Goal: Transaction & Acquisition: Purchase product/service

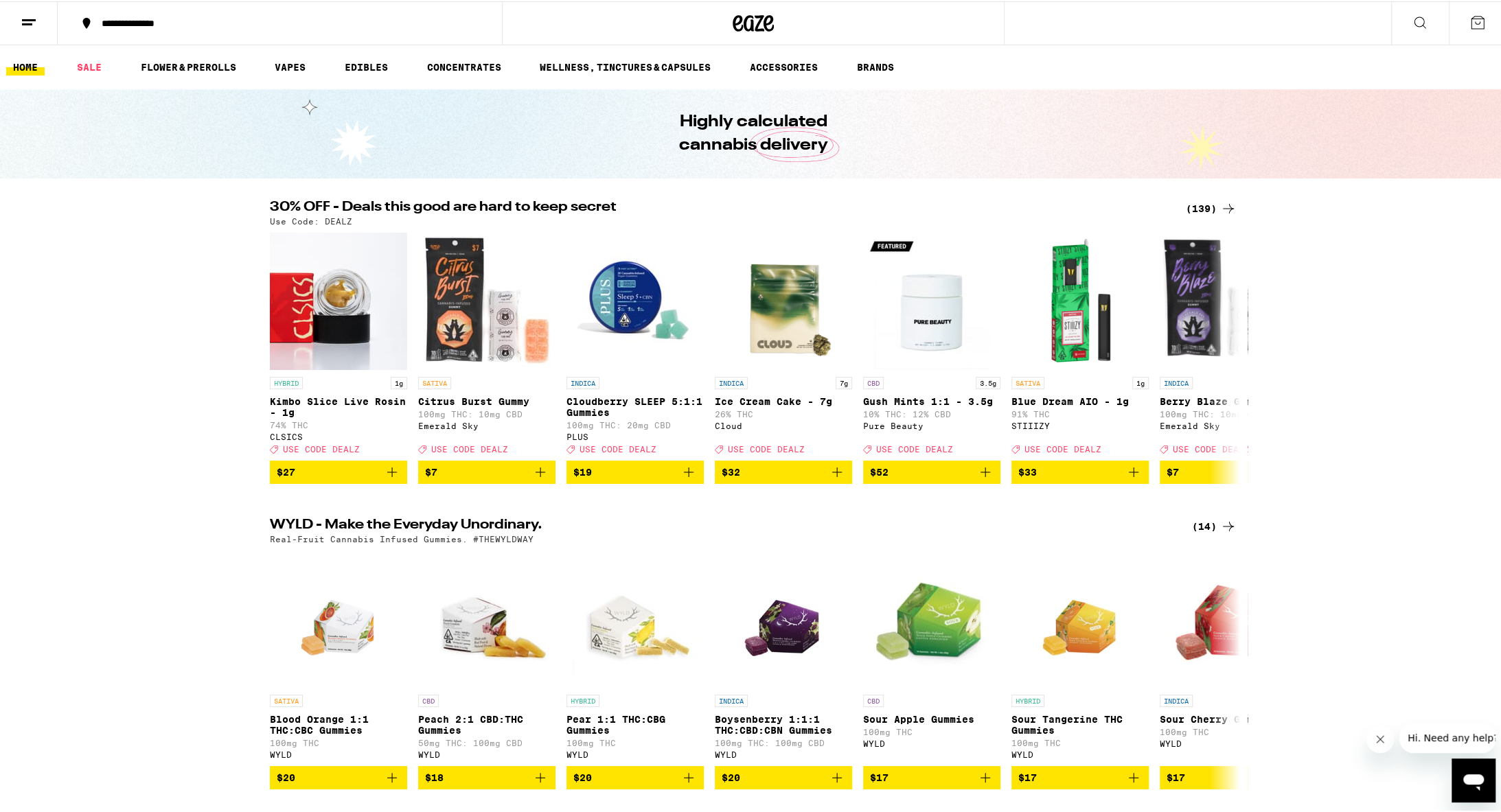
click at [733, 205] on icon at bounding box center [1229, 207] width 17 height 17
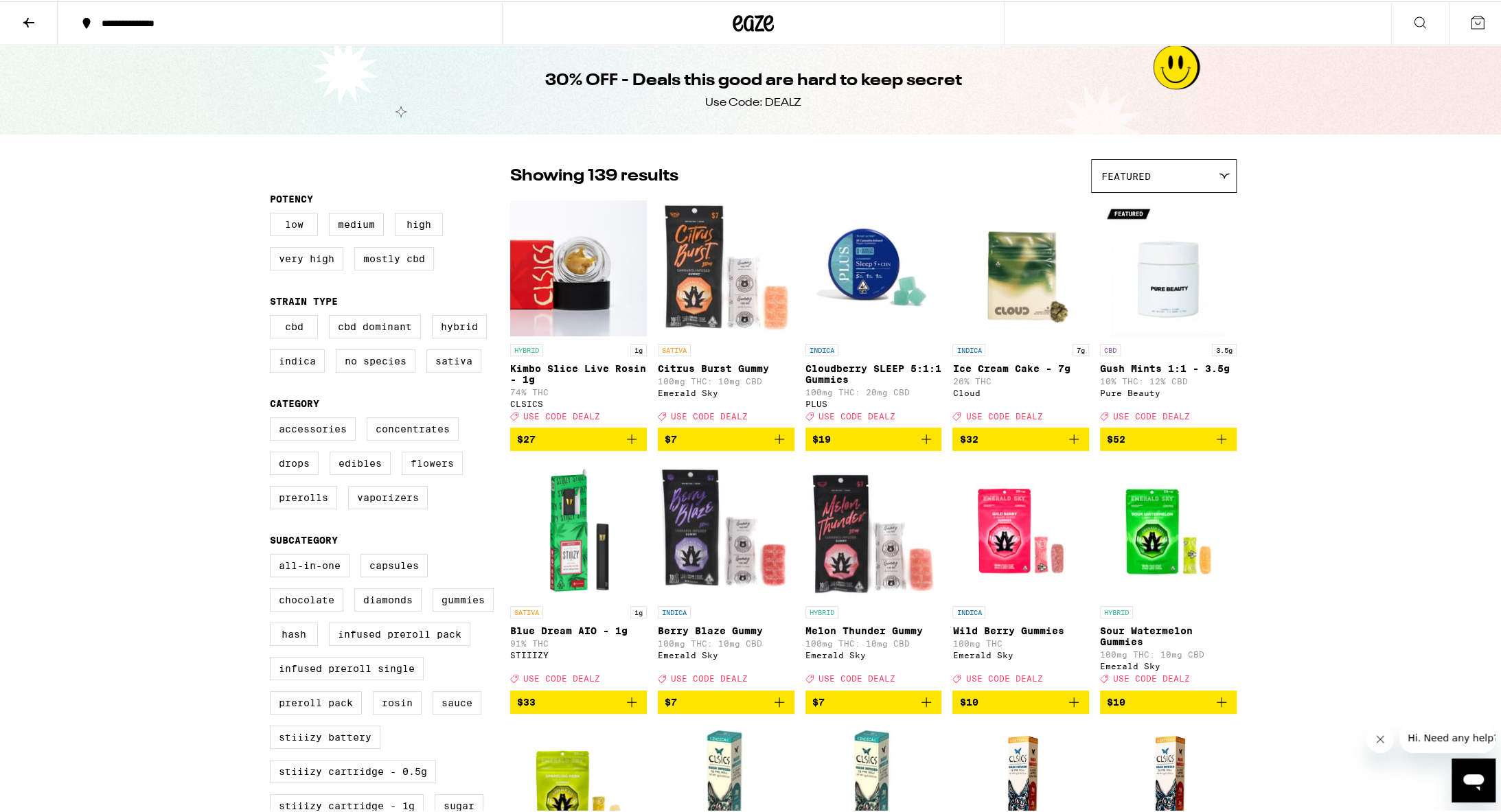
click at [436, 472] on label "Flowers" at bounding box center [432, 462] width 61 height 23
click at [274, 419] on input "Flowers" at bounding box center [273, 418] width 1 height 1
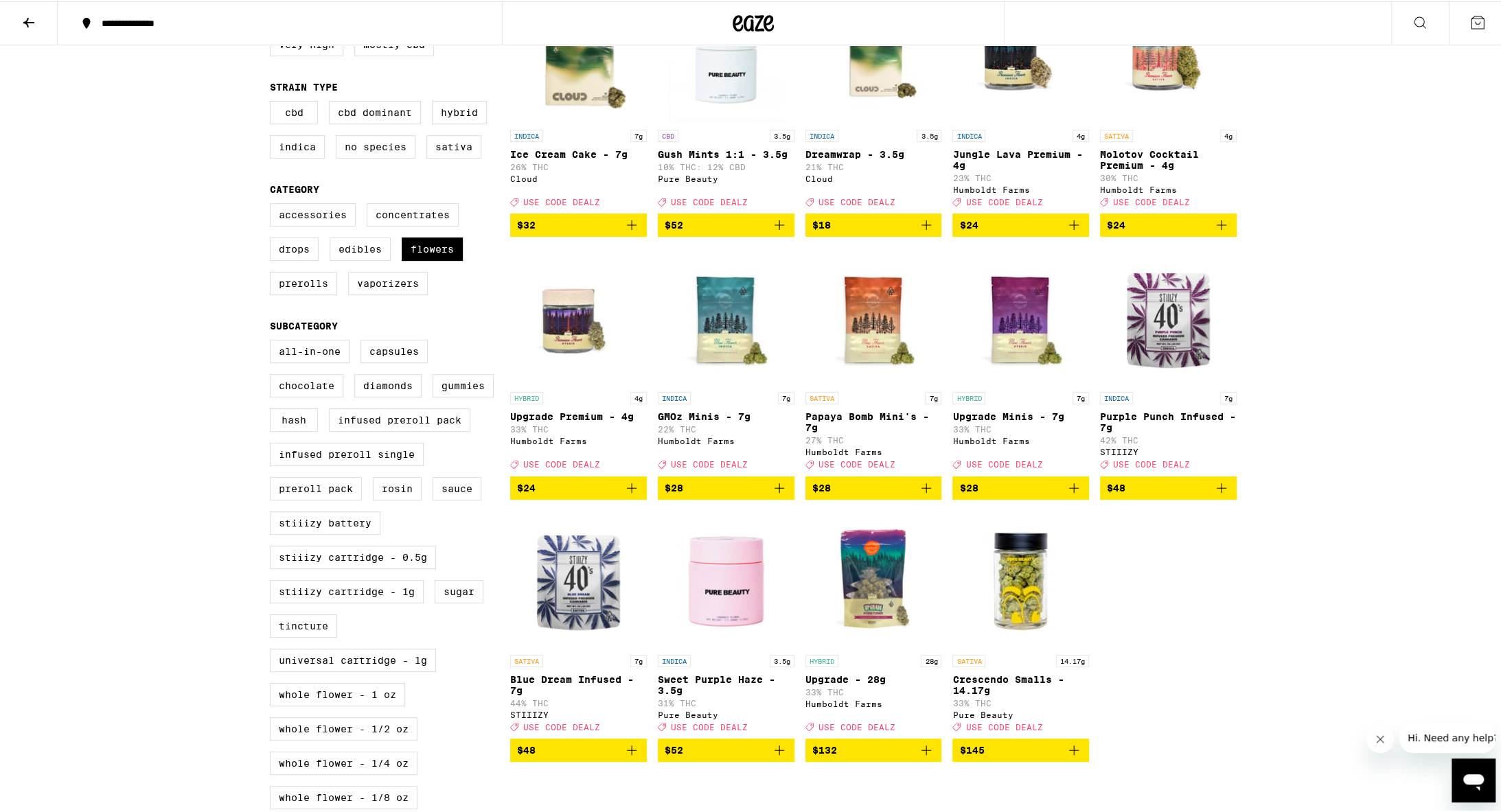
scroll to position [327, 0]
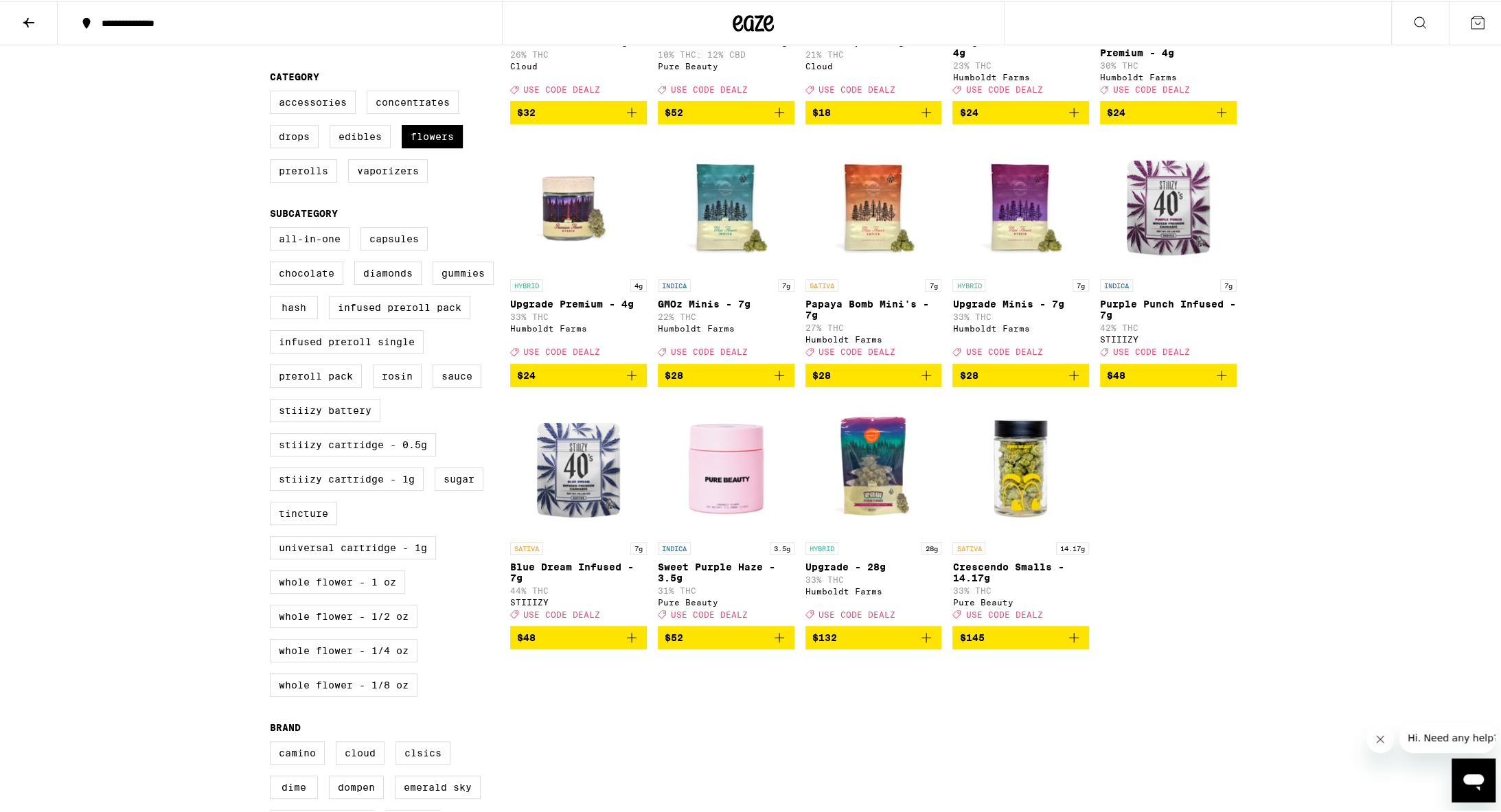
click at [733, 379] on icon "Add to bag" at bounding box center [1221, 374] width 10 height 10
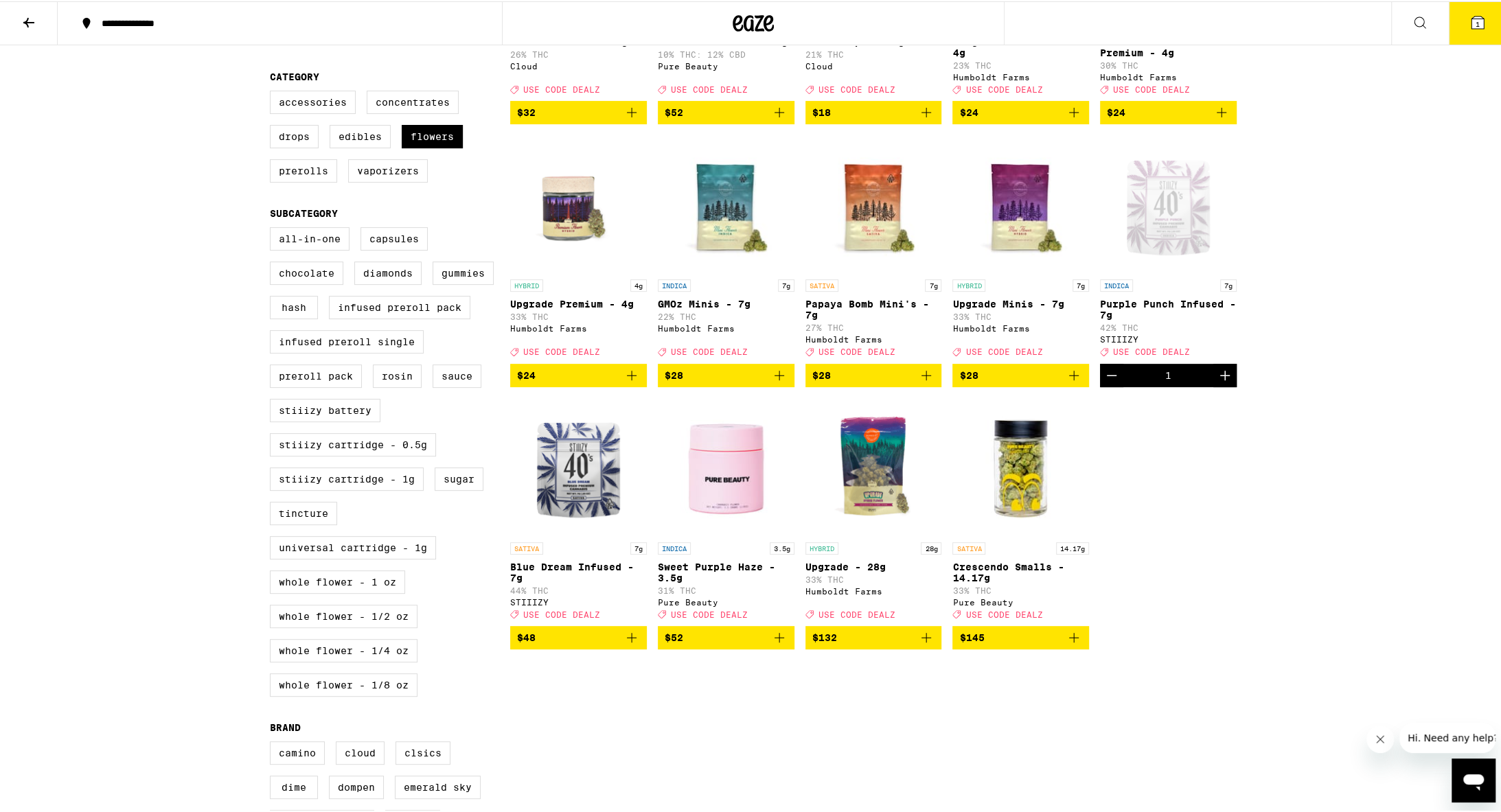
scroll to position [371, 0]
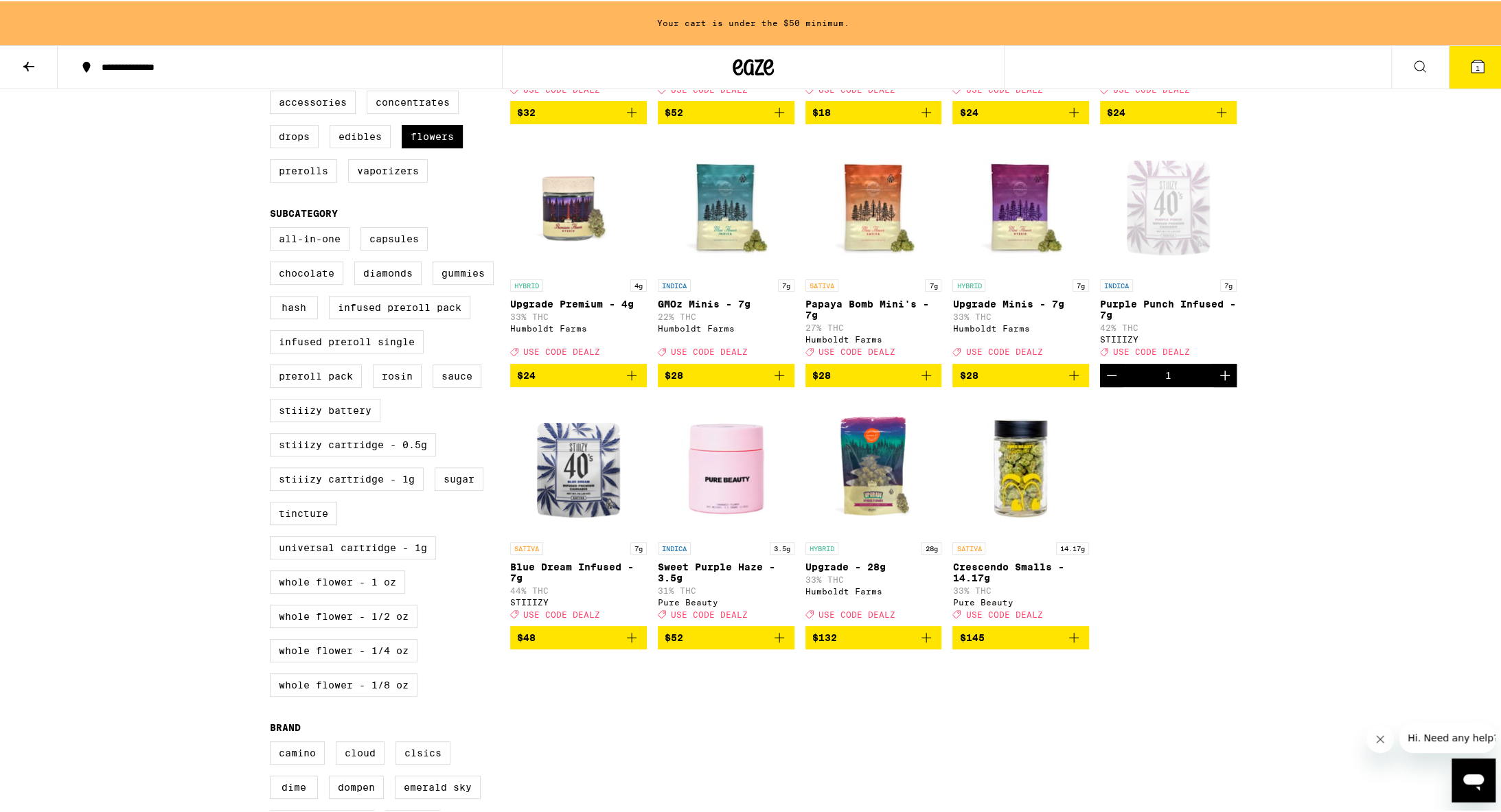
click at [733, 383] on span "$28" at bounding box center [1020, 374] width 123 height 17
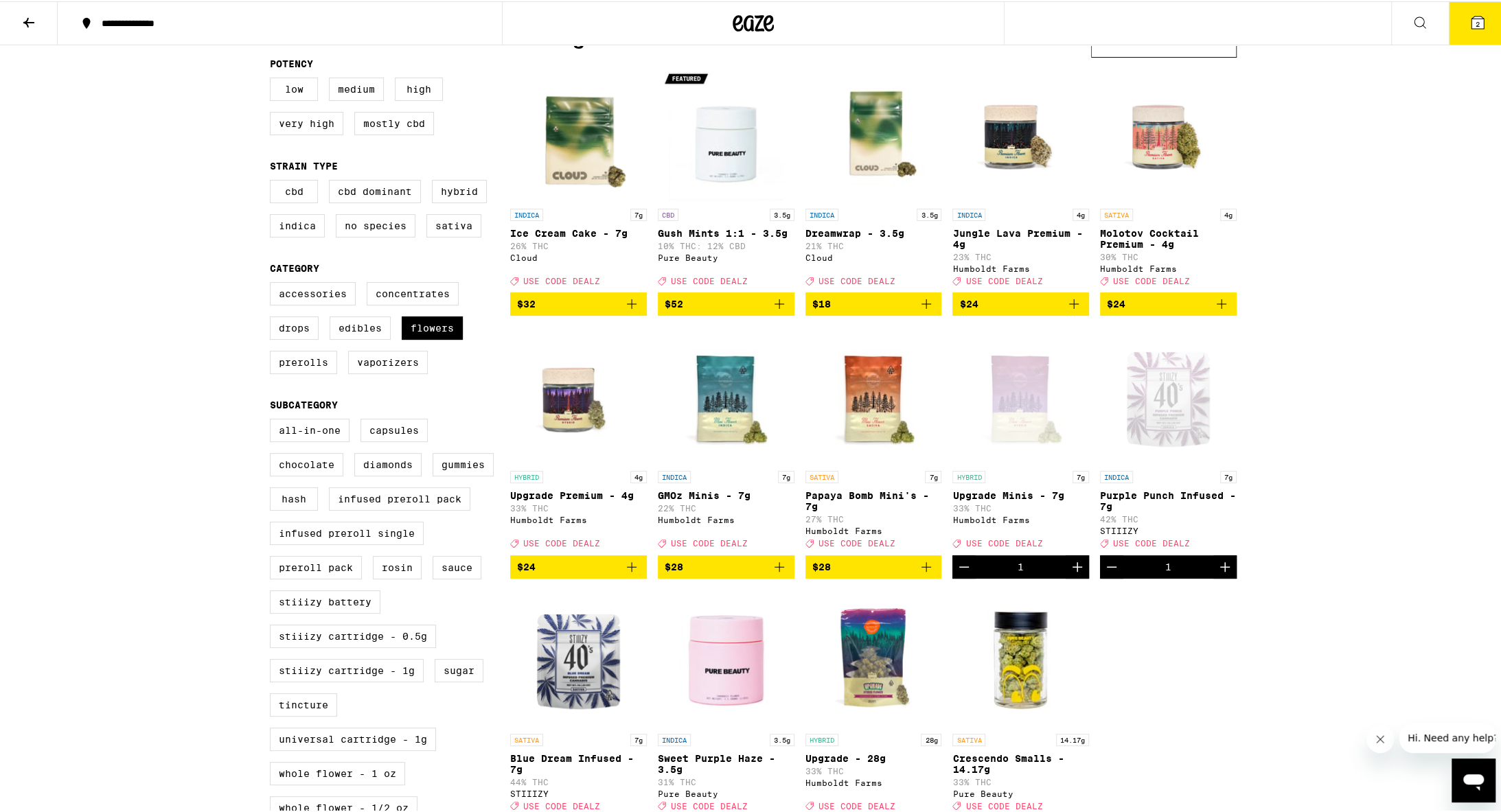
scroll to position [66, 0]
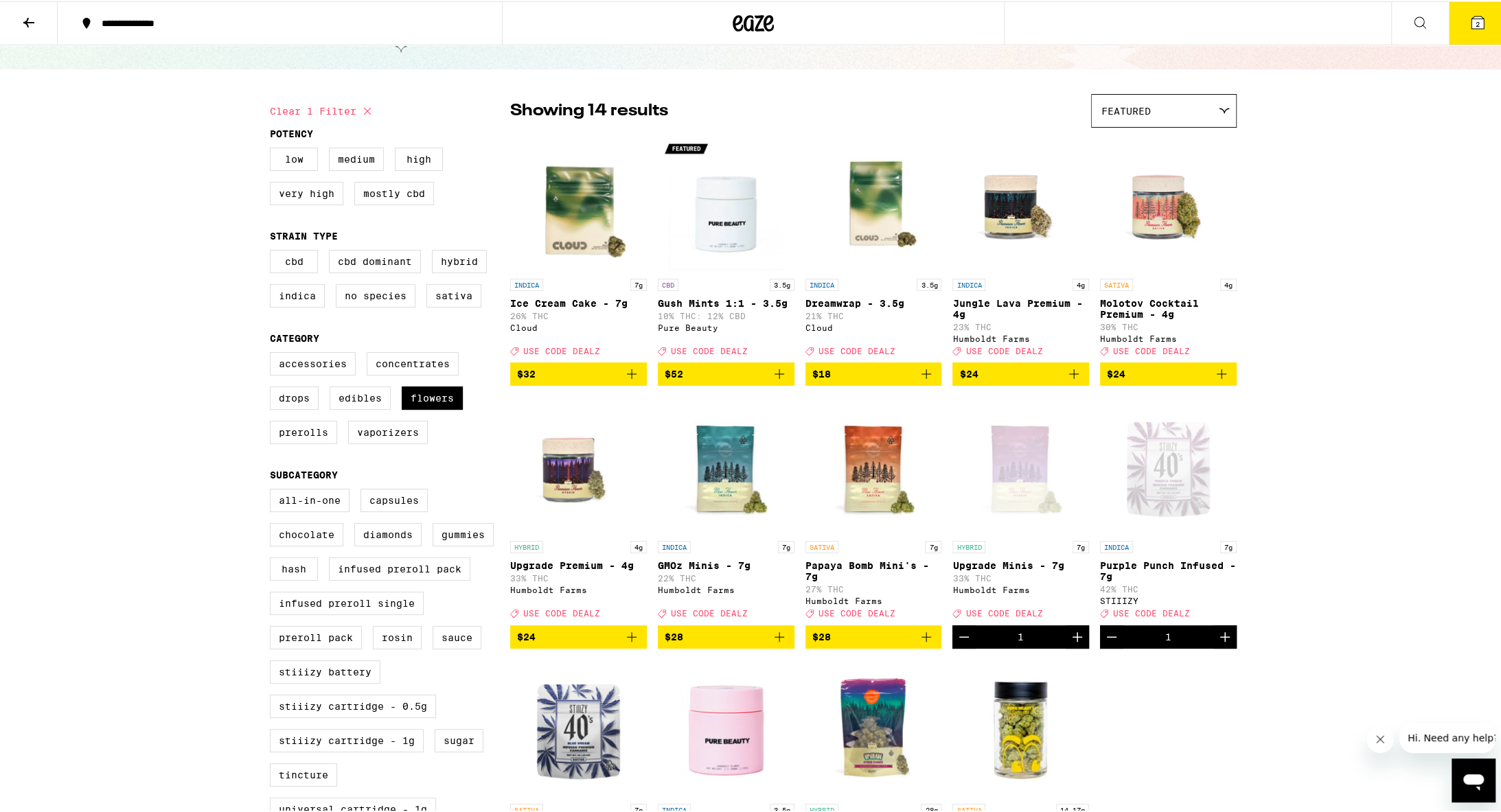
click at [733, 612] on icon "Decrement" at bounding box center [964, 636] width 17 height 17
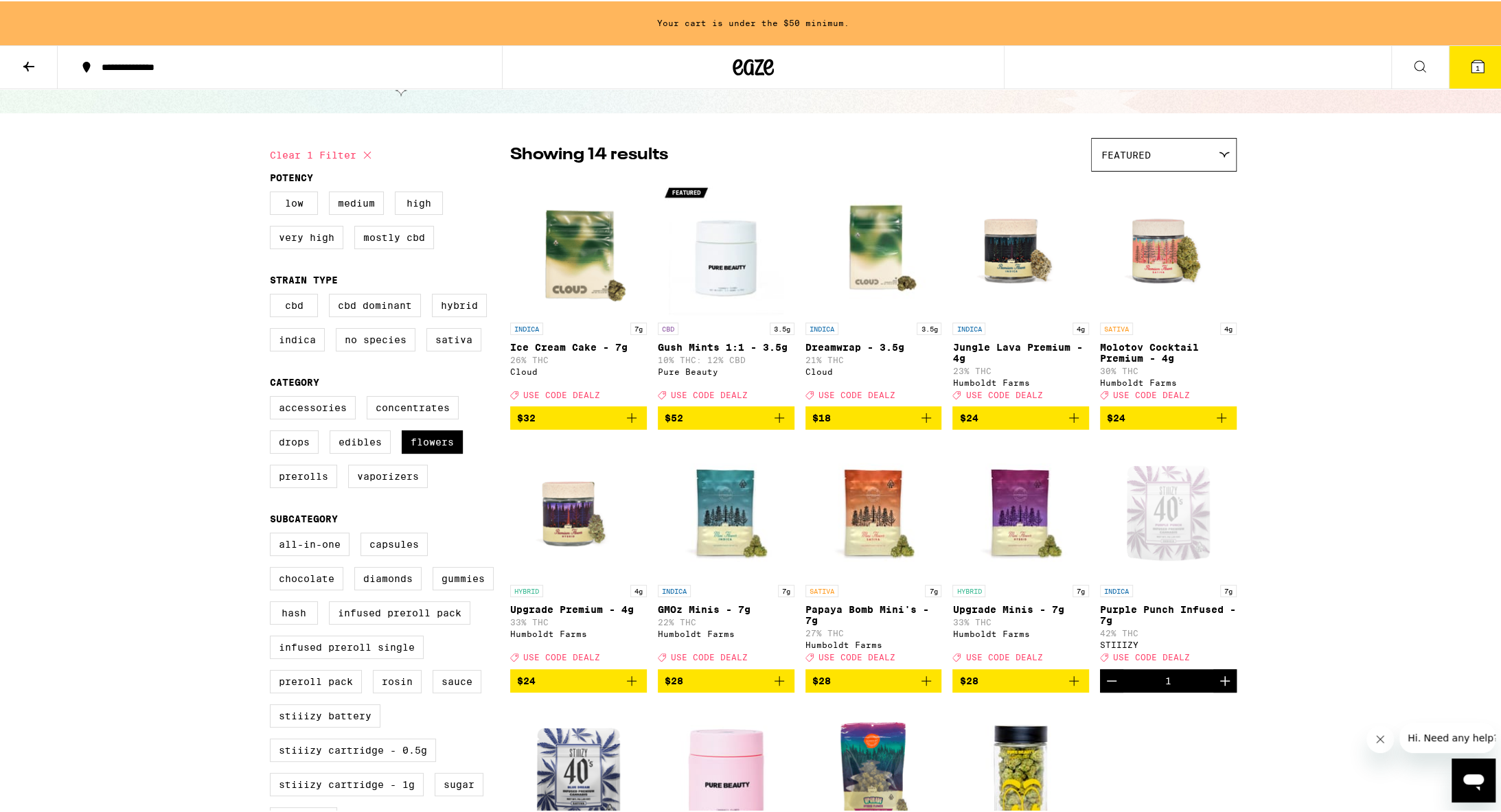
scroll to position [109, 0]
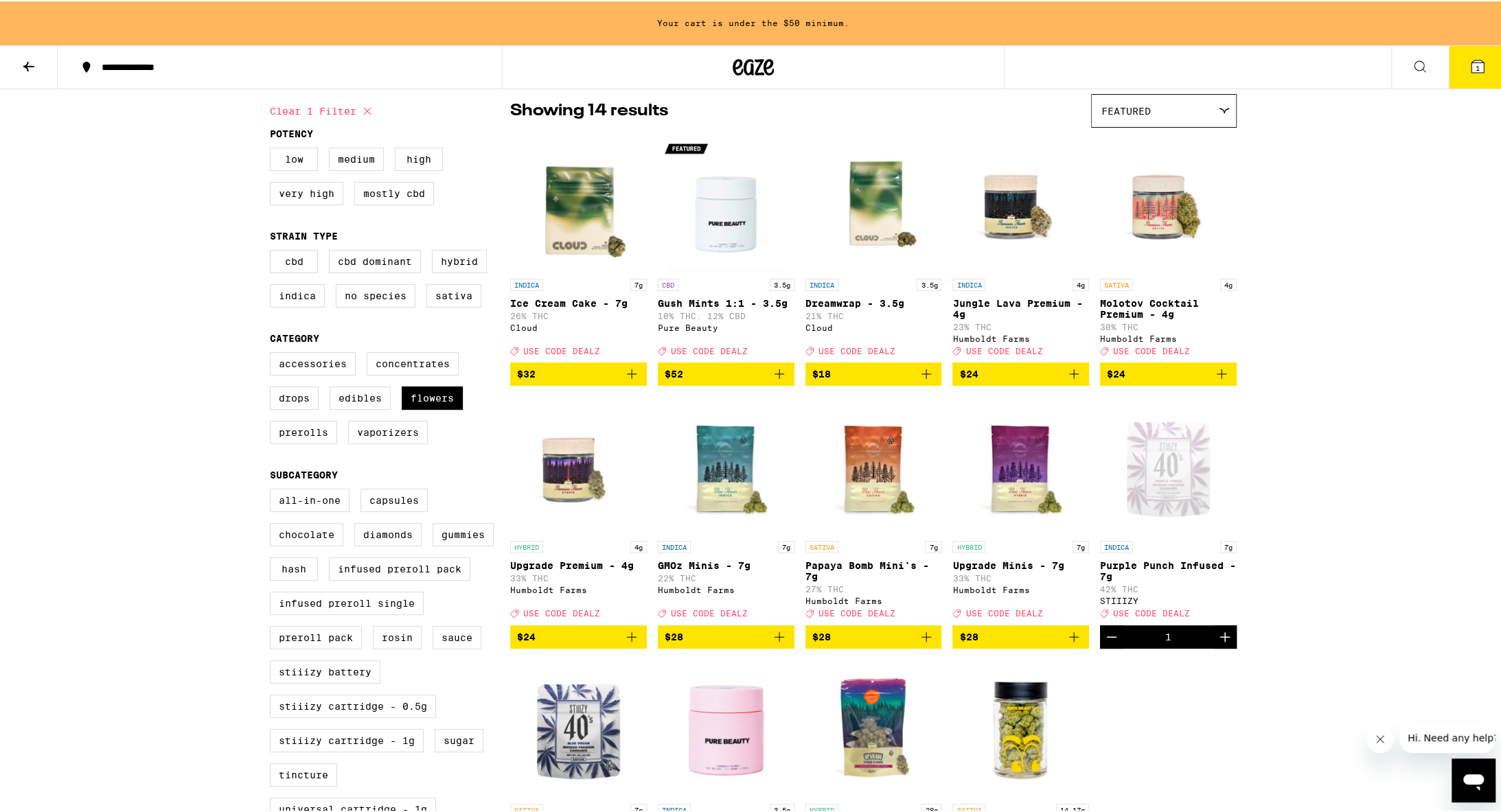
click at [733, 612] on icon "Add to bag" at bounding box center [1074, 636] width 10 height 10
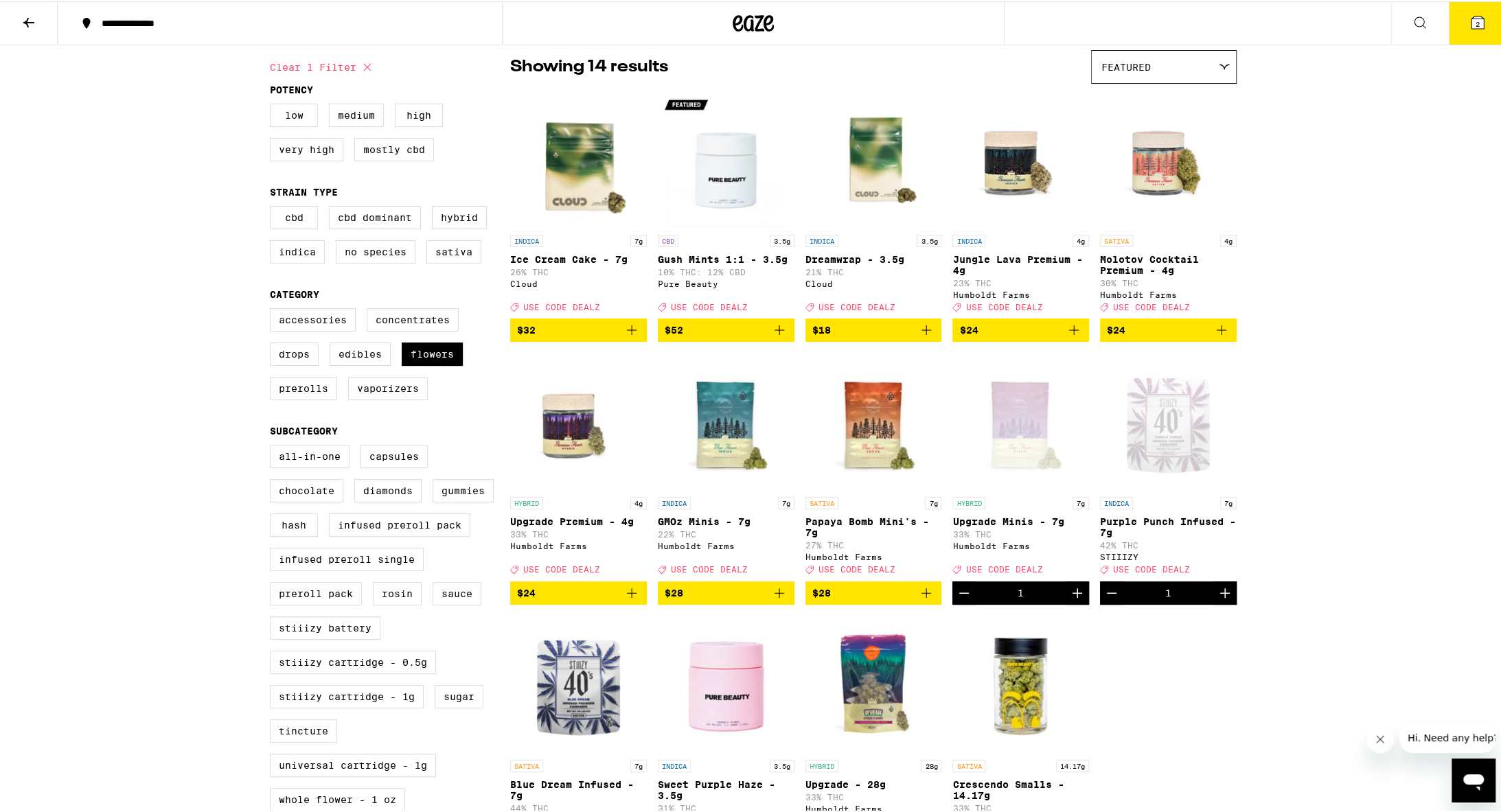
scroll to position [66, 0]
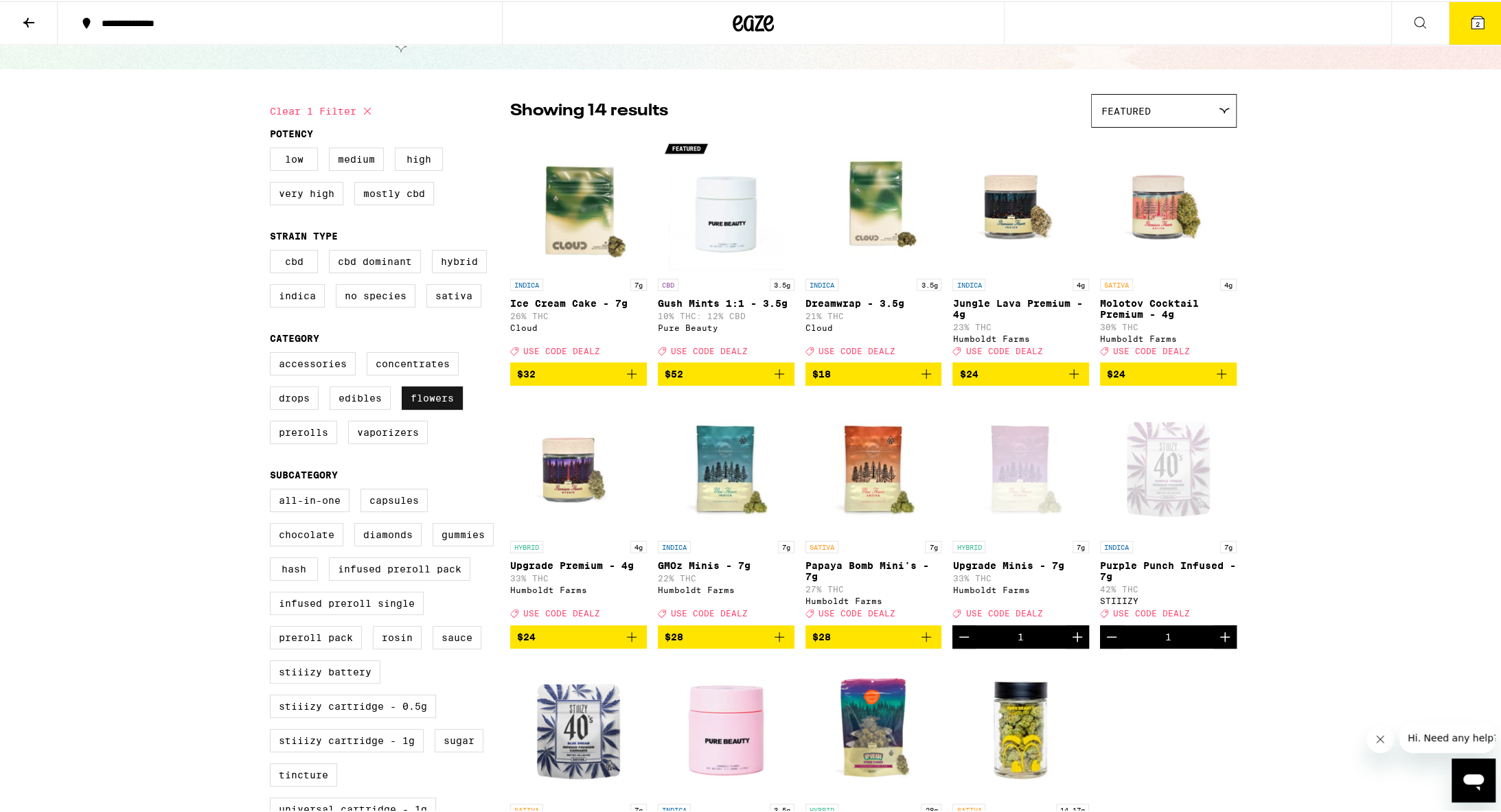
click at [428, 408] on label "Flowers" at bounding box center [432, 396] width 61 height 23
click at [274, 353] on input "Flowers" at bounding box center [273, 353] width 1 height 1
checkbox input "false"
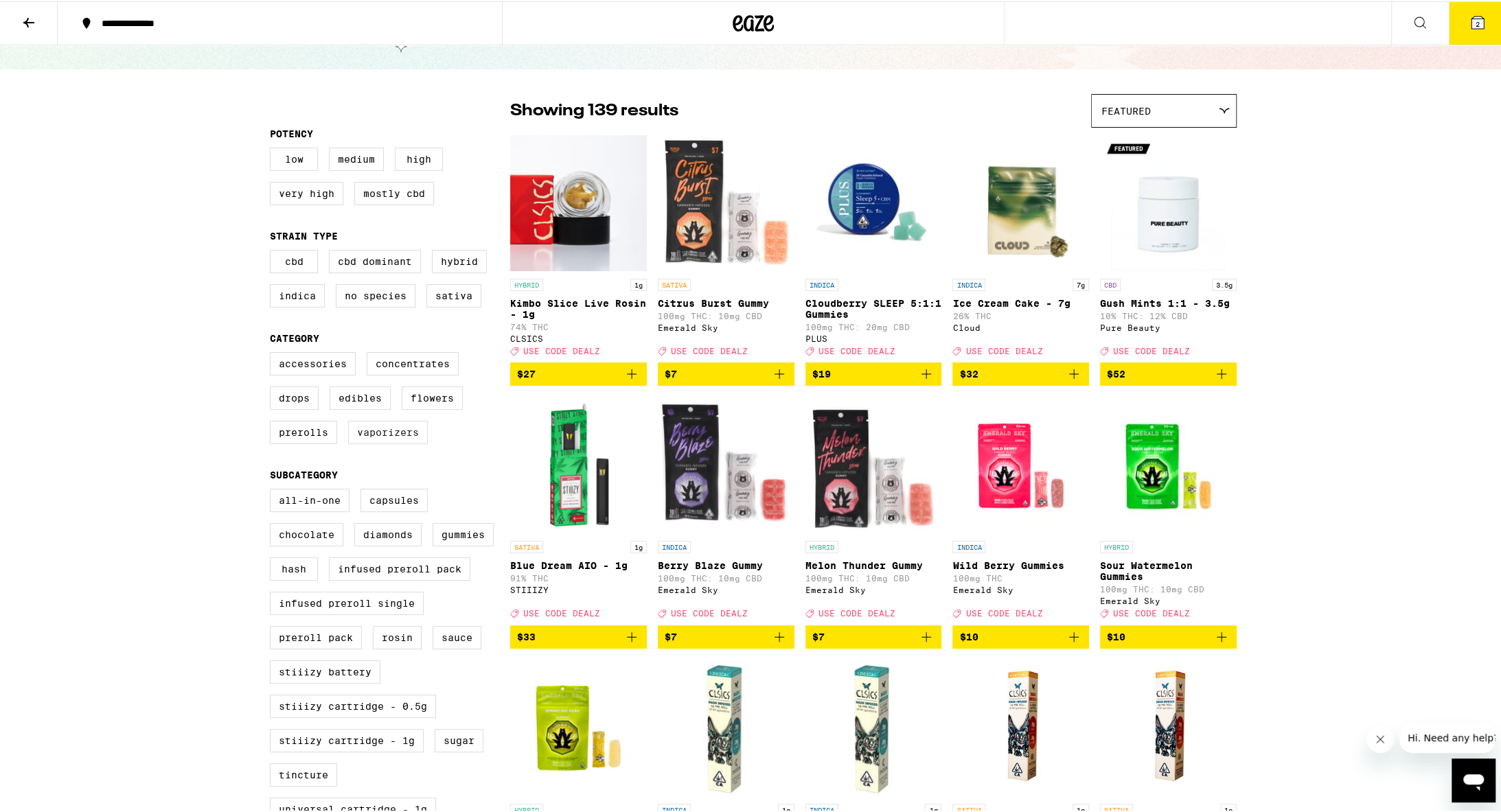
click at [403, 440] on label "Vaporizers" at bounding box center [388, 431] width 80 height 23
click at [274, 353] on input "Vaporizers" at bounding box center [273, 353] width 1 height 1
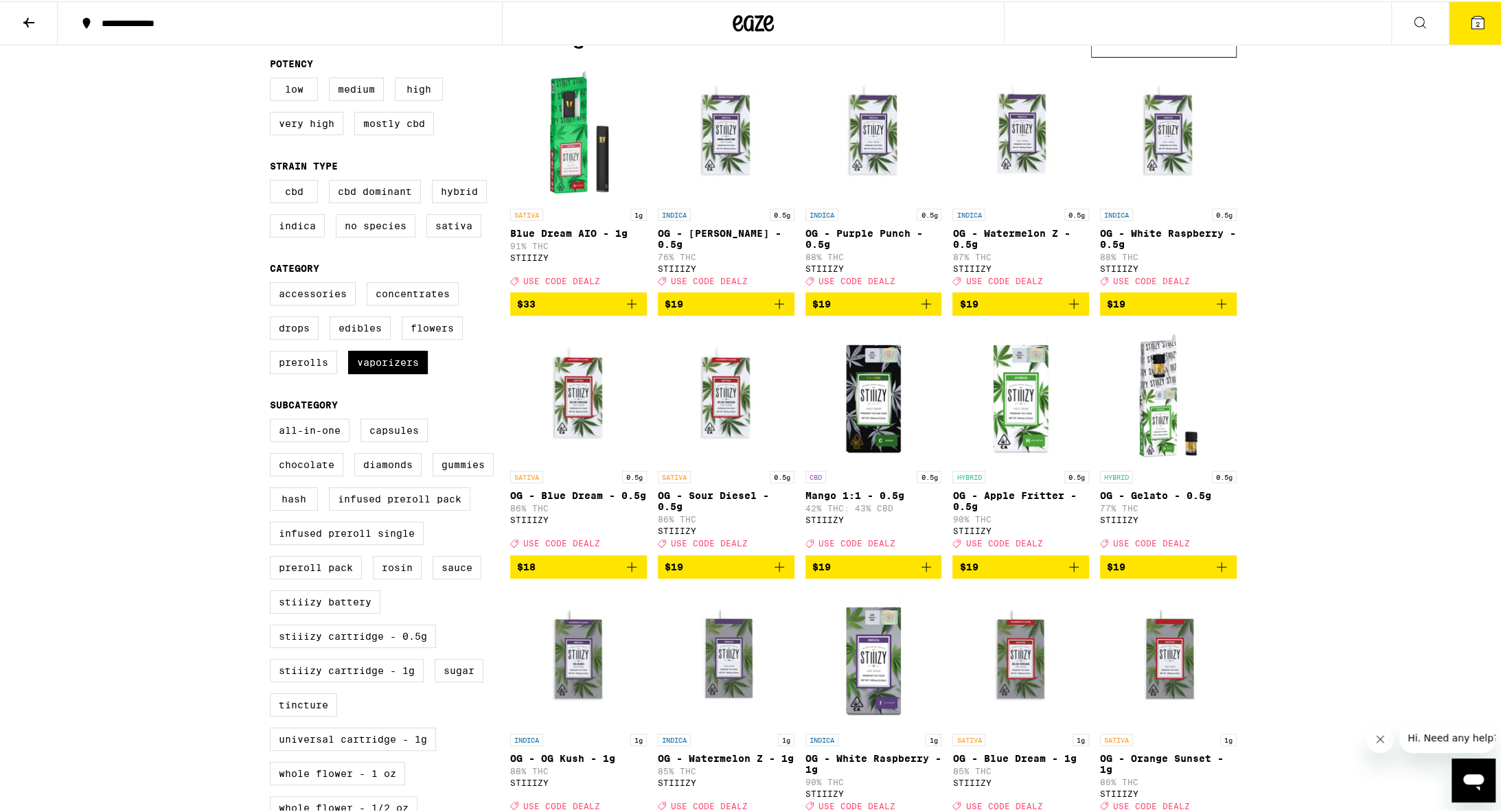
scroll to position [44, 0]
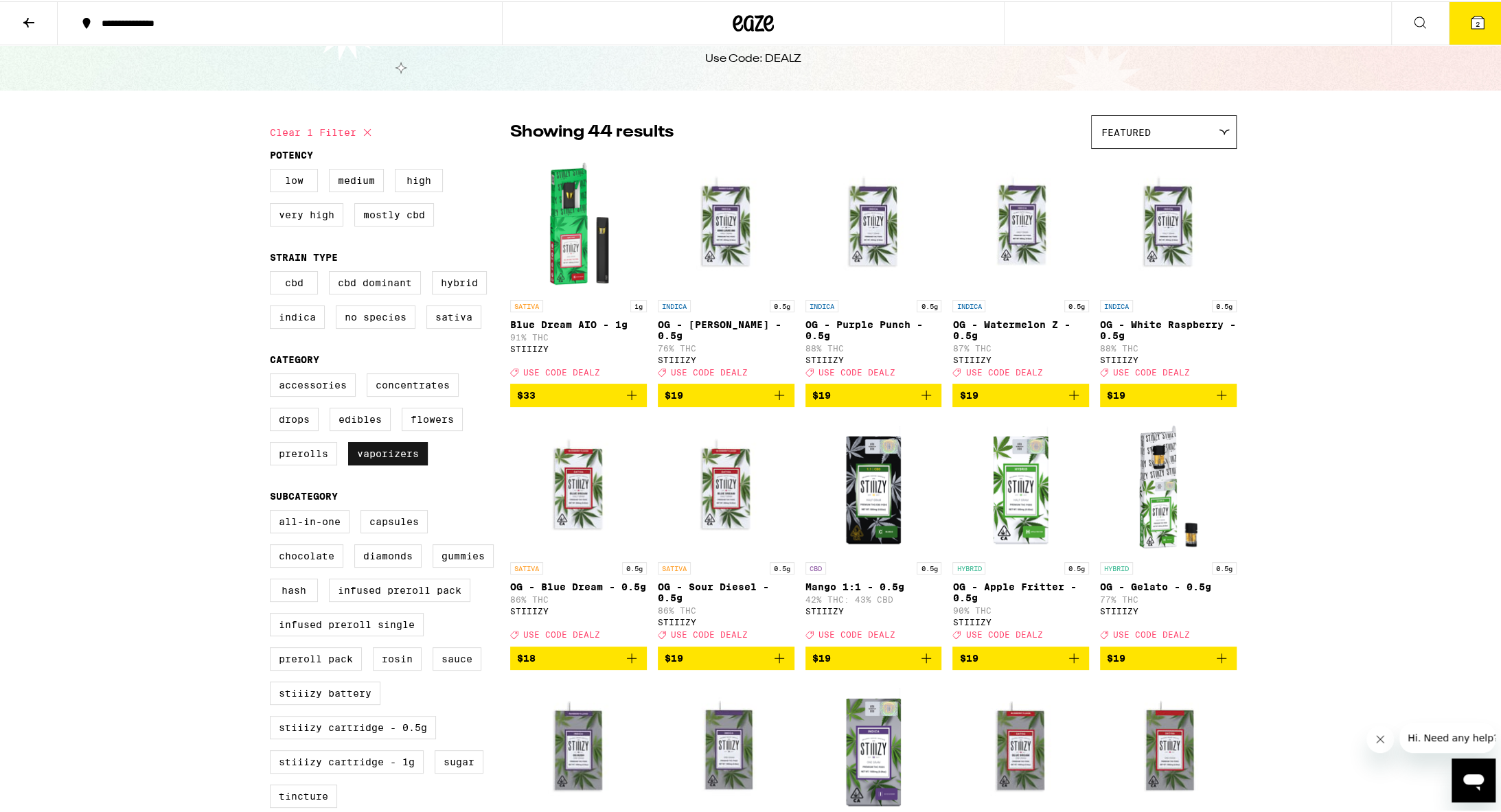
click at [361, 459] on label "Vaporizers" at bounding box center [388, 452] width 80 height 23
click at [274, 375] on input "Vaporizers" at bounding box center [273, 374] width 1 height 1
checkbox input "false"
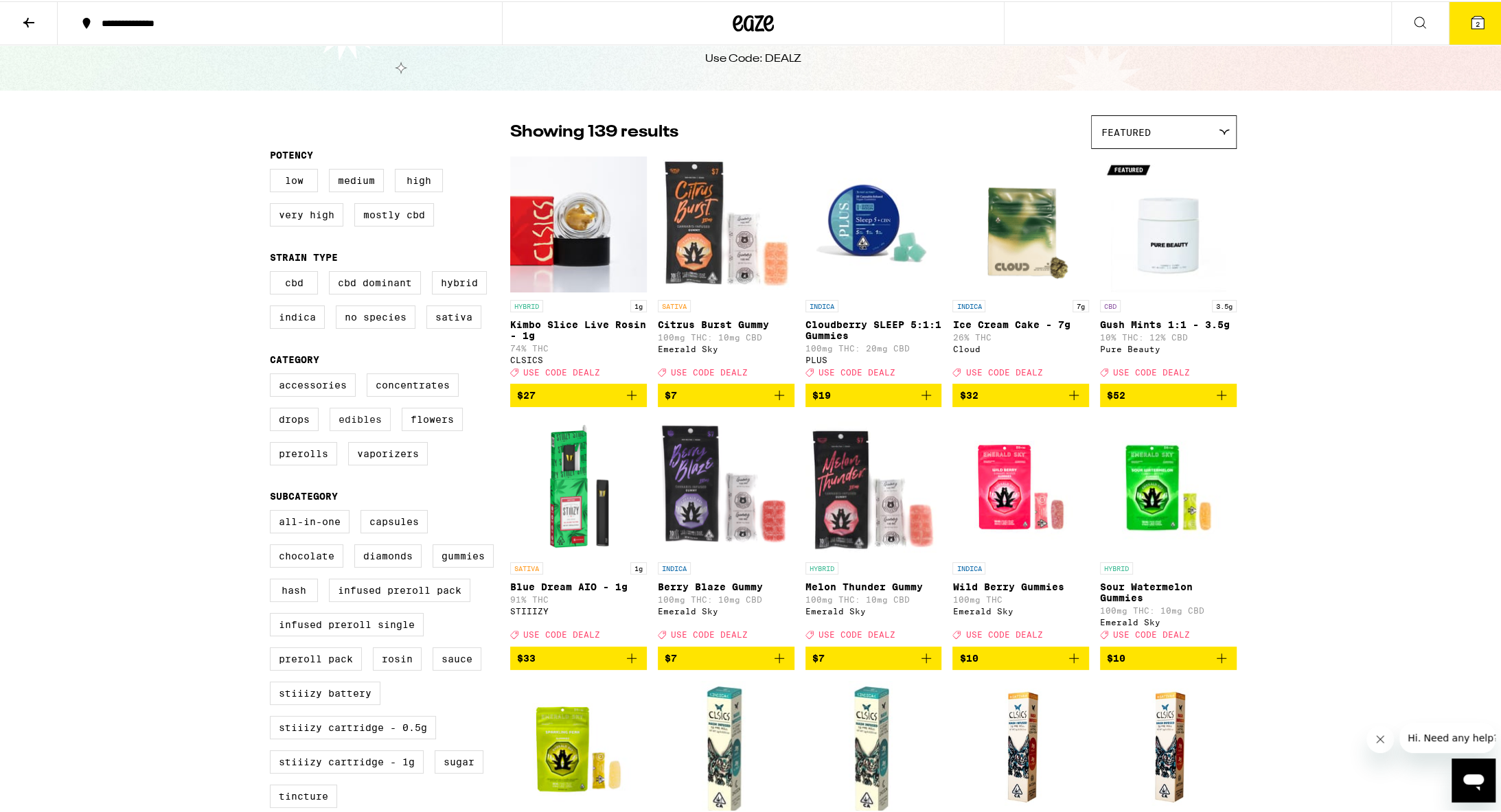
click at [350, 423] on label "Edibles" at bounding box center [359, 418] width 61 height 23
click at [274, 375] on input "Edibles" at bounding box center [273, 374] width 1 height 1
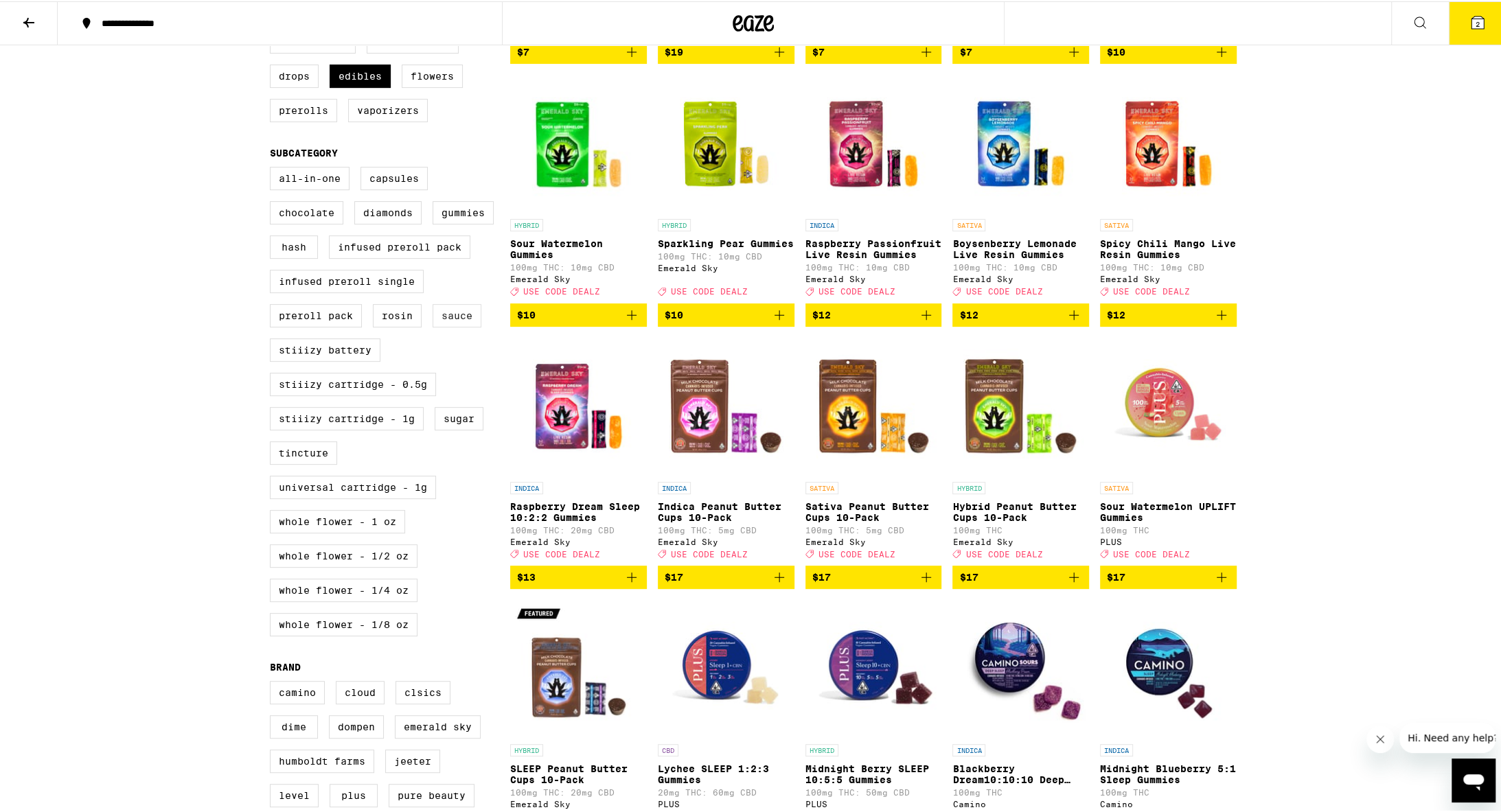
scroll to position [327, 0]
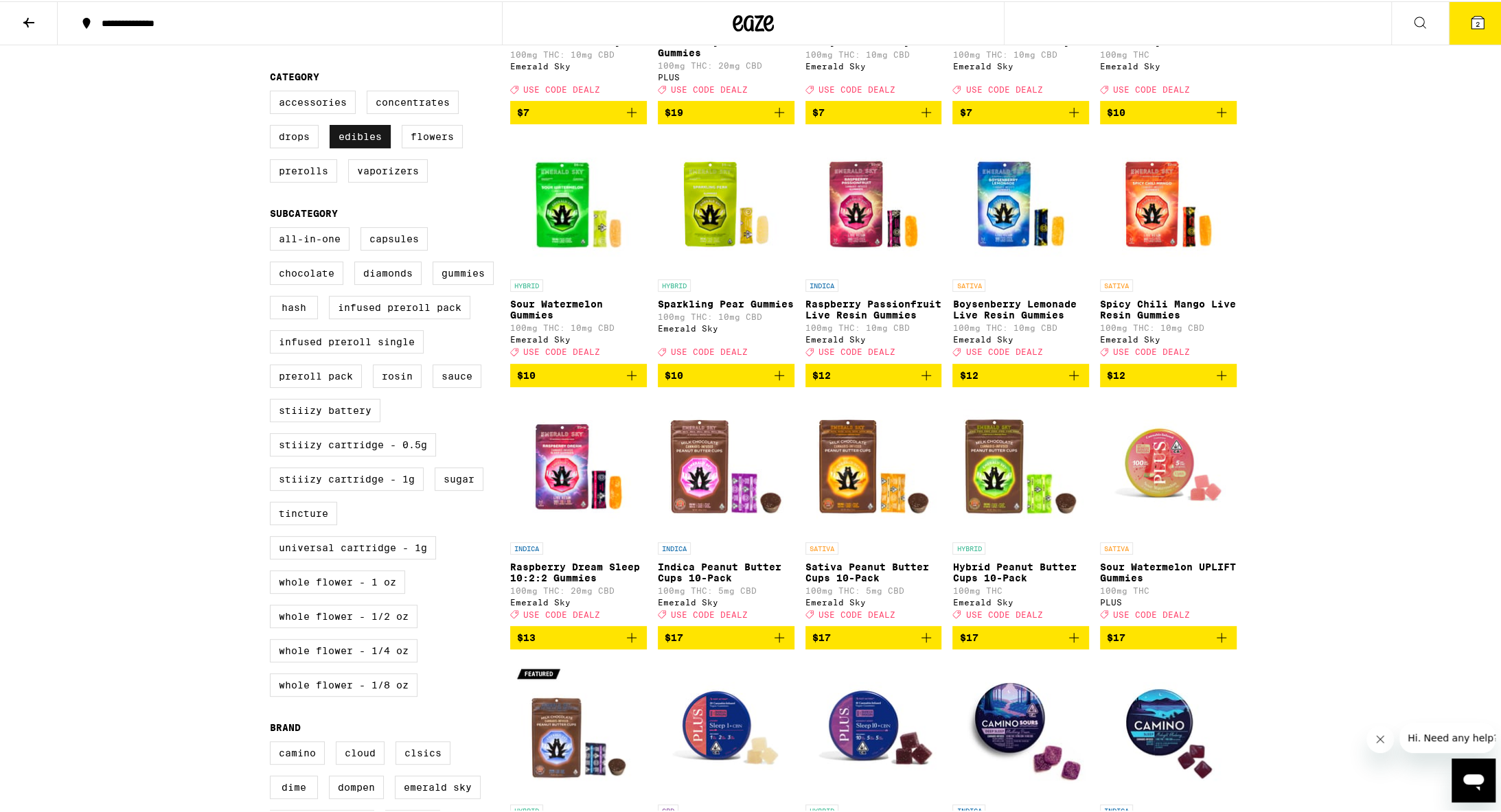
click at [362, 147] on label "Edibles" at bounding box center [359, 135] width 61 height 23
click at [274, 92] on input "Edibles" at bounding box center [273, 91] width 1 height 1
checkbox input "false"
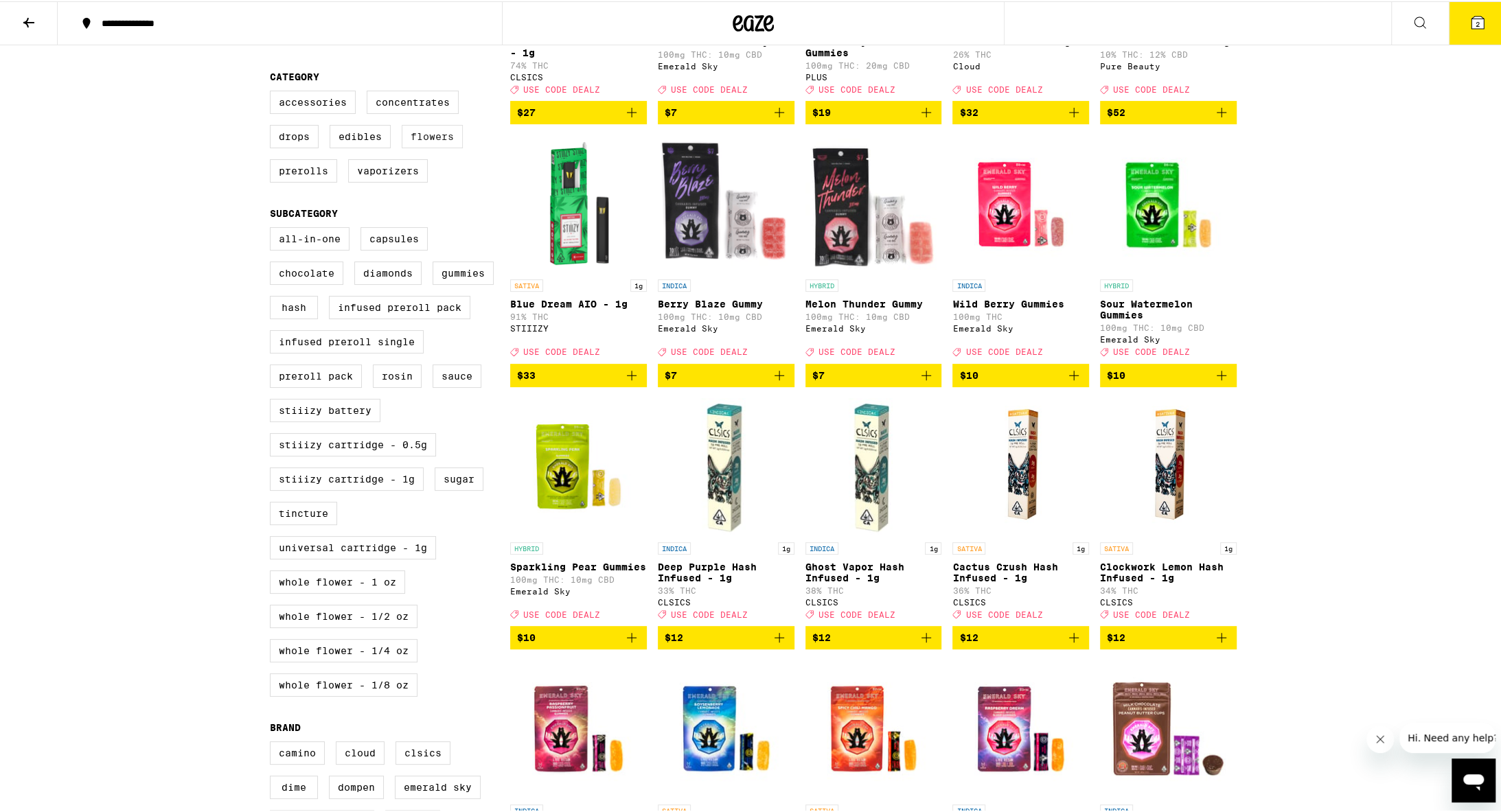
click at [439, 146] on label "Flowers" at bounding box center [432, 135] width 61 height 23
click at [274, 92] on input "Flowers" at bounding box center [273, 91] width 1 height 1
checkbox input "true"
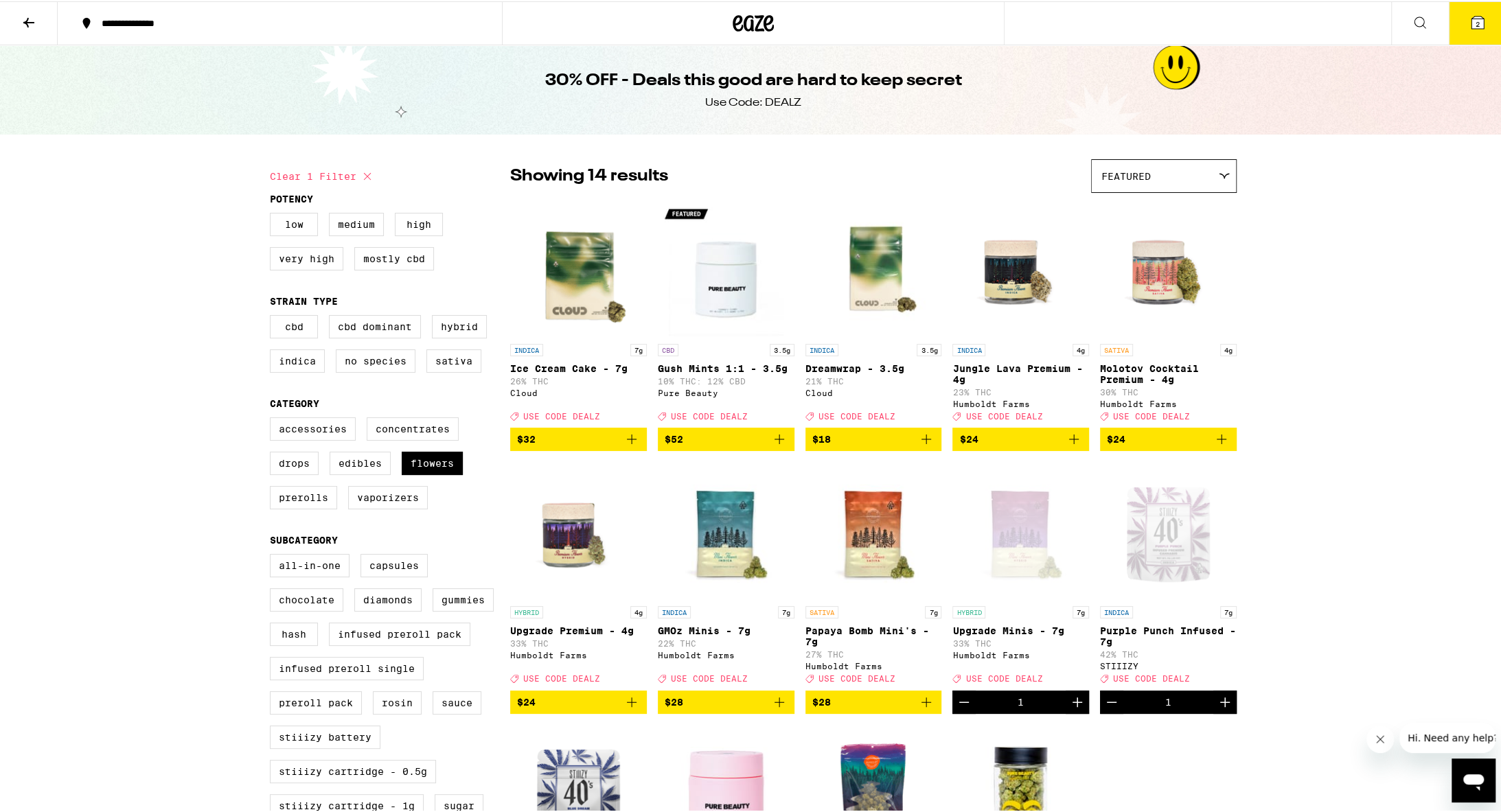
click at [733, 26] on span "2" at bounding box center [1478, 23] width 4 height 8
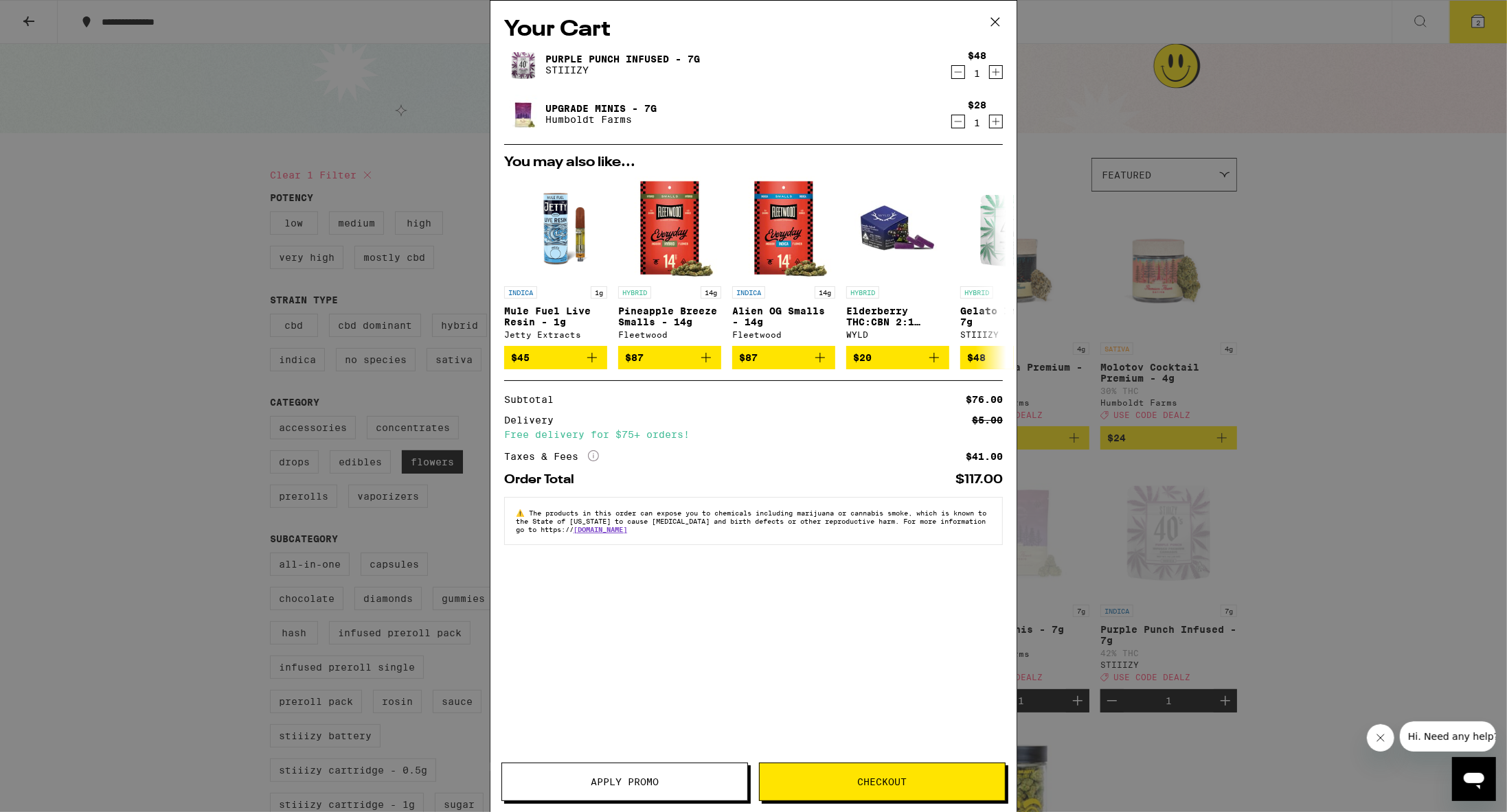
click at [733, 20] on icon at bounding box center [995, 22] width 8 height 8
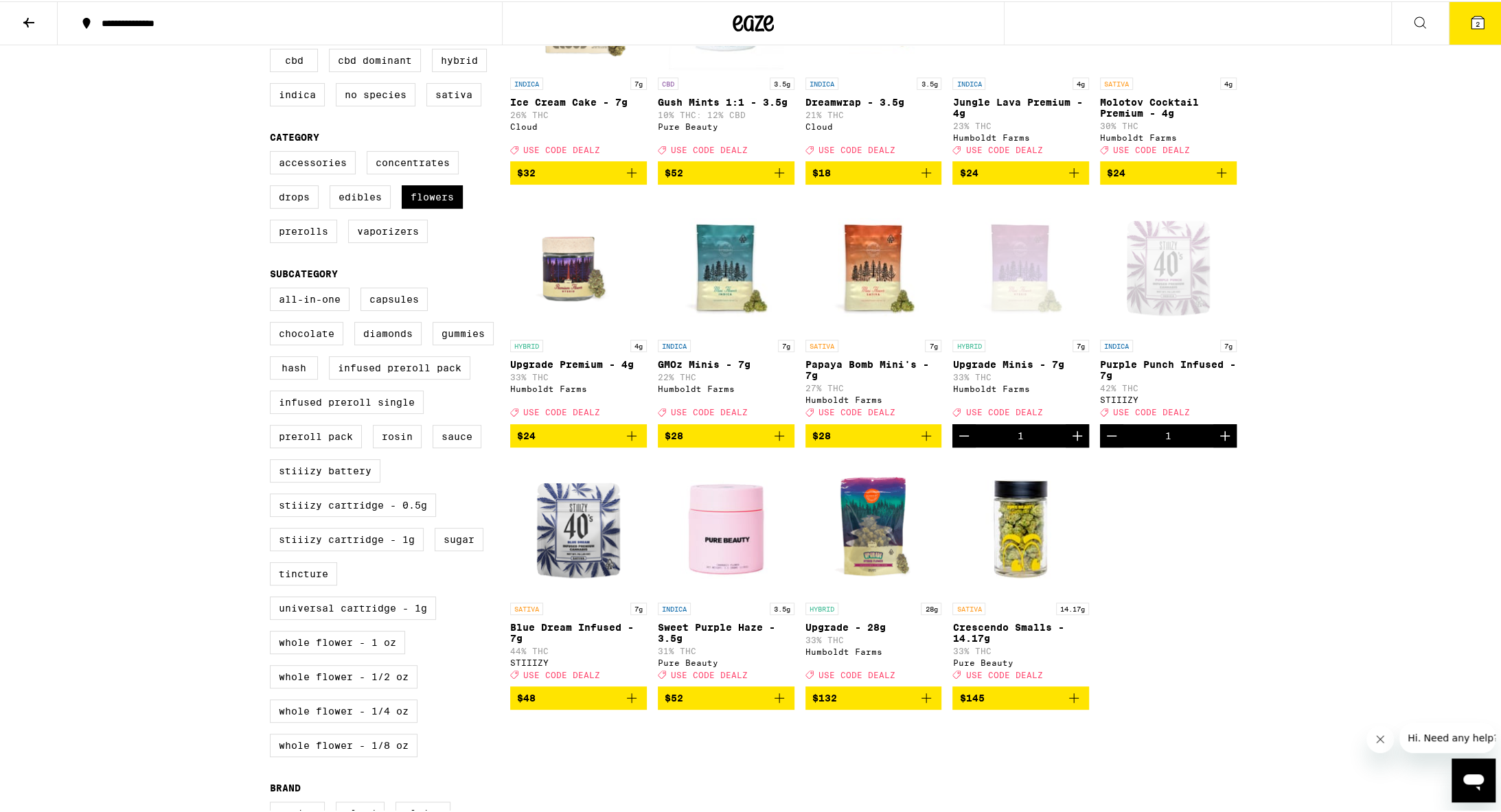
scroll to position [196, 0]
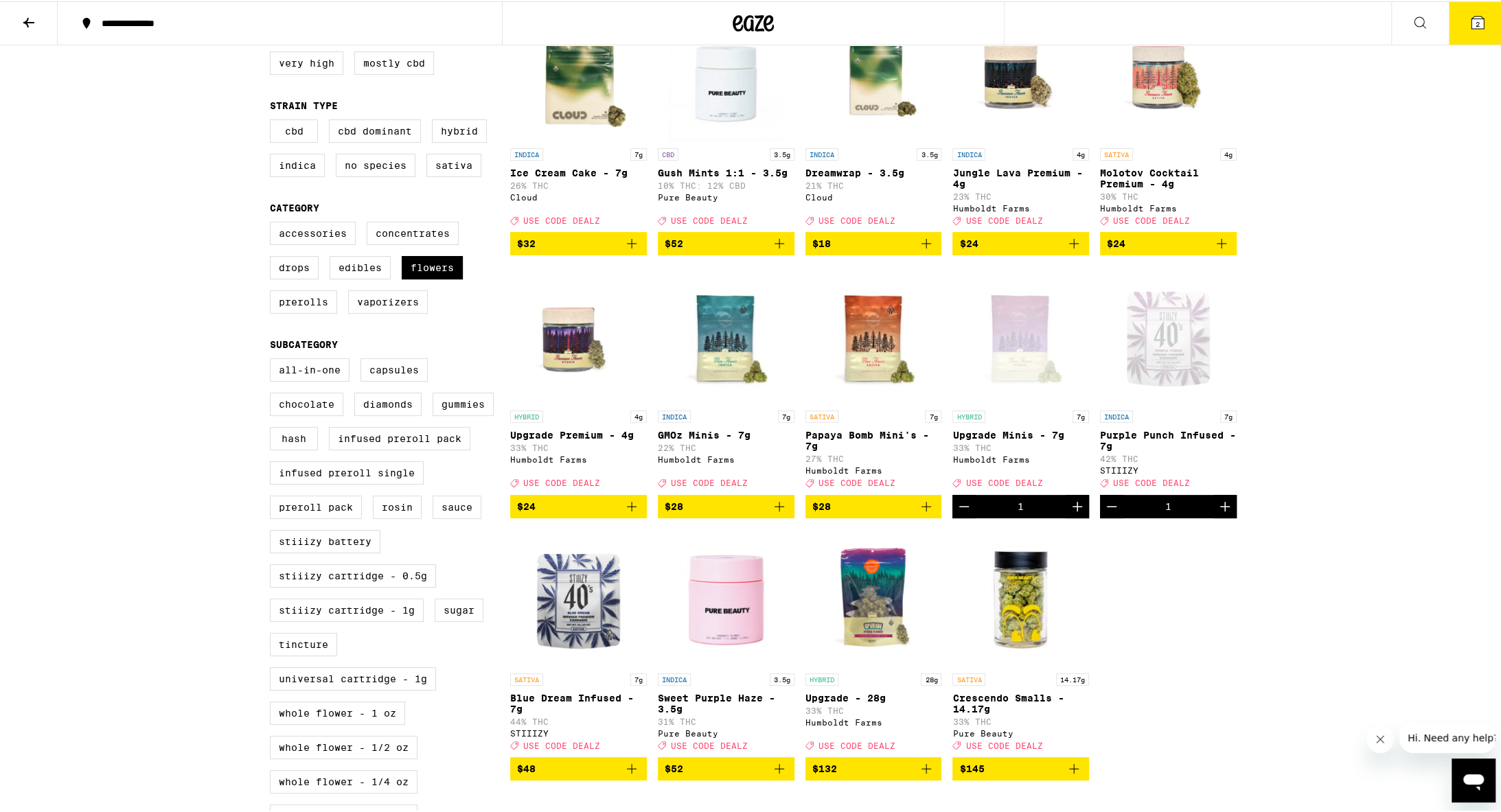
click at [733, 514] on icon "Add to bag" at bounding box center [780, 505] width 17 height 17
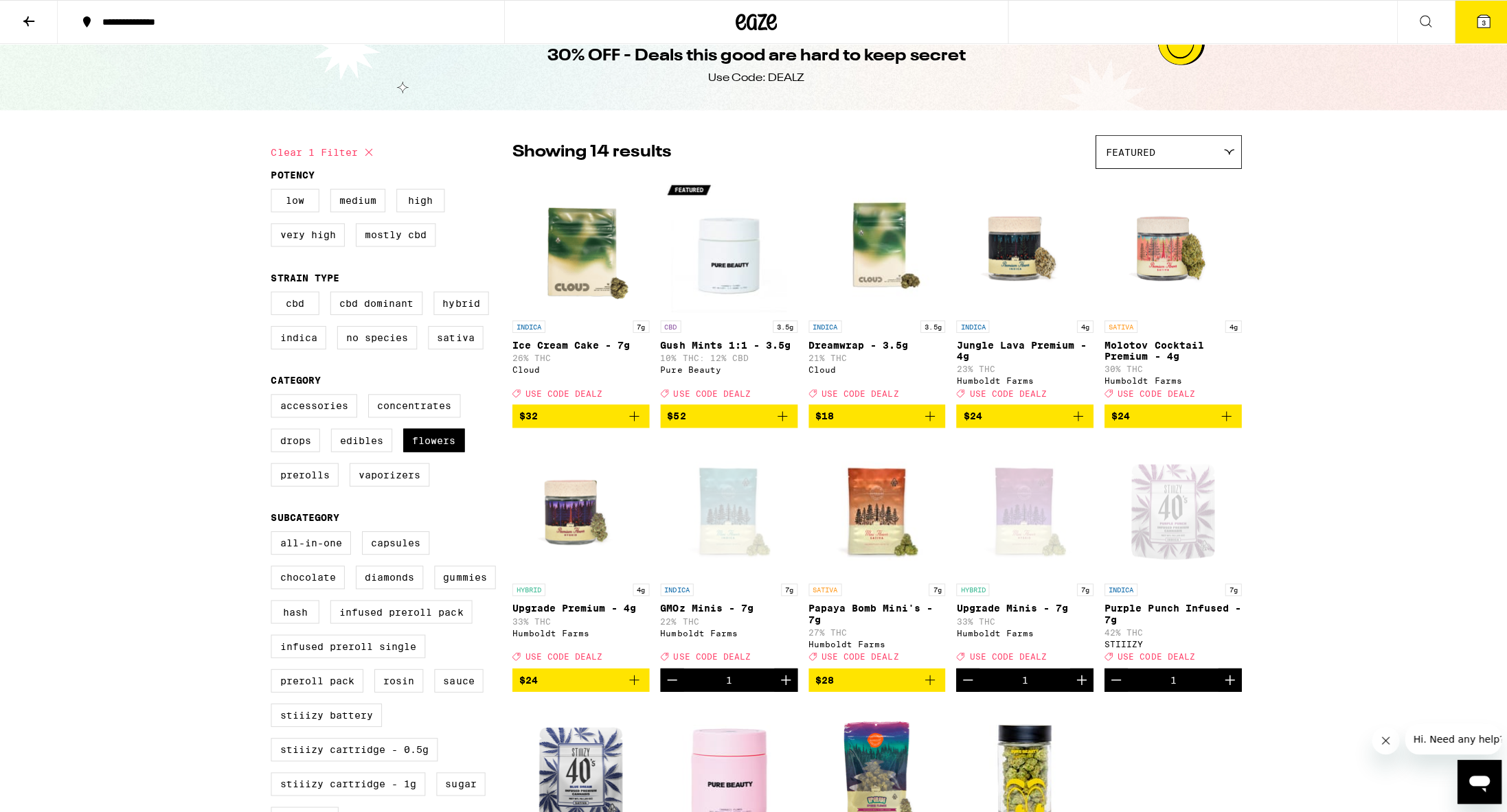
scroll to position [0, 0]
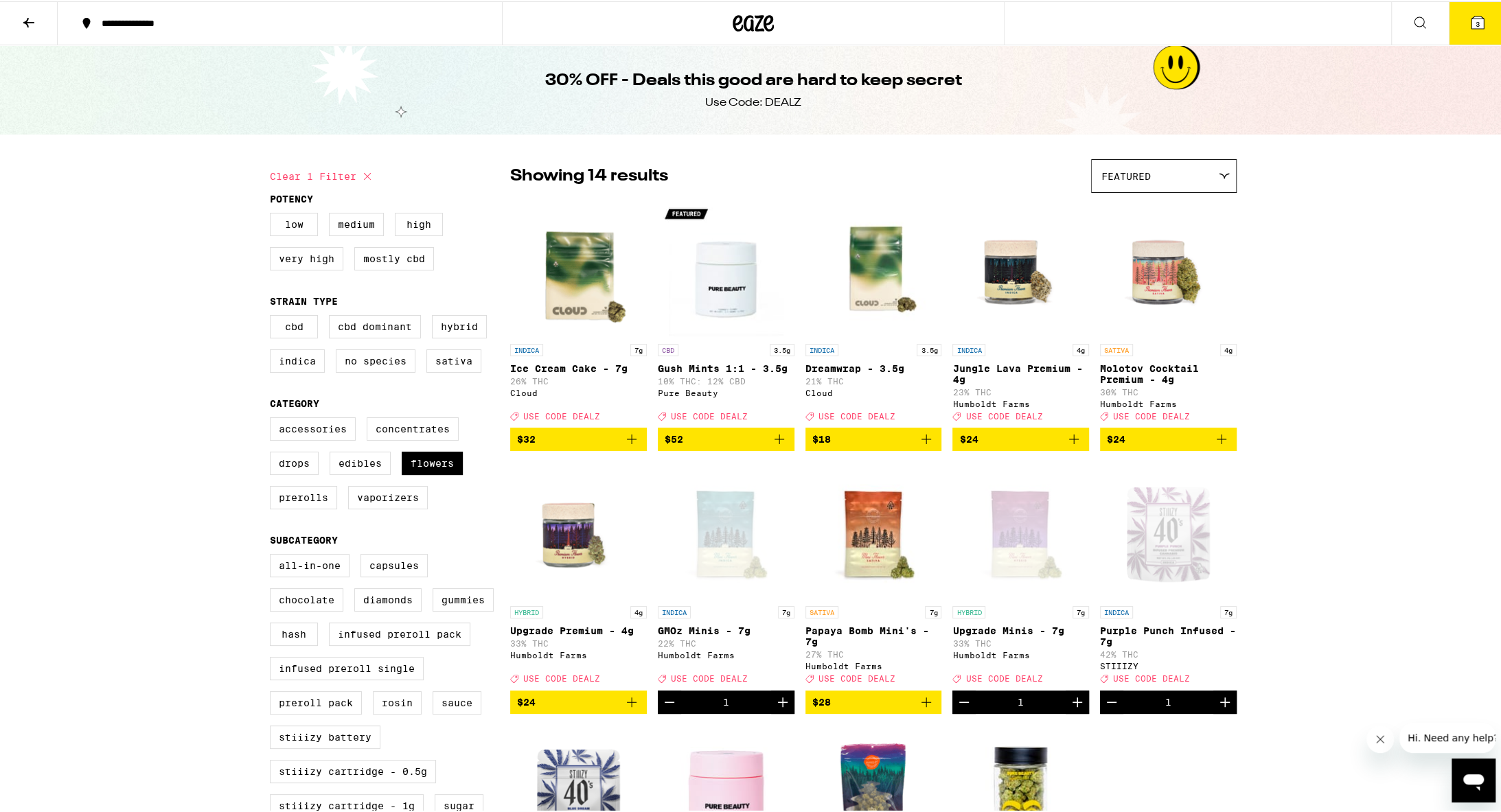
click at [733, 29] on button "3" at bounding box center [1478, 22] width 58 height 43
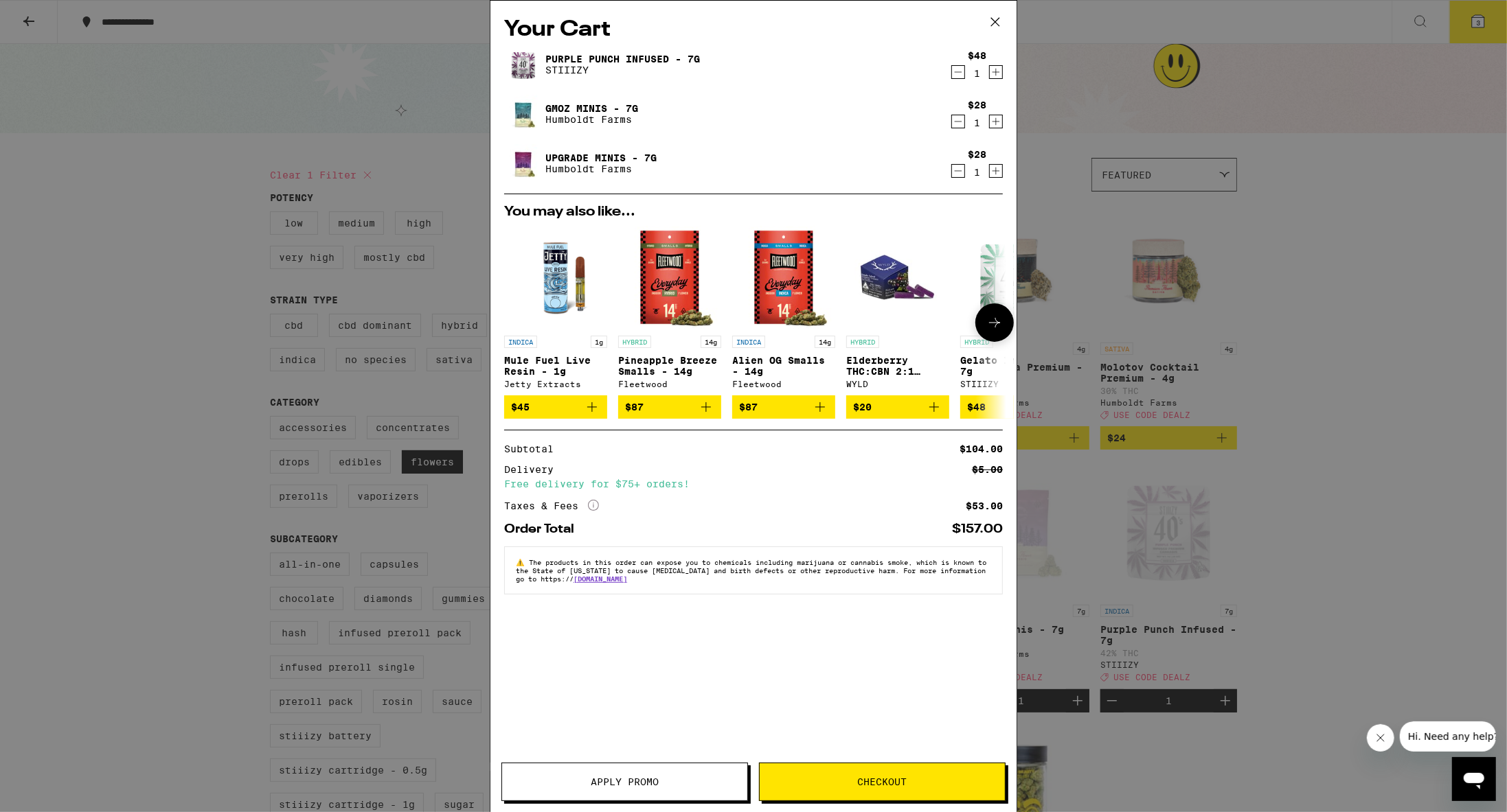
click at [705, 409] on icon "Add to bag" at bounding box center [706, 408] width 17 height 17
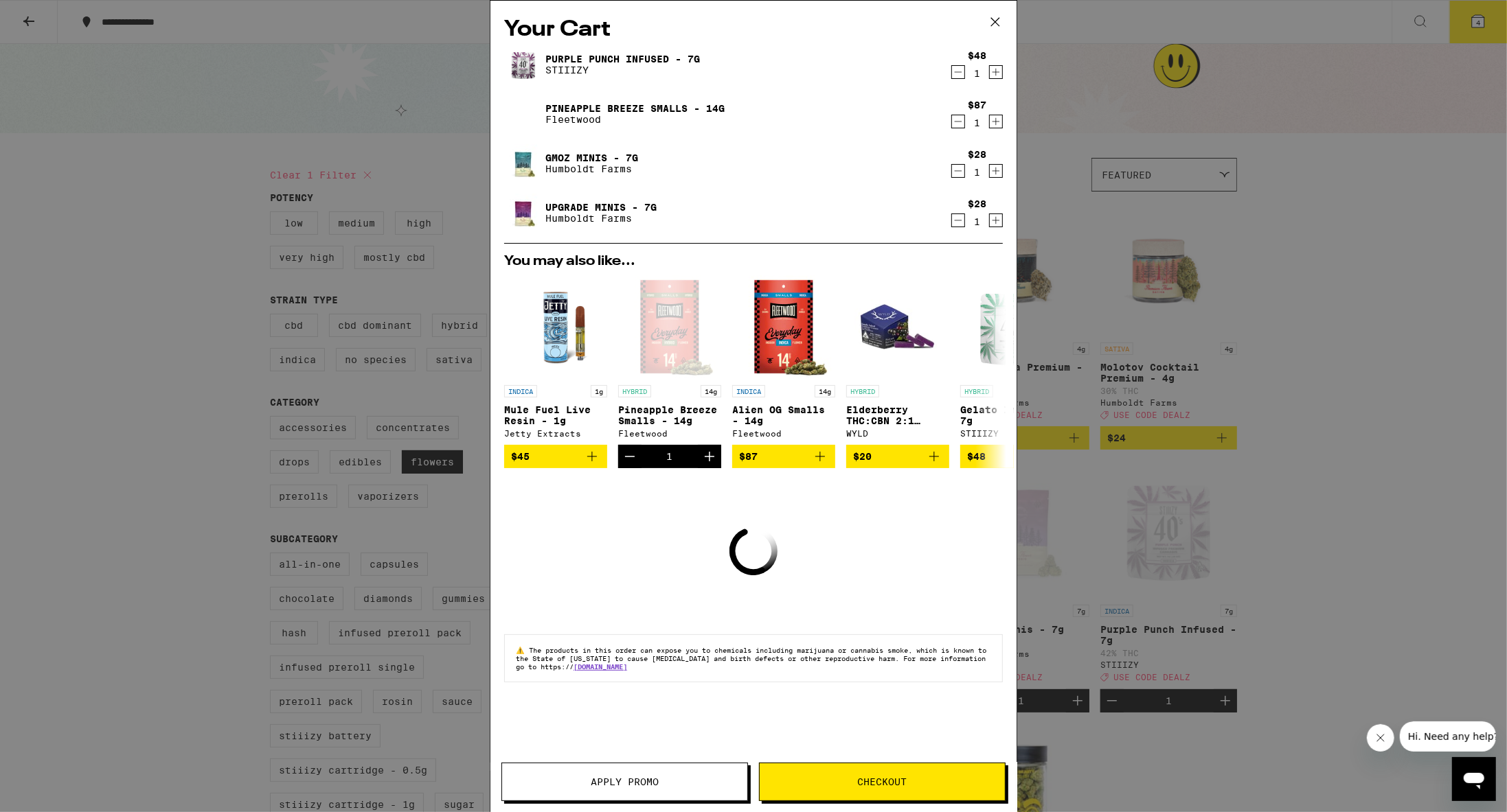
click at [733, 125] on icon "Decrement" at bounding box center [958, 121] width 12 height 17
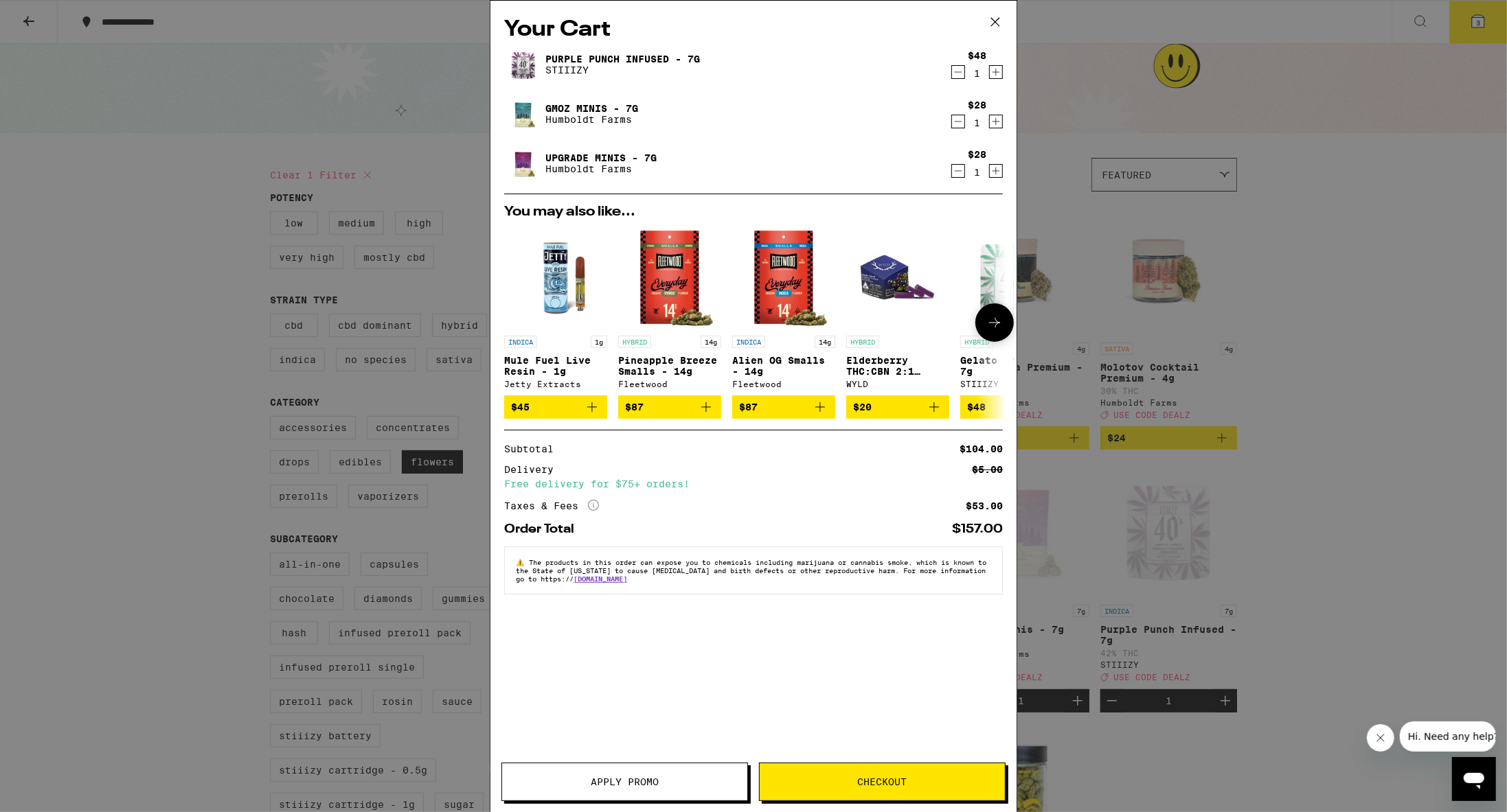
click at [592, 411] on icon "Add to bag" at bounding box center [591, 407] width 10 height 10
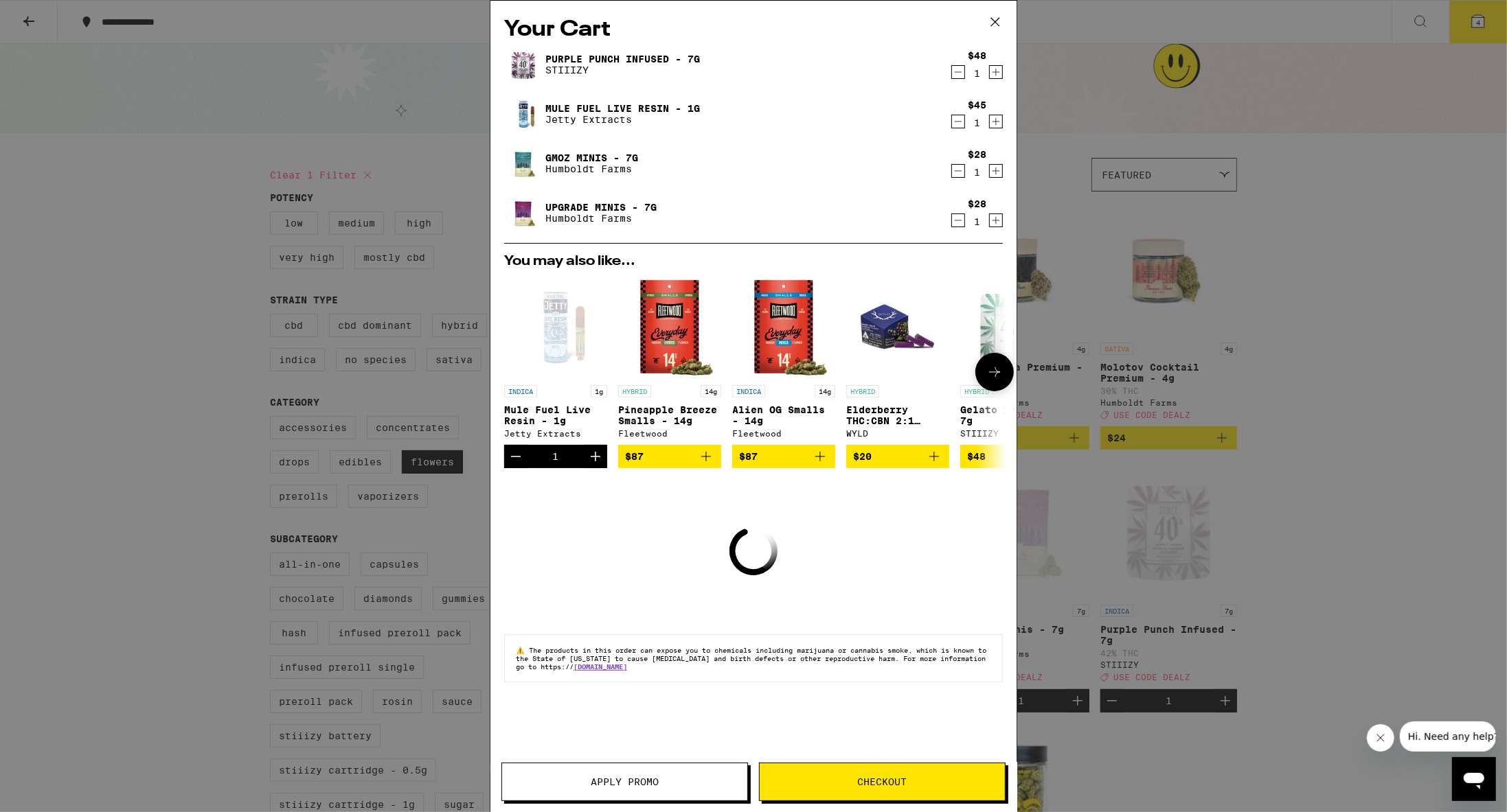
click at [733, 374] on button at bounding box center [994, 371] width 38 height 38
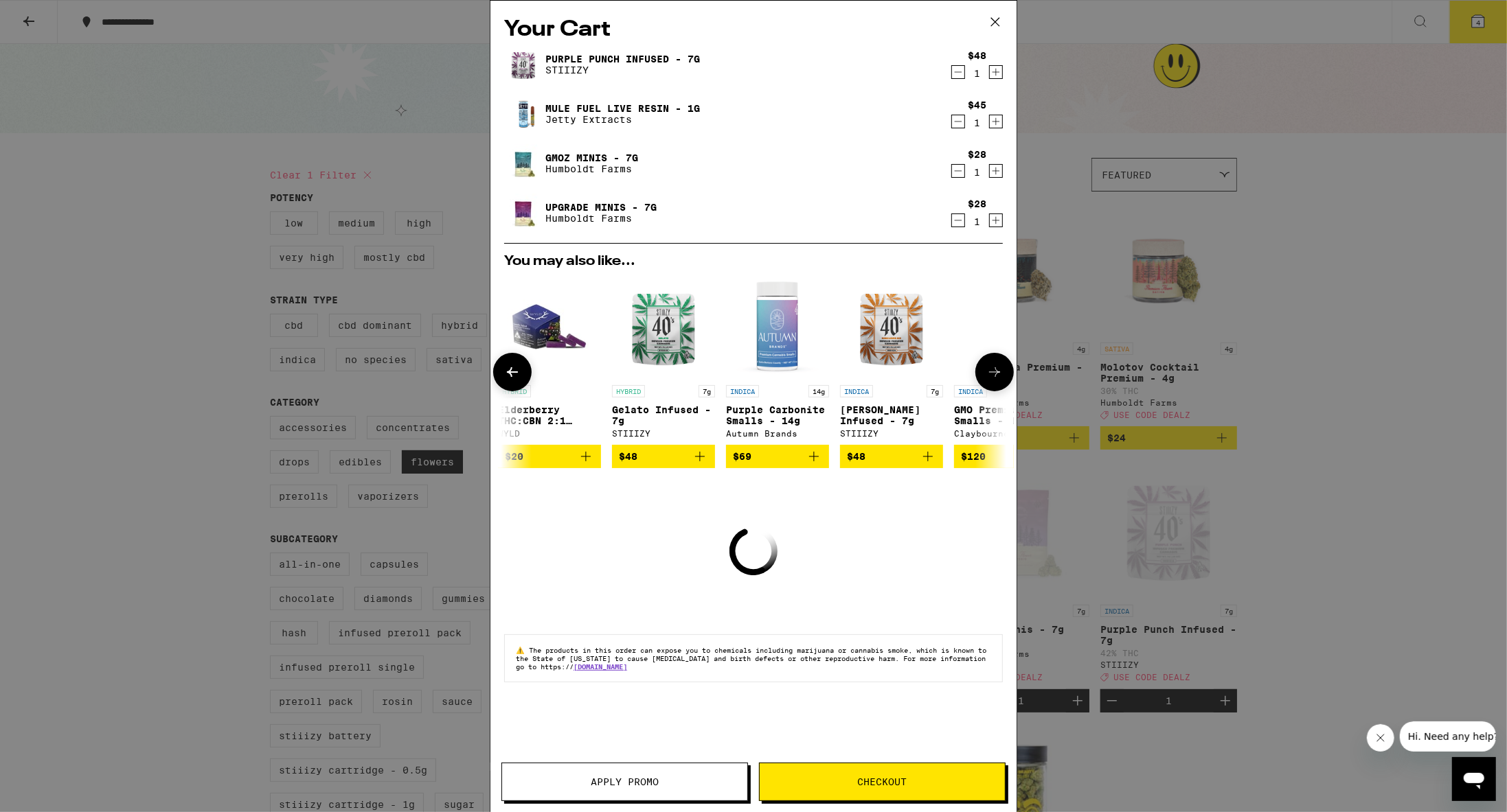
scroll to position [0, 350]
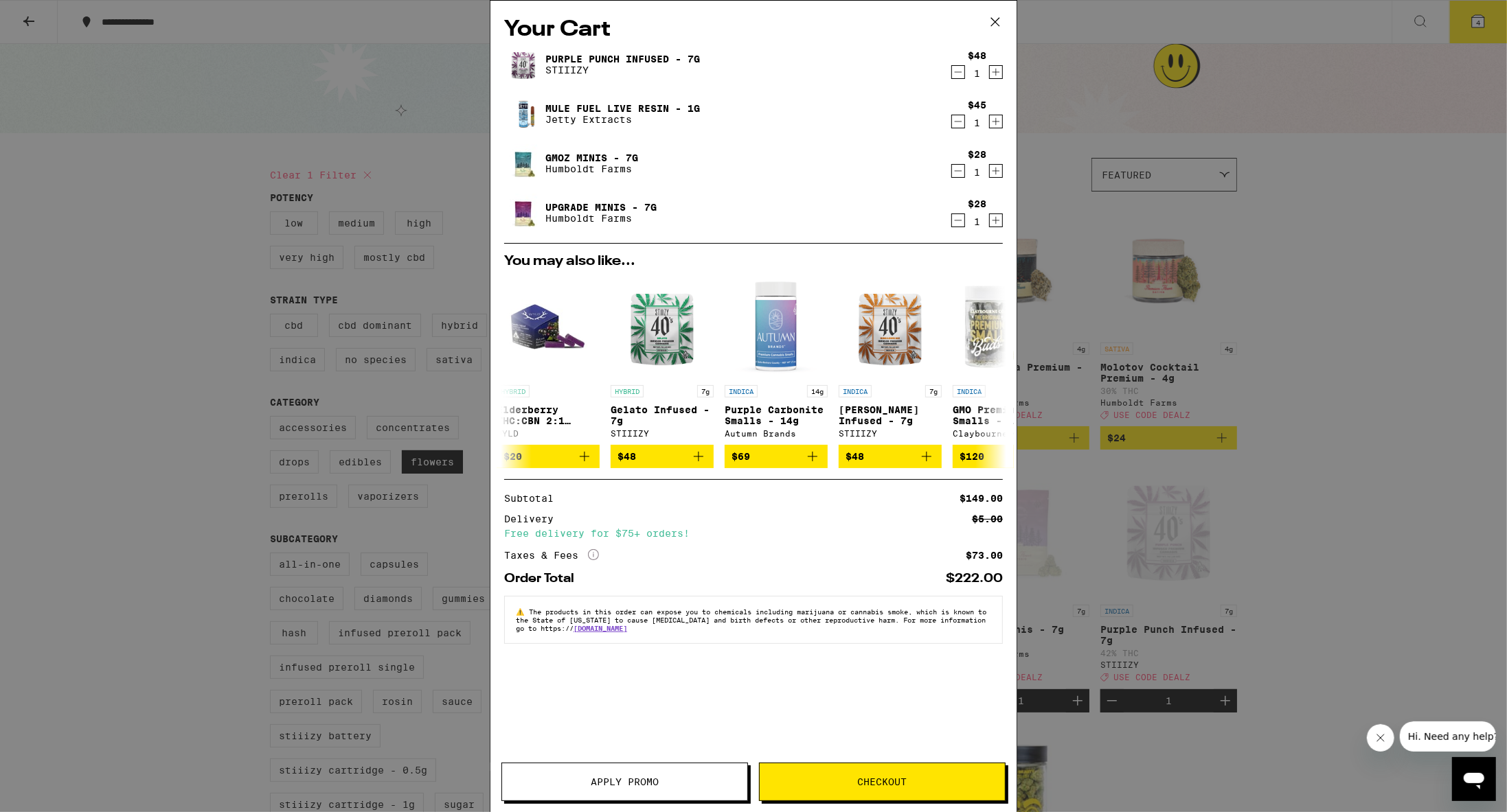
click at [638, 612] on span "Apply Promo" at bounding box center [625, 782] width 68 height 10
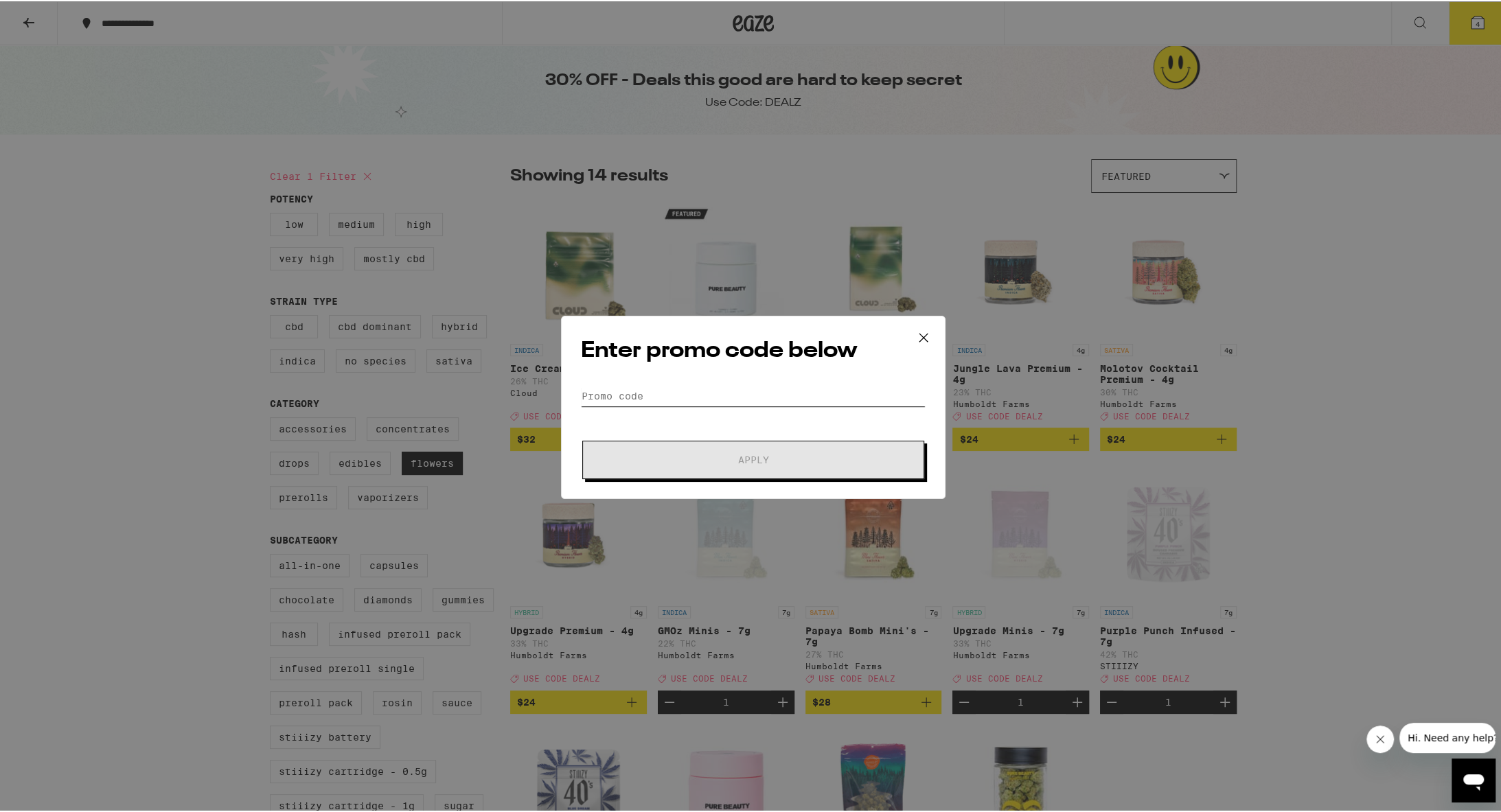
click at [732, 398] on input "Promo Code" at bounding box center [754, 394] width 345 height 20
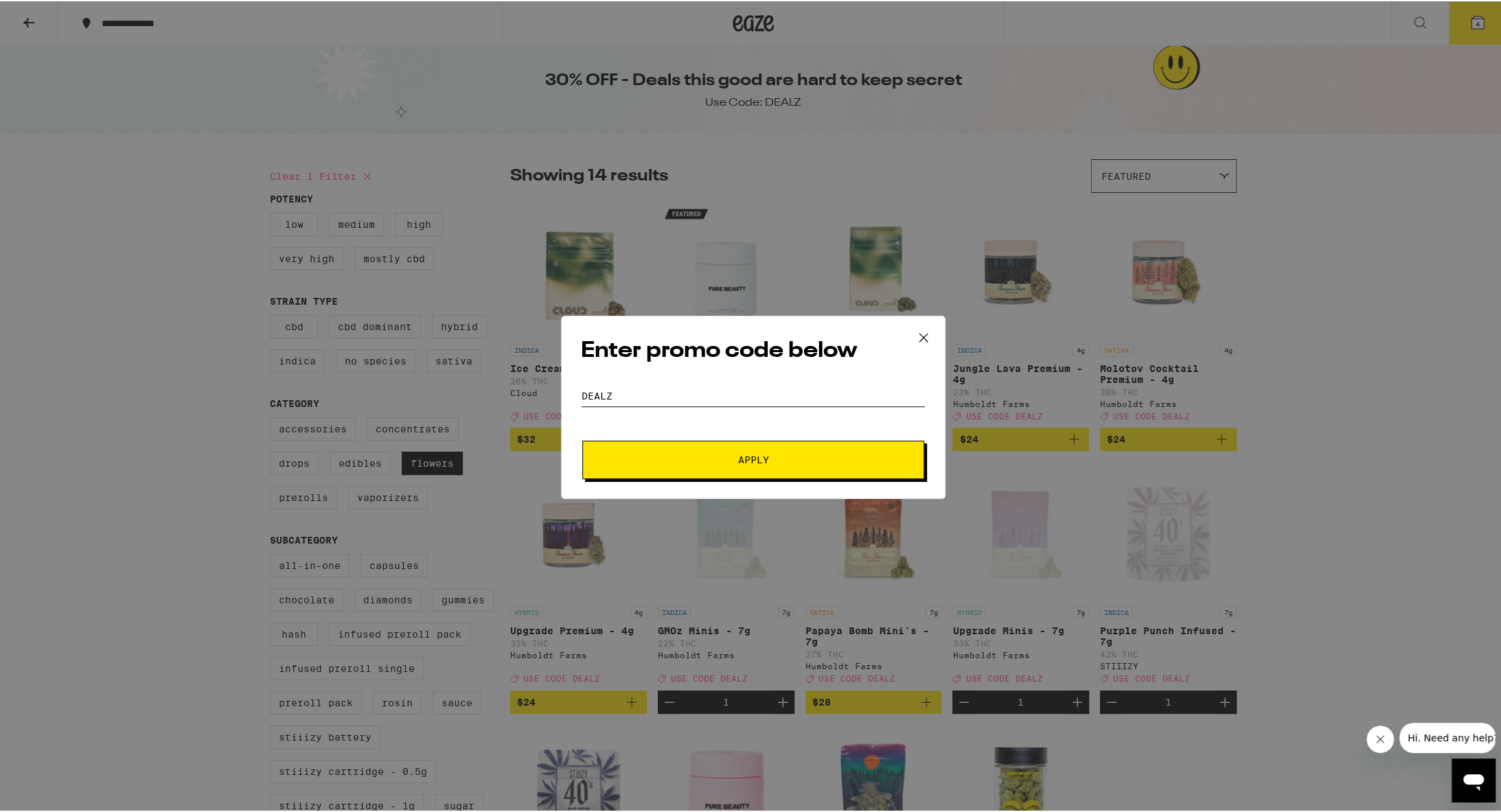
type input "DEALZ"
click at [733, 462] on span "Apply" at bounding box center [754, 458] width 247 height 10
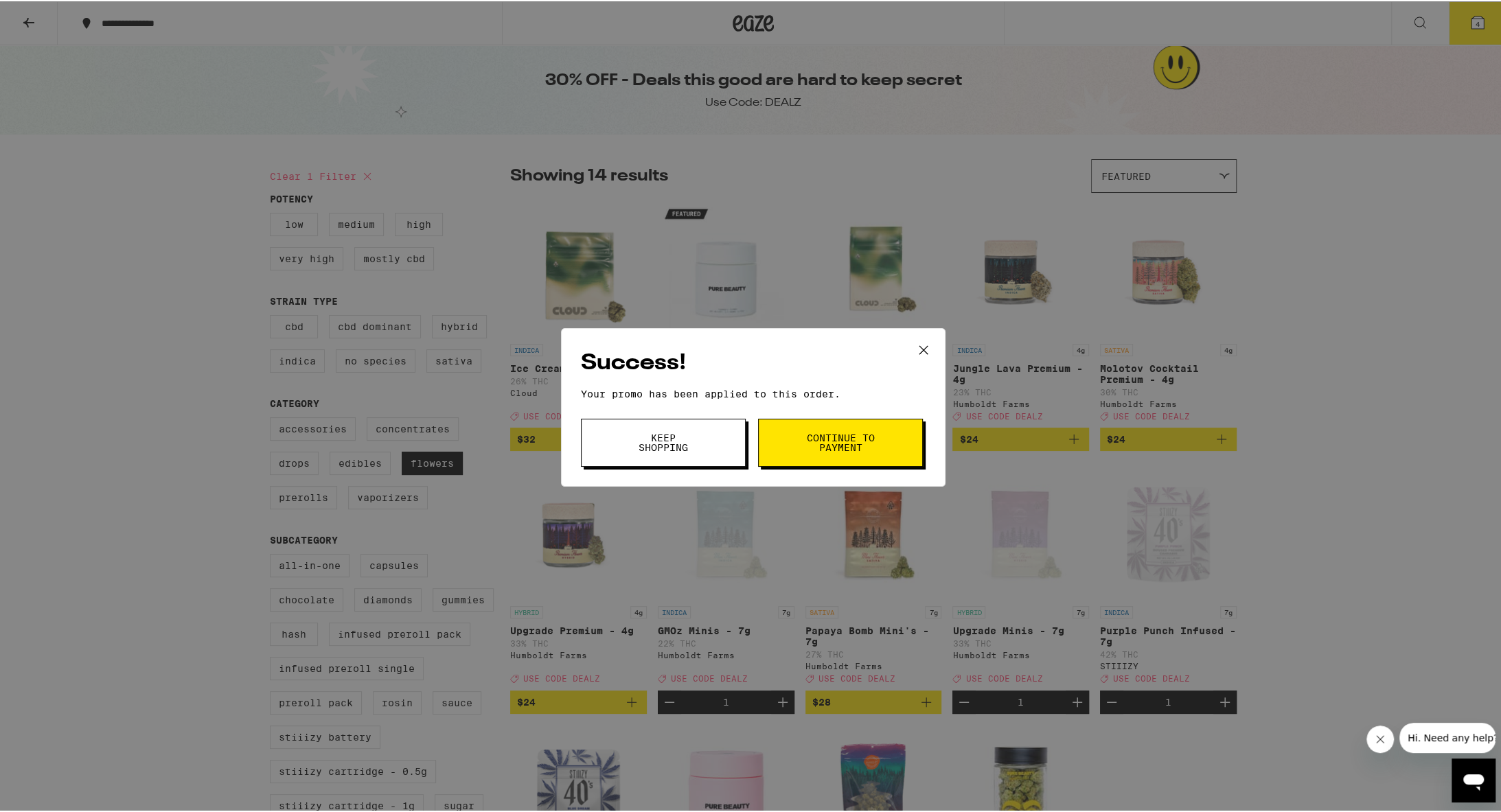
click at [717, 434] on button "Keep Shopping" at bounding box center [663, 441] width 165 height 48
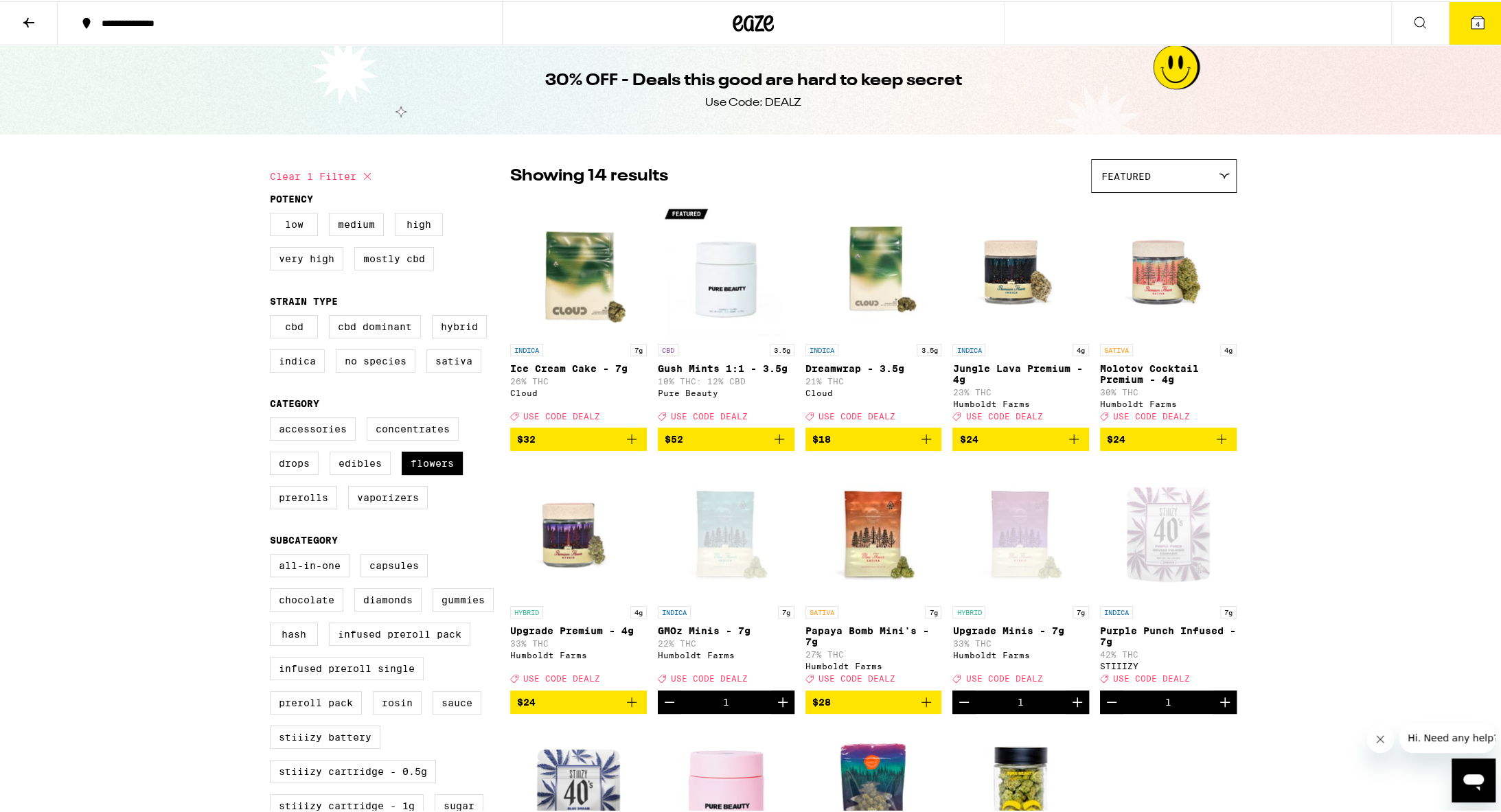
click at [733, 20] on icon at bounding box center [1478, 21] width 12 height 12
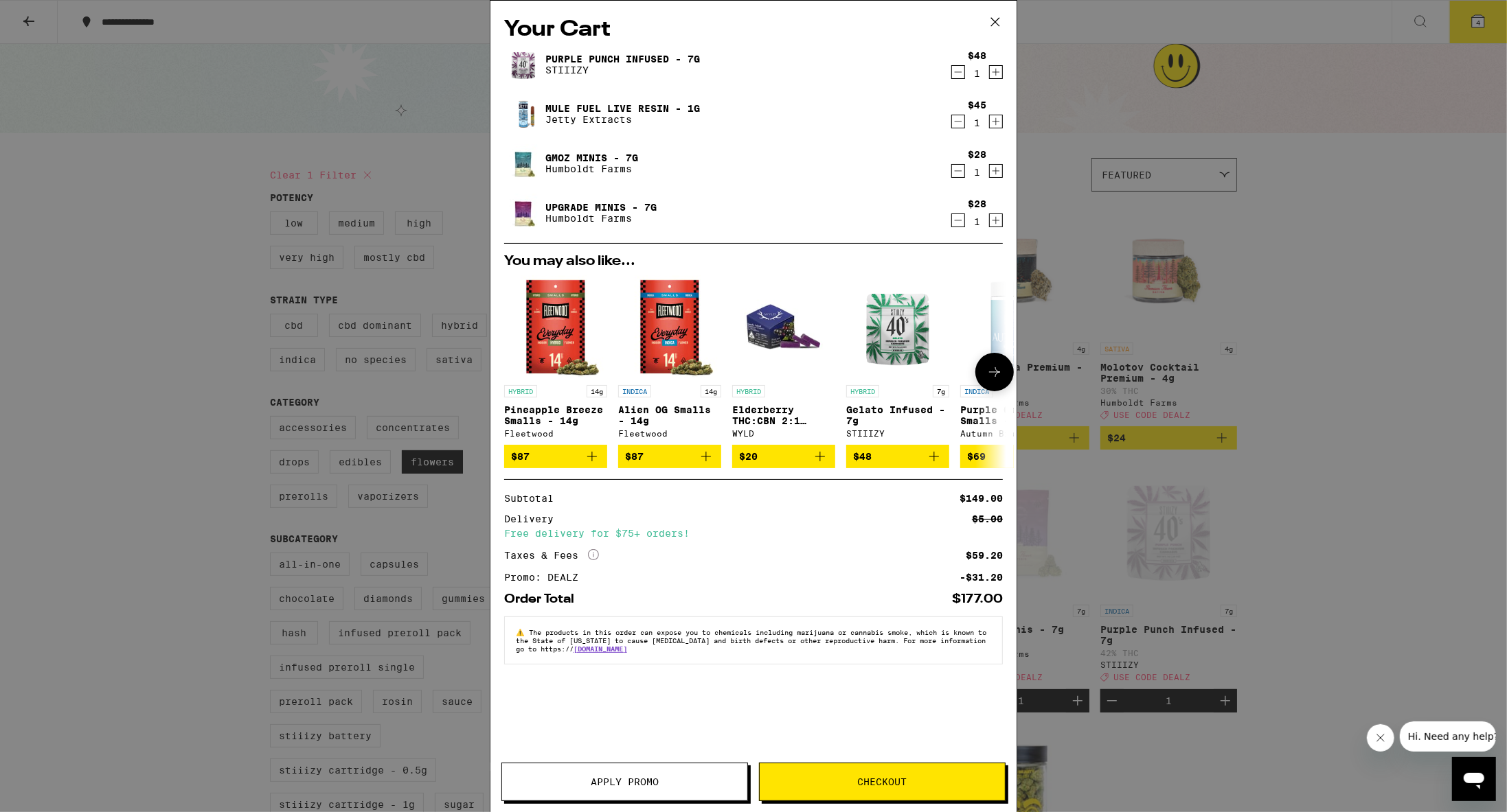
click at [733, 372] on icon at bounding box center [995, 372] width 17 height 17
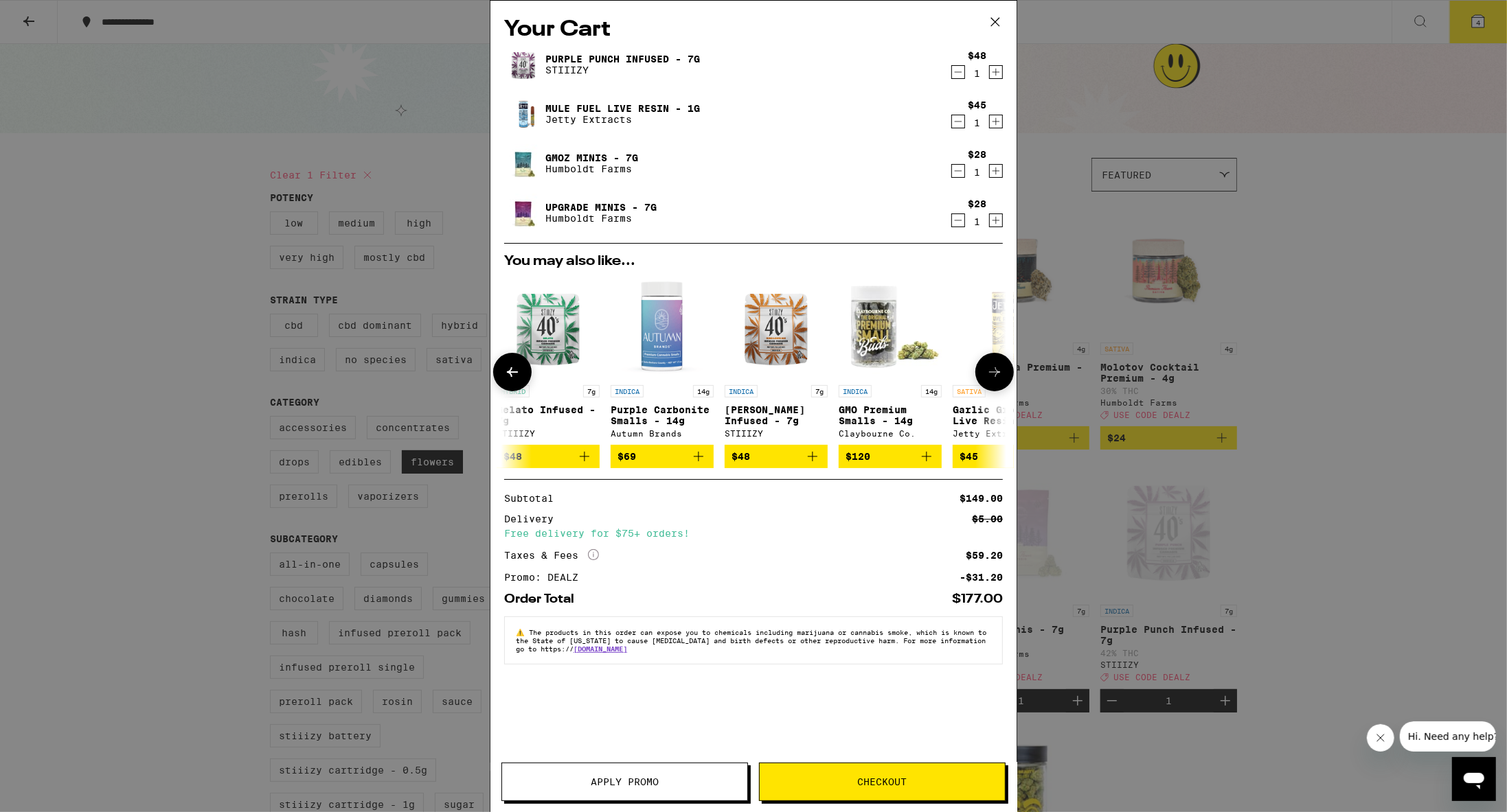
click at [733, 372] on icon at bounding box center [995, 372] width 17 height 17
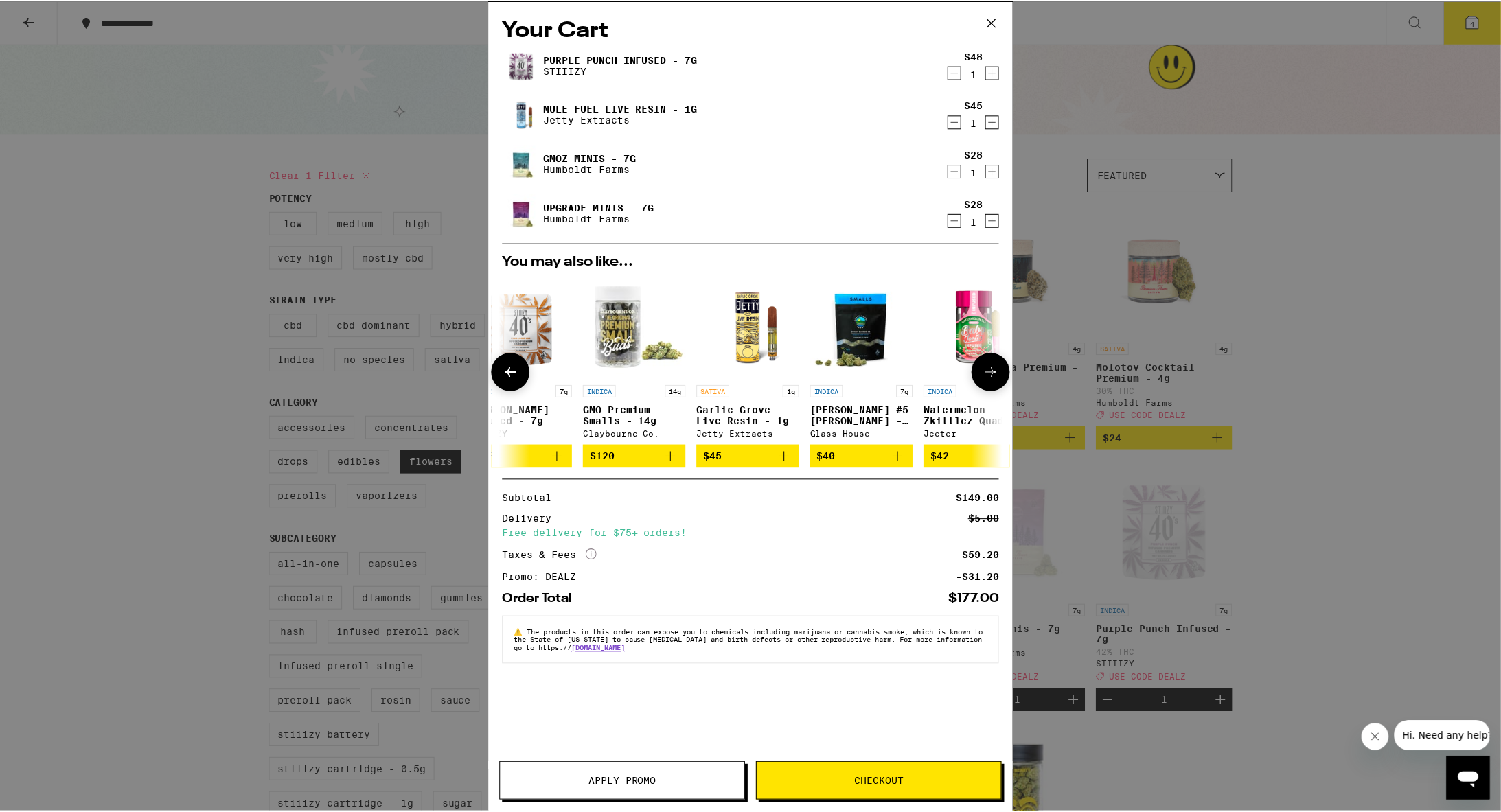
scroll to position [0, 640]
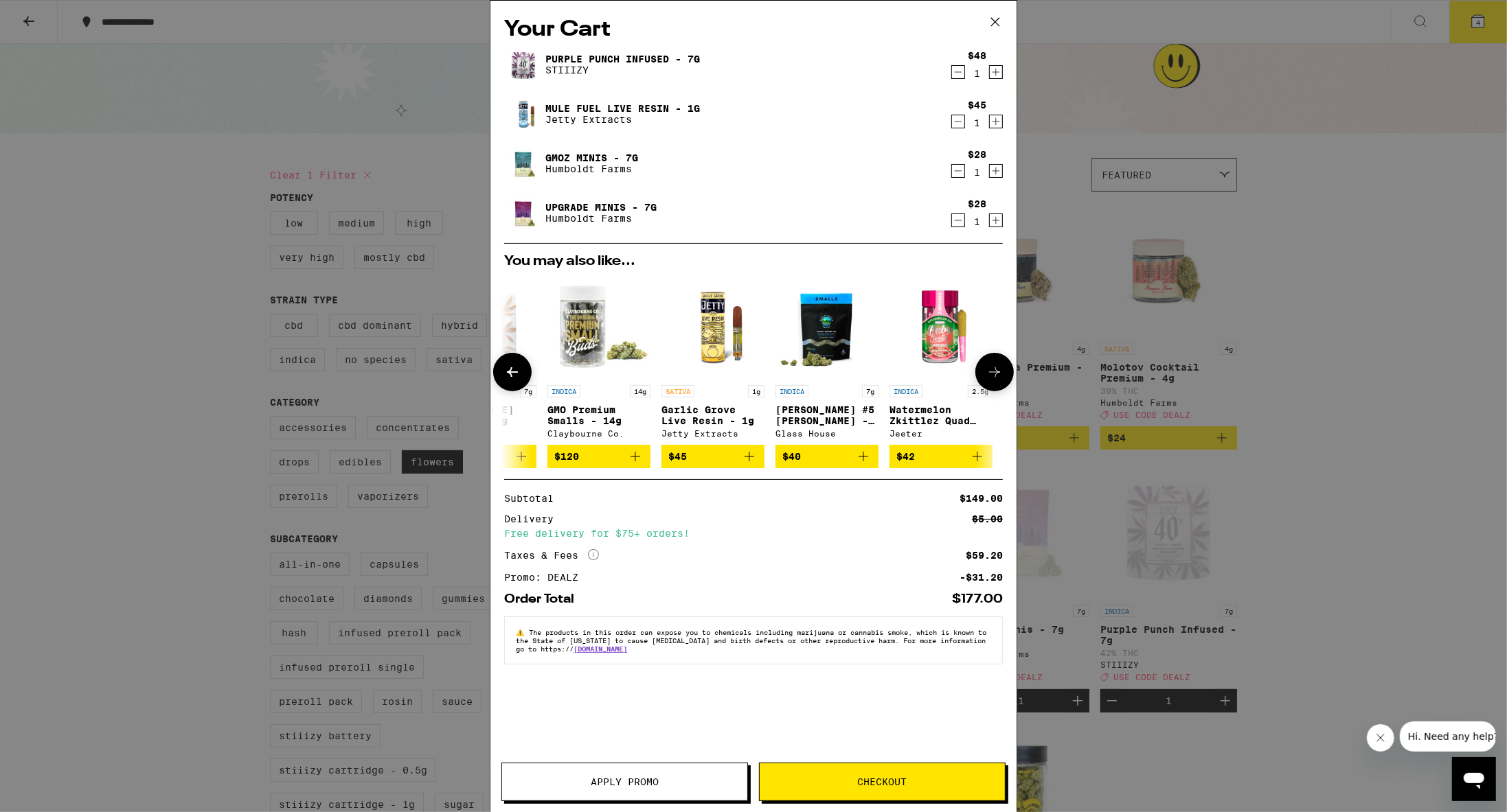
click at [733, 372] on button at bounding box center [994, 371] width 38 height 38
click at [733, 296] on div "Your Cart Purple Punch Infused - 7g STIIIZY $48 1 Mule Fuel Live Resin - 1g Jet…" at bounding box center [754, 406] width 1507 height 812
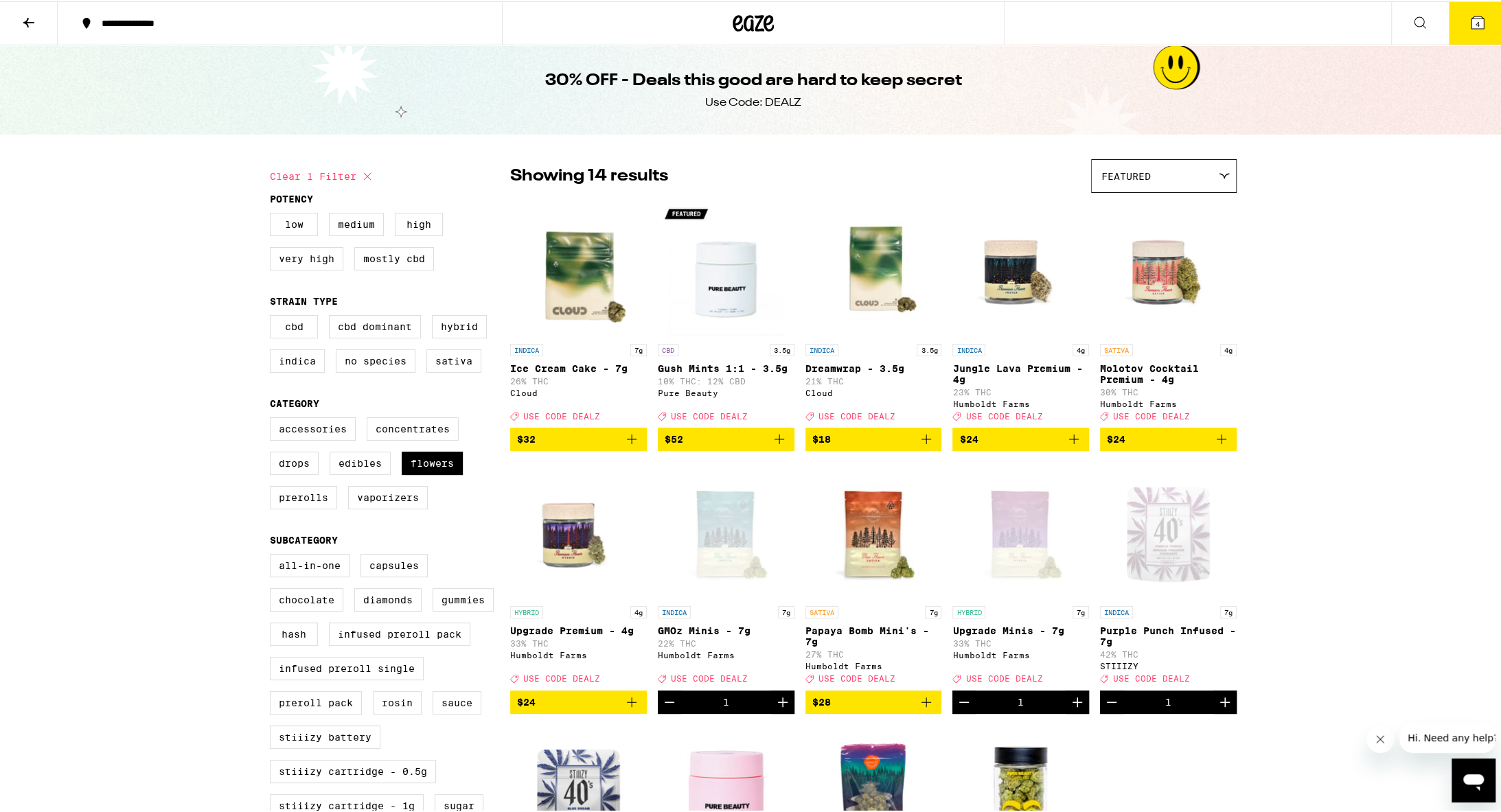
drag, startPoint x: 18, startPoint y: 27, endPoint x: 35, endPoint y: 32, distance: 17.7
click at [18, 27] on button at bounding box center [29, 22] width 58 height 43
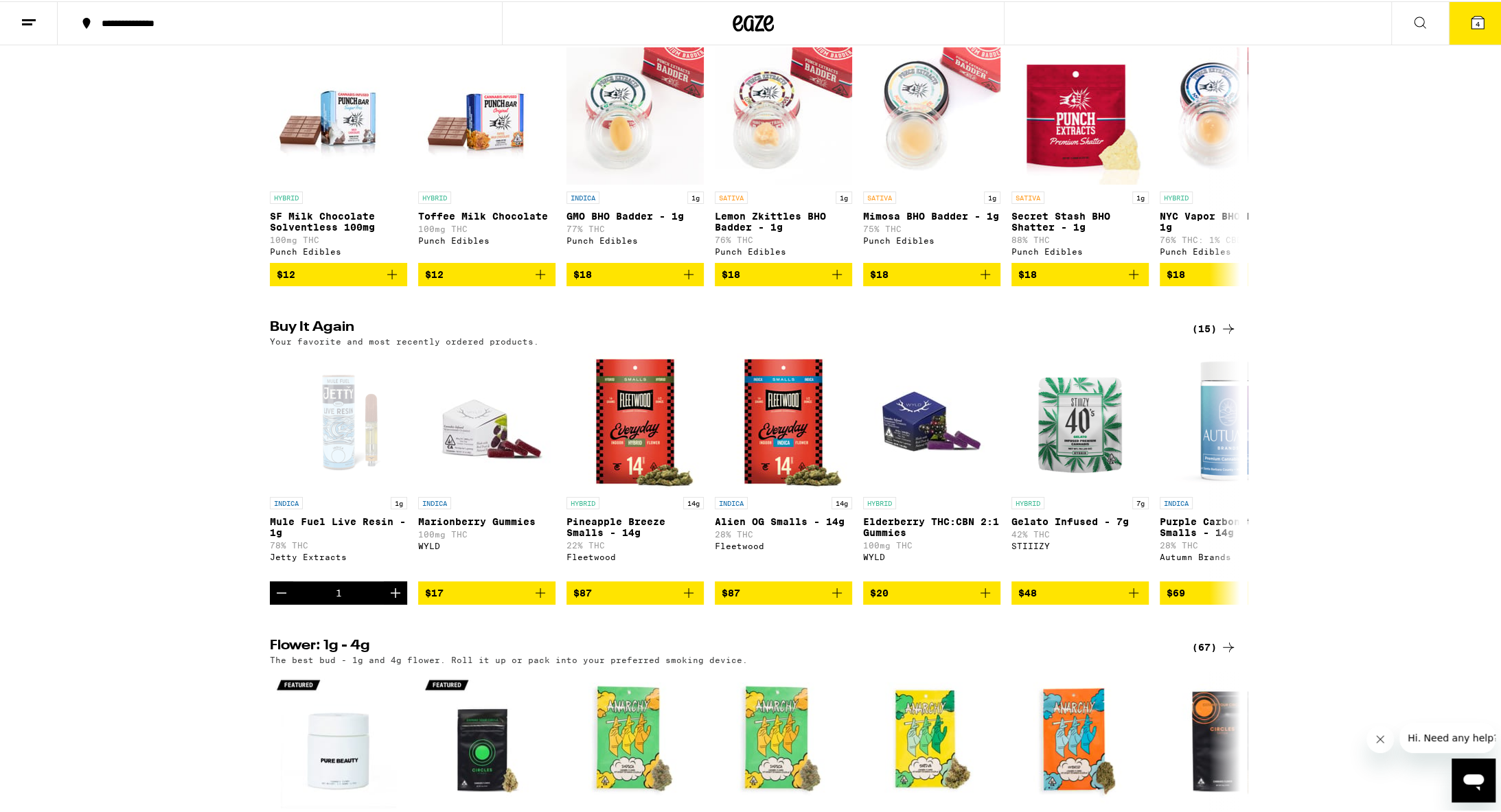
scroll to position [850, 0]
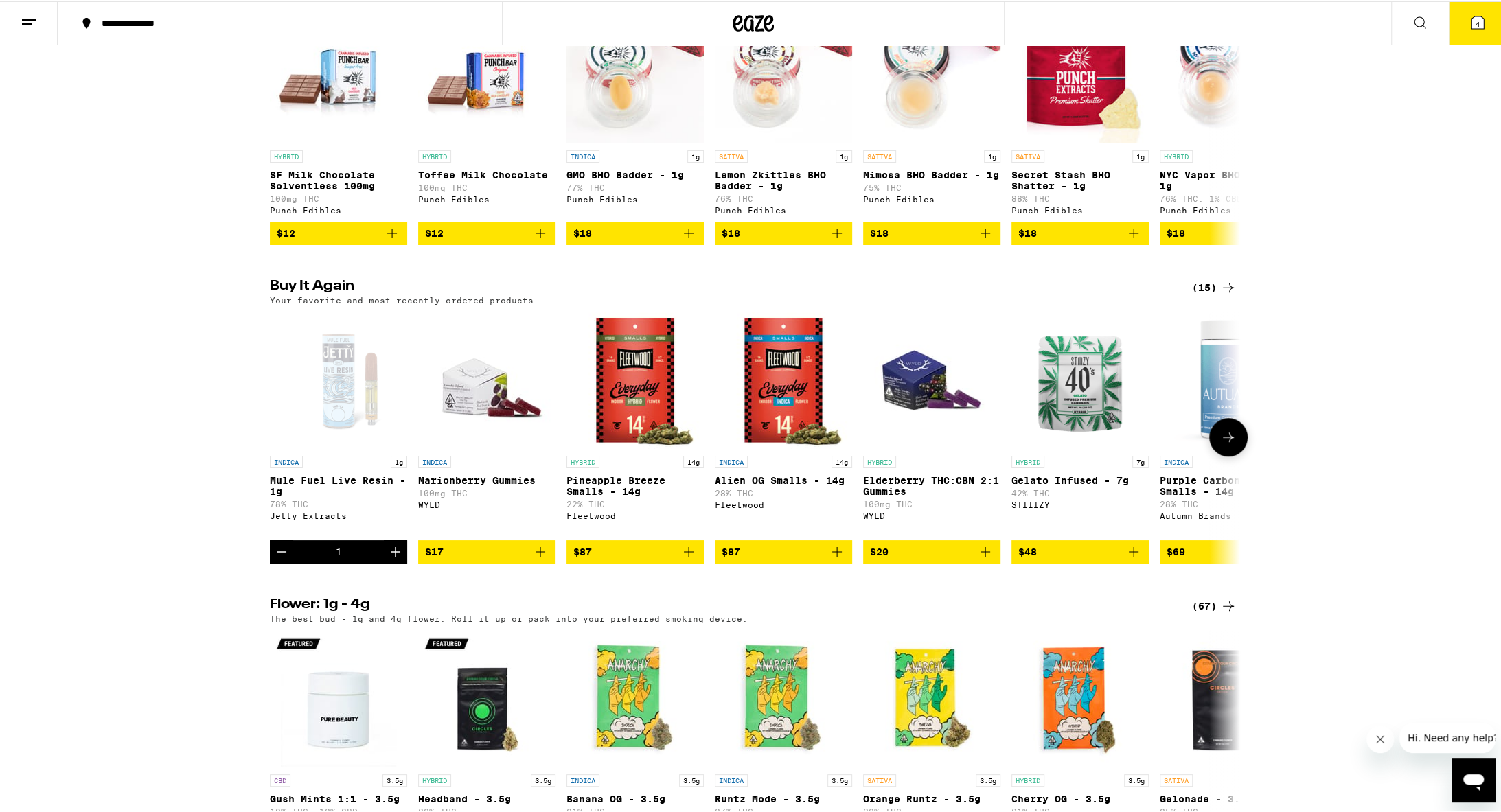
click at [733, 444] on icon at bounding box center [1229, 436] width 17 height 17
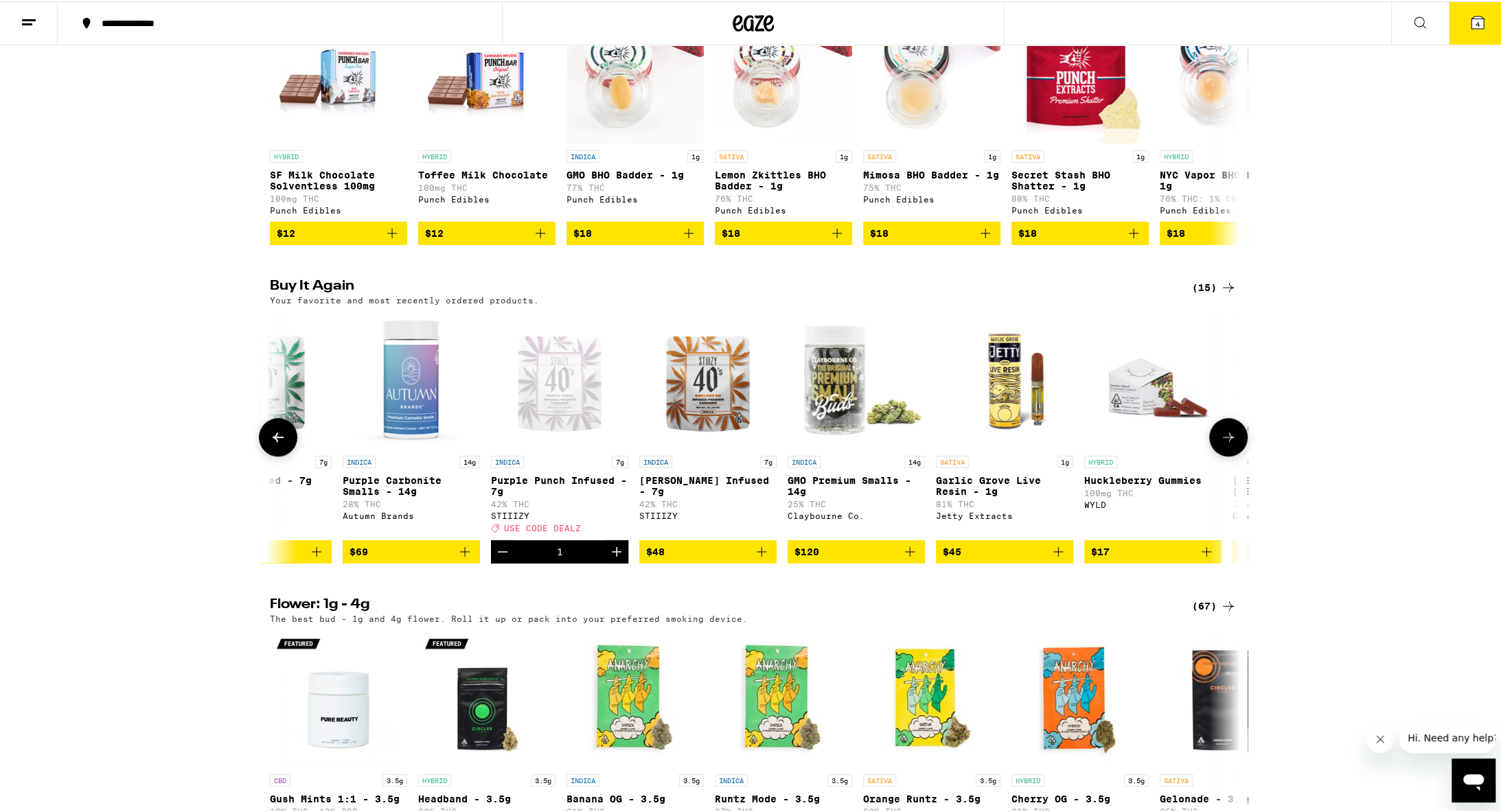
click at [733, 444] on icon at bounding box center [1229, 436] width 17 height 17
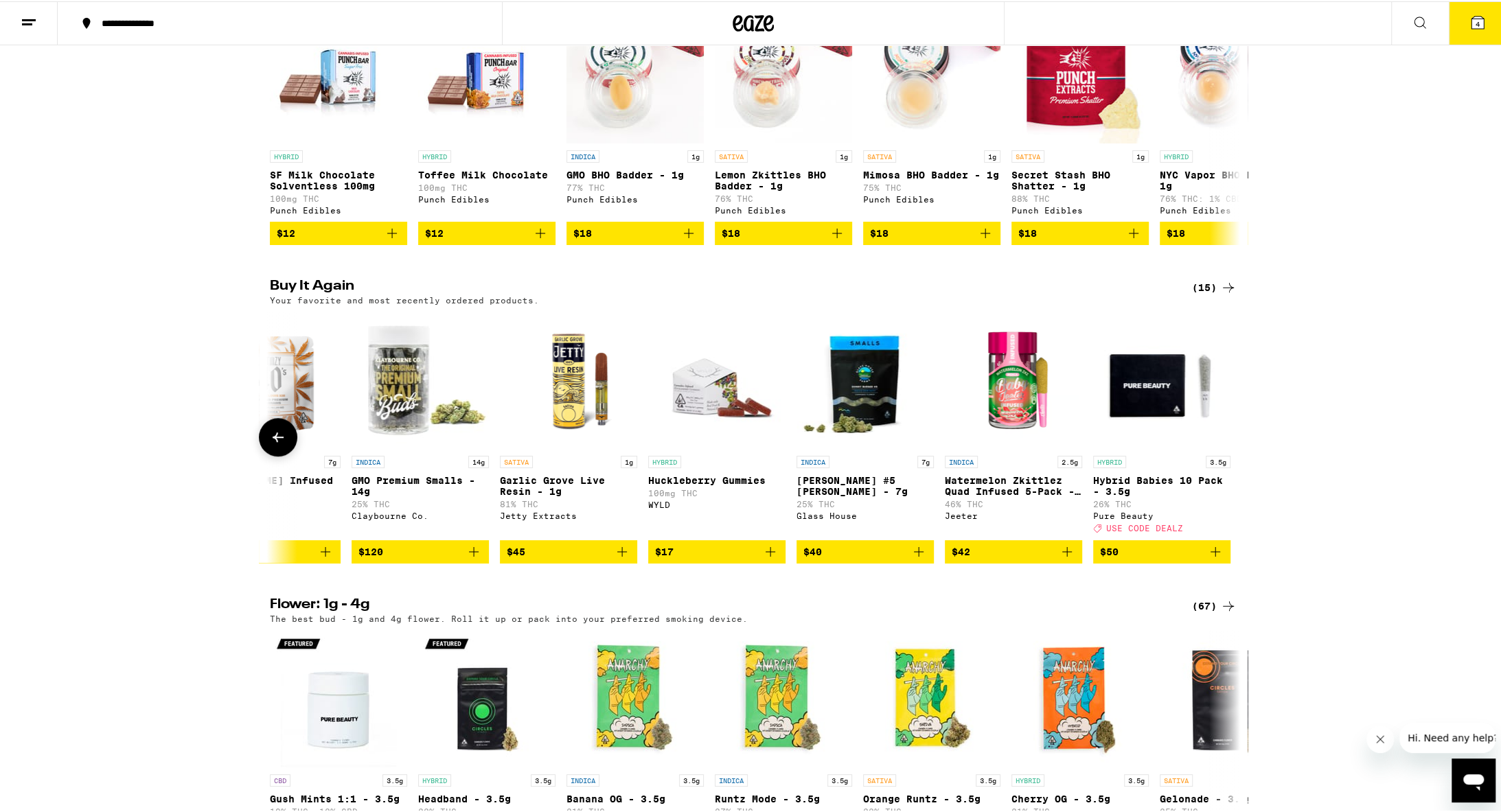
scroll to position [0, 1258]
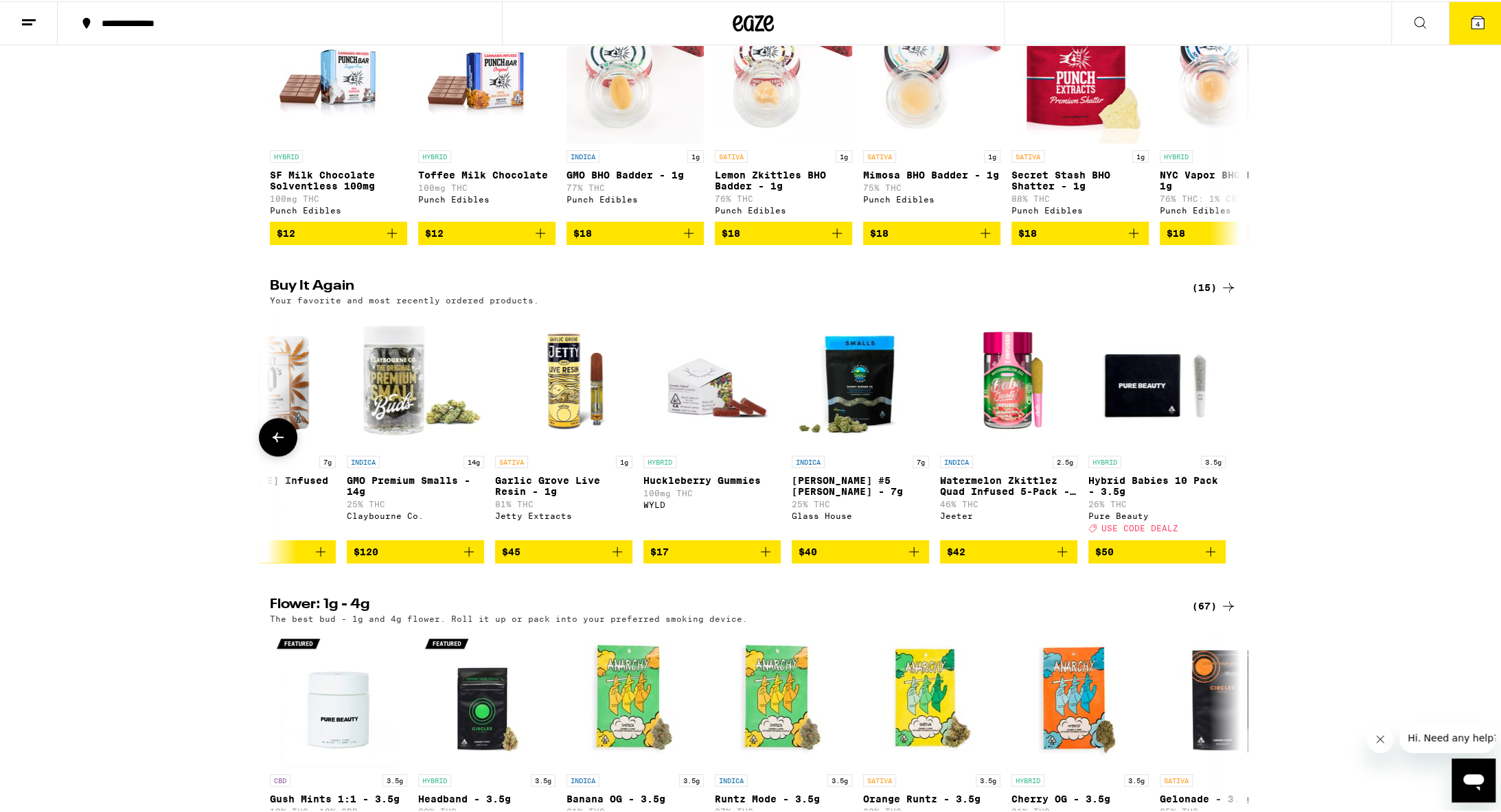
click at [733, 455] on div at bounding box center [1228, 435] width 38 height 38
click at [733, 295] on div "(15)" at bounding box center [1214, 286] width 44 height 17
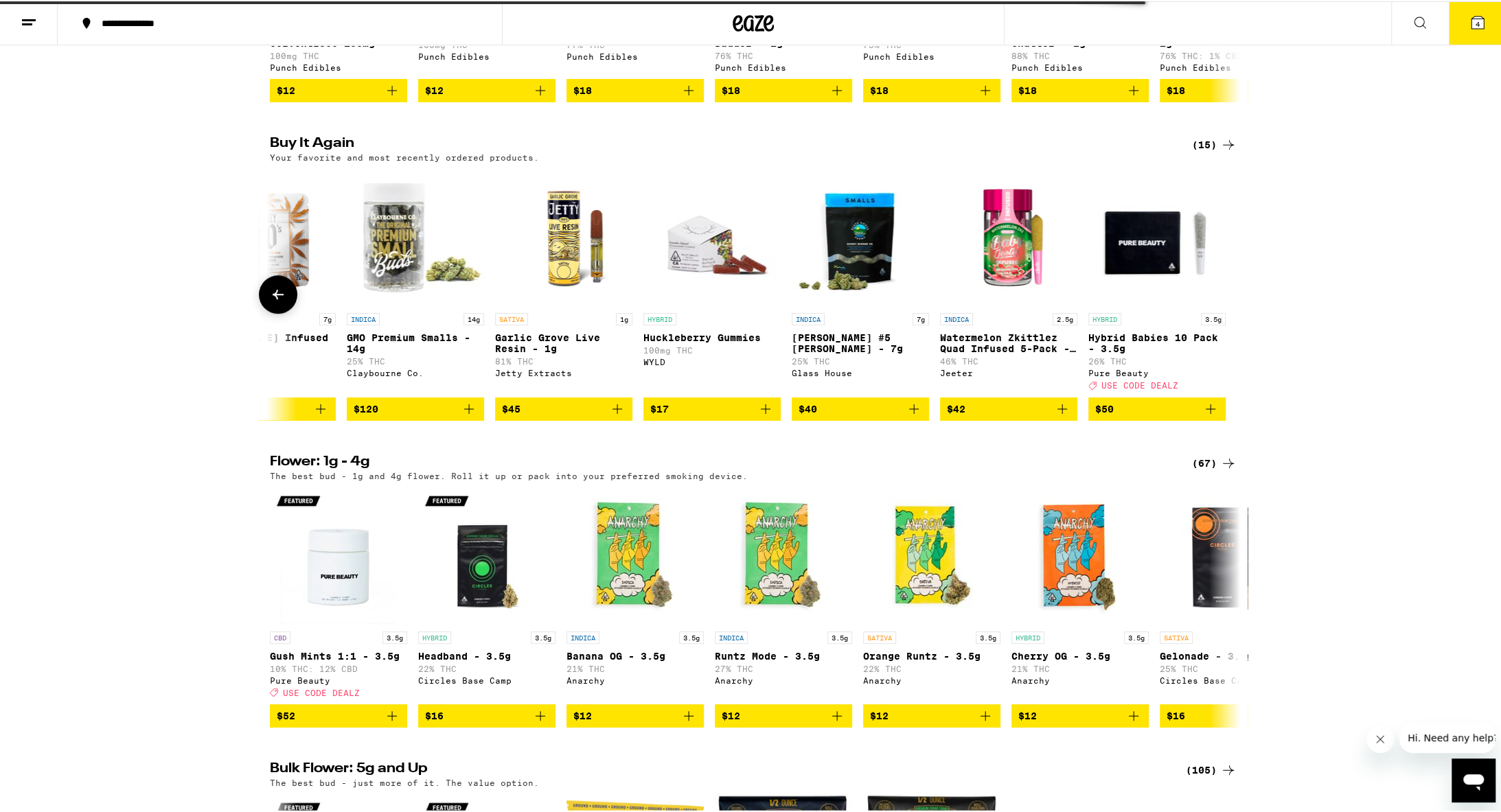
scroll to position [1307, 0]
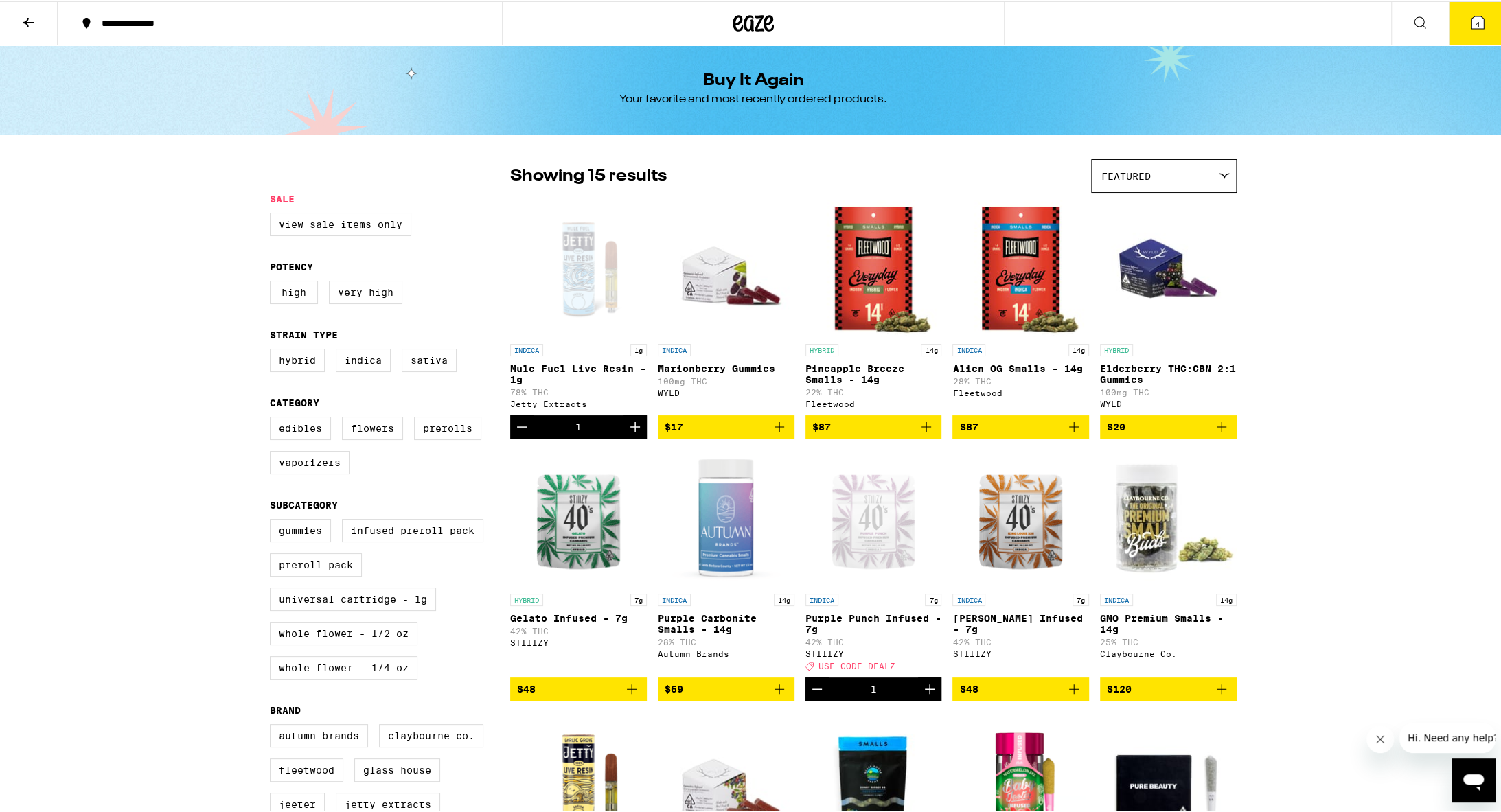
click at [22, 26] on icon at bounding box center [29, 21] width 17 height 17
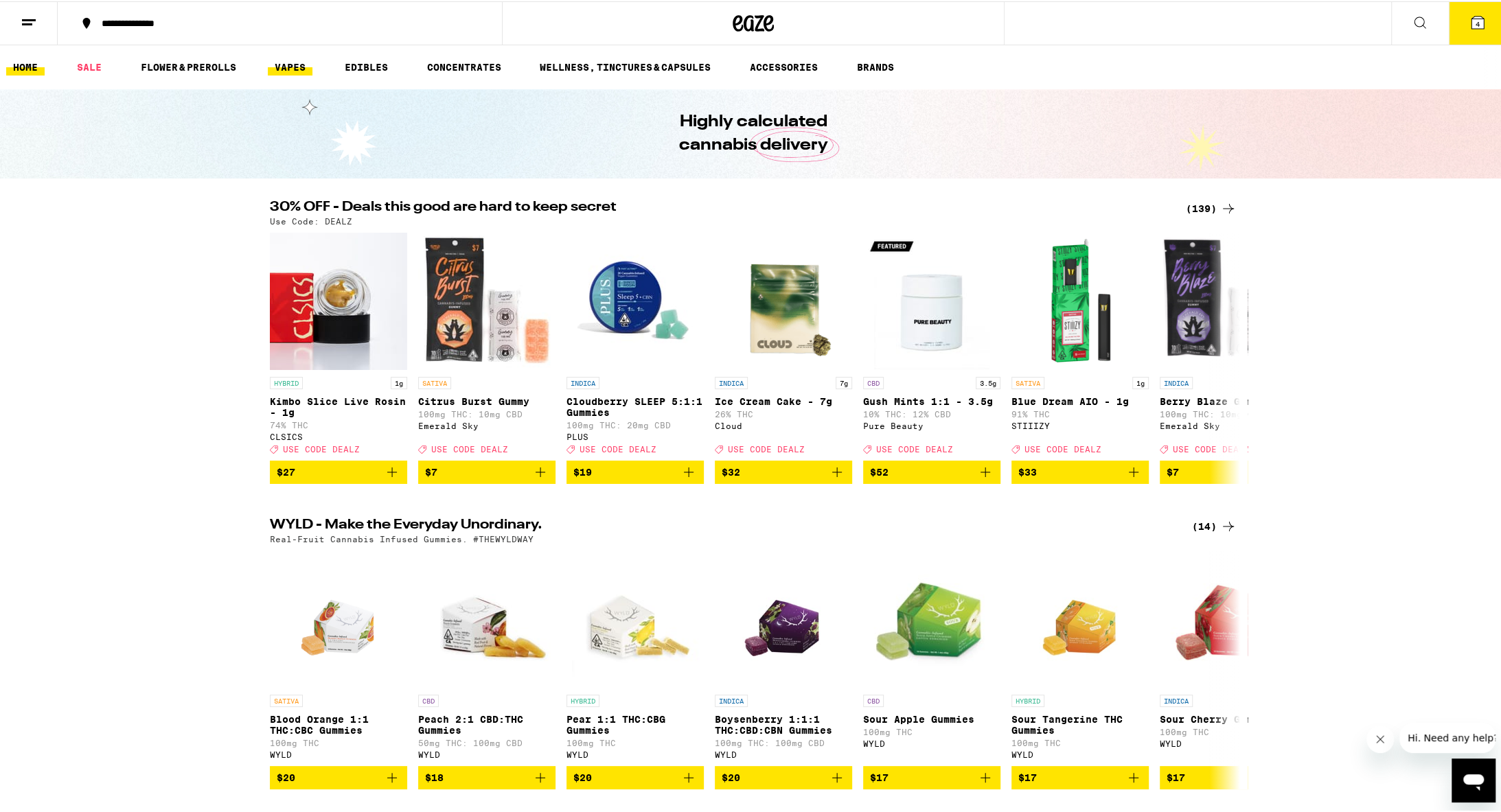
click at [297, 66] on link "VAPES" at bounding box center [289, 66] width 44 height 17
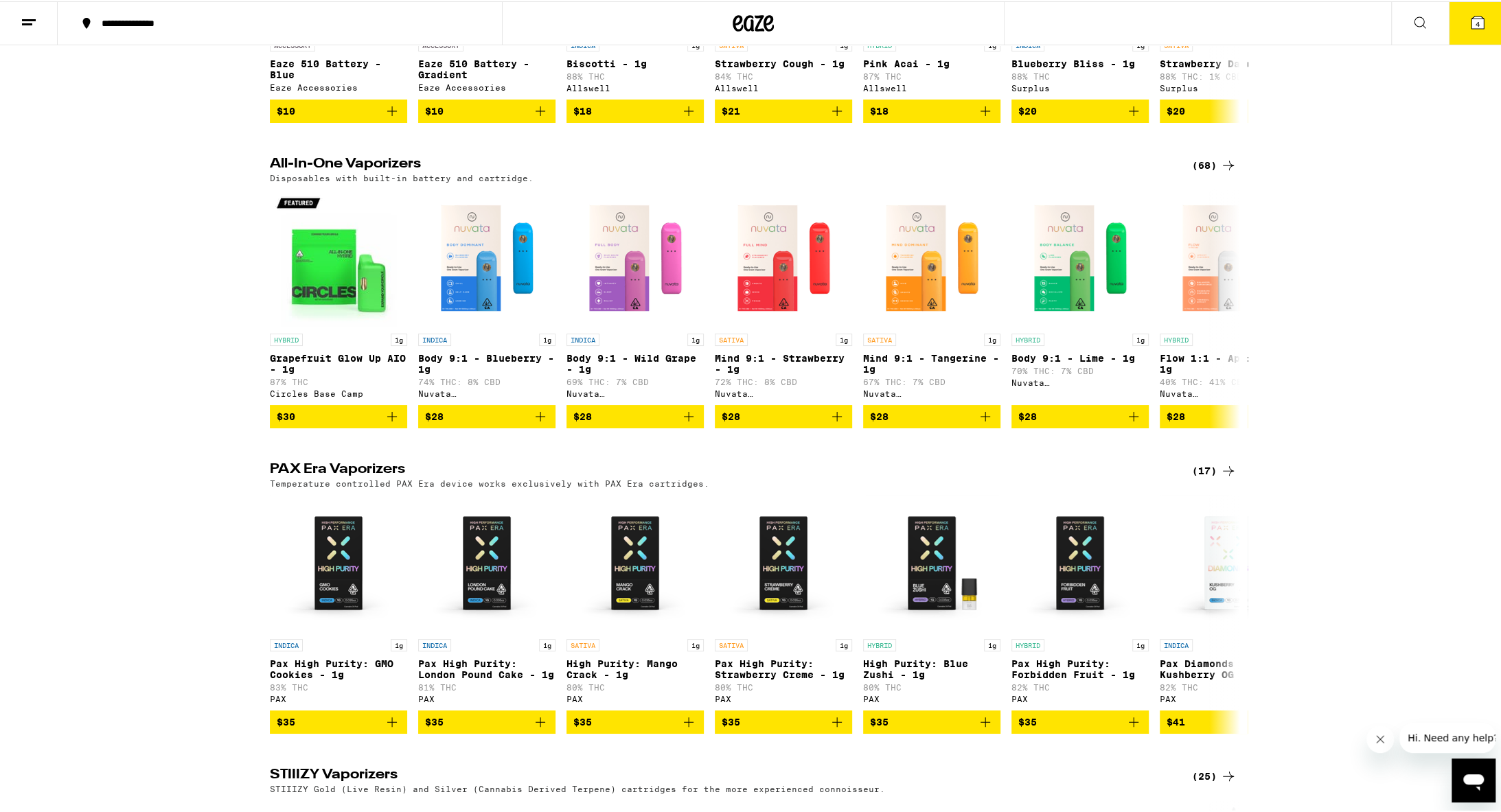
scroll to position [261, 0]
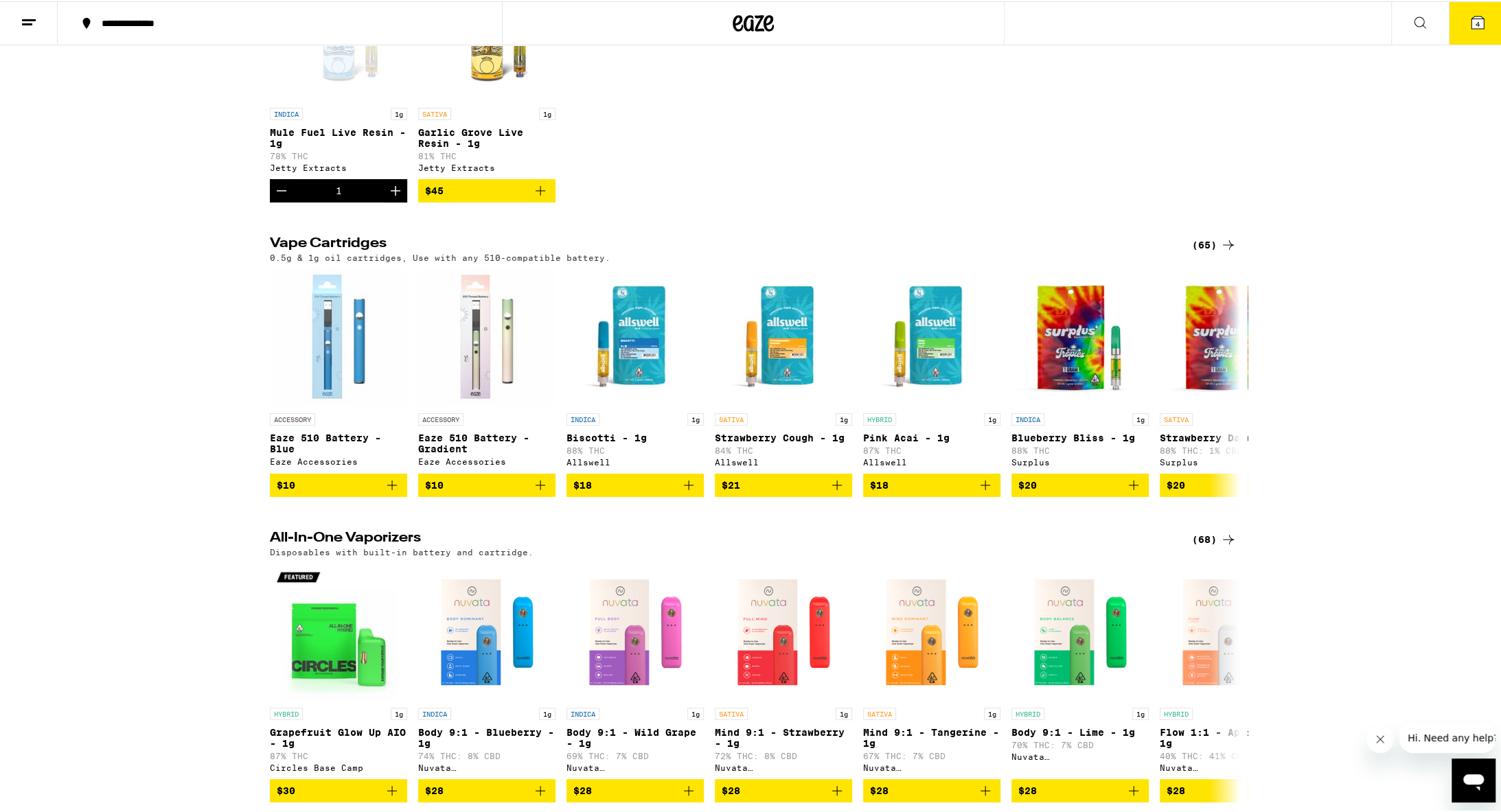
click at [733, 252] on icon at bounding box center [1229, 244] width 17 height 17
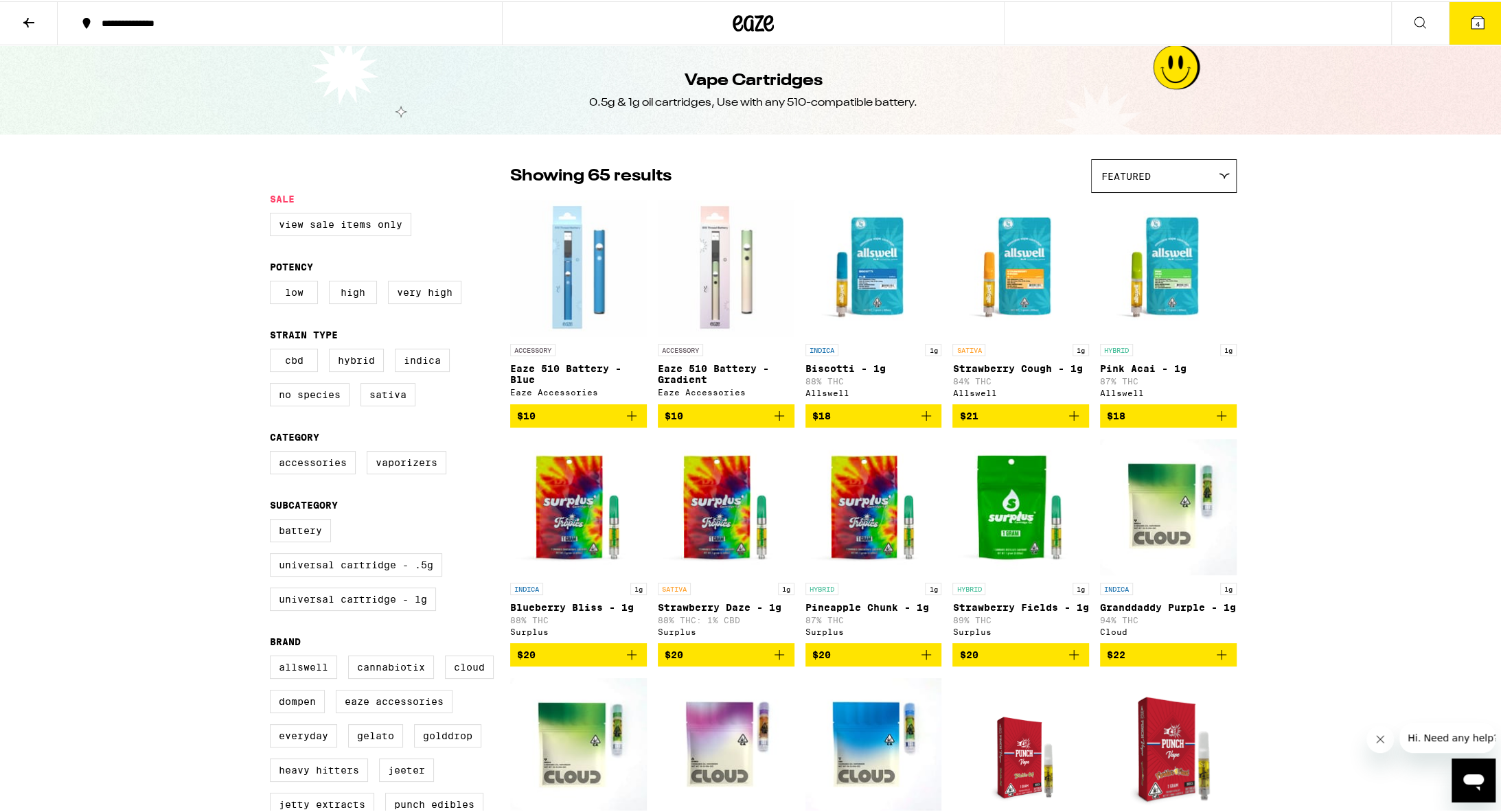
click at [733, 171] on div "Featured" at bounding box center [1163, 175] width 144 height 32
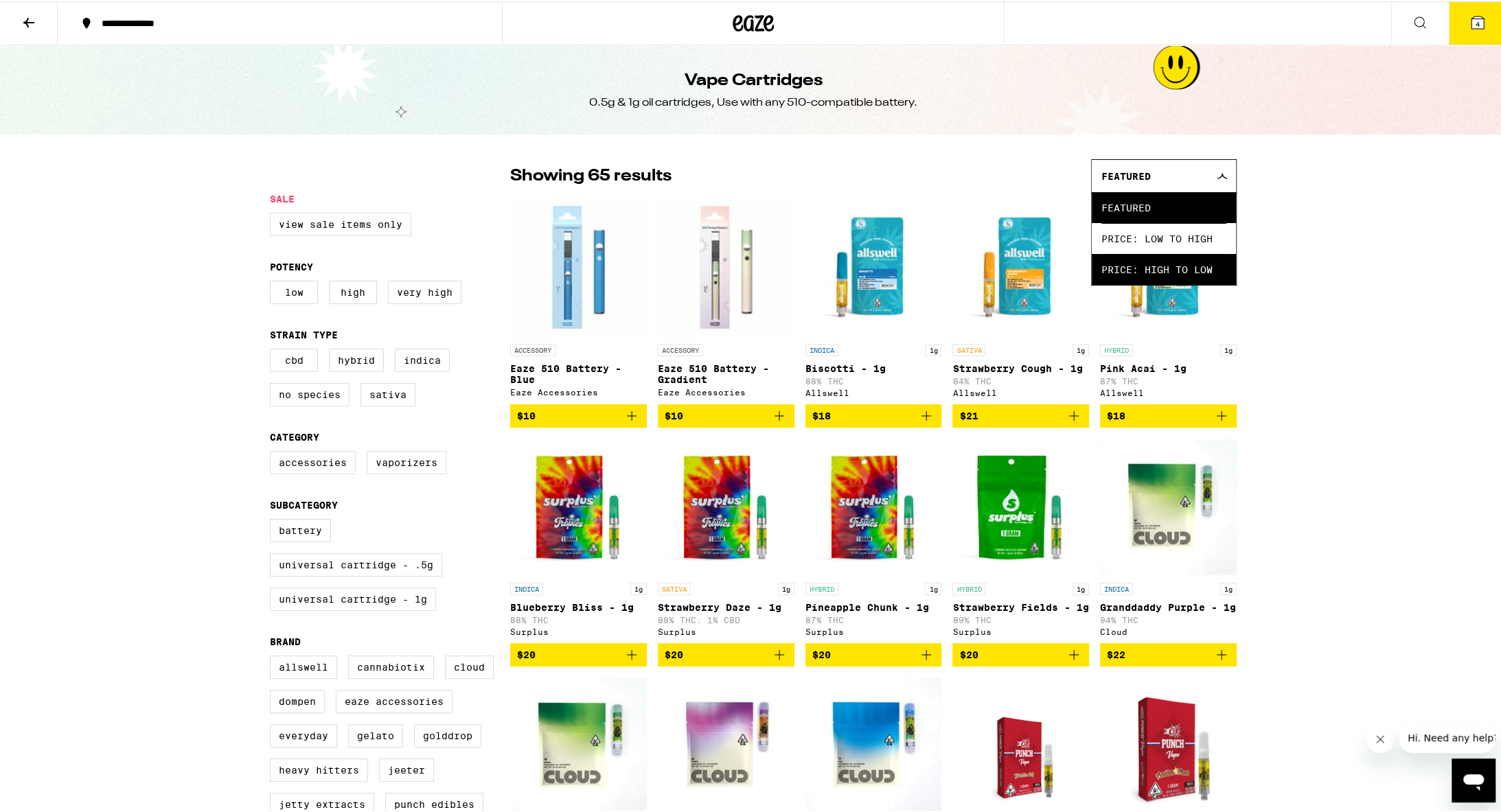
click at [733, 275] on span "Price: High to Low" at bounding box center [1164, 267] width 125 height 31
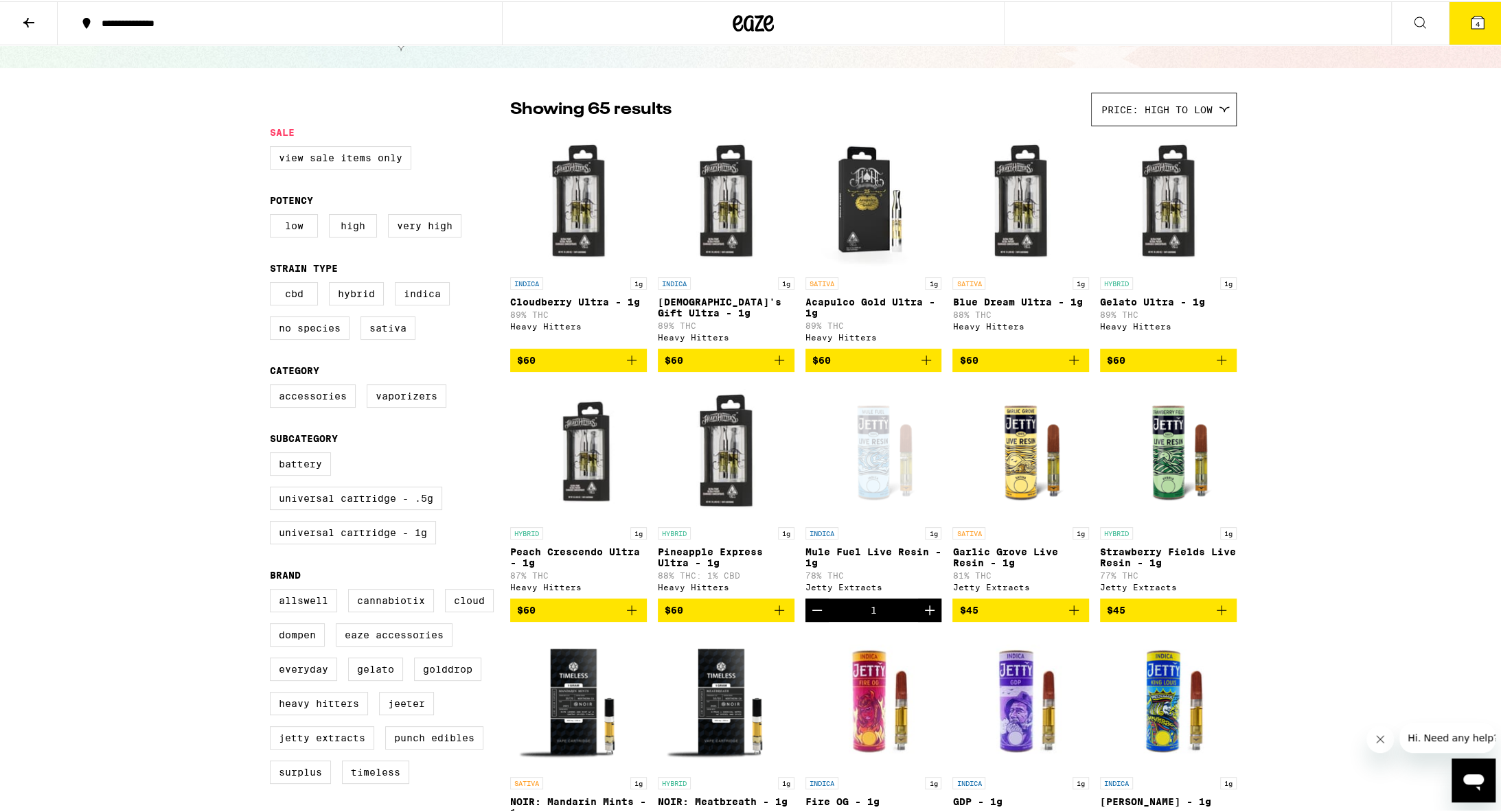
scroll to position [130, 0]
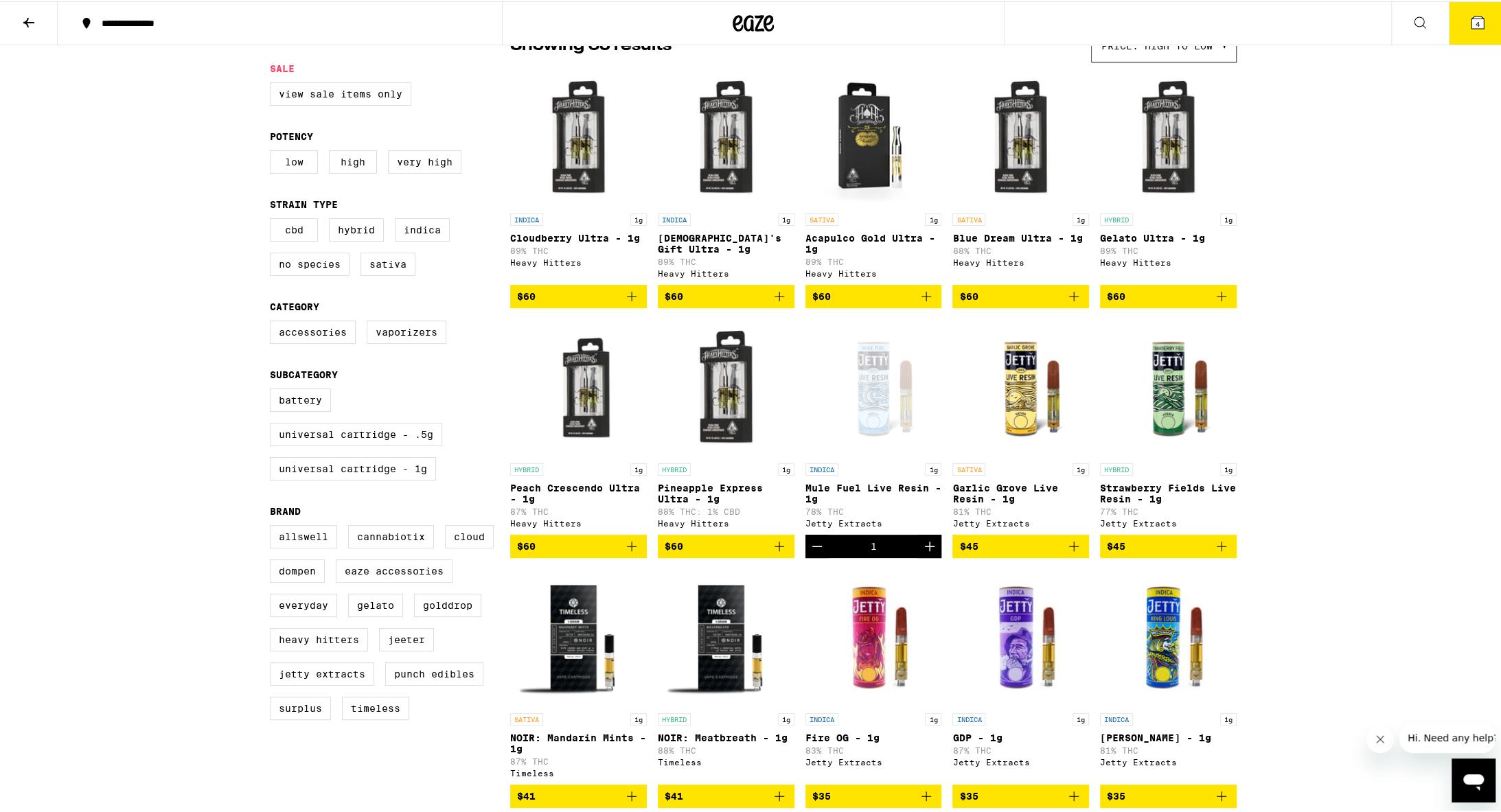
click at [733, 554] on icon "Add to bag" at bounding box center [1222, 545] width 17 height 17
click at [733, 24] on button "5" at bounding box center [1478, 22] width 58 height 43
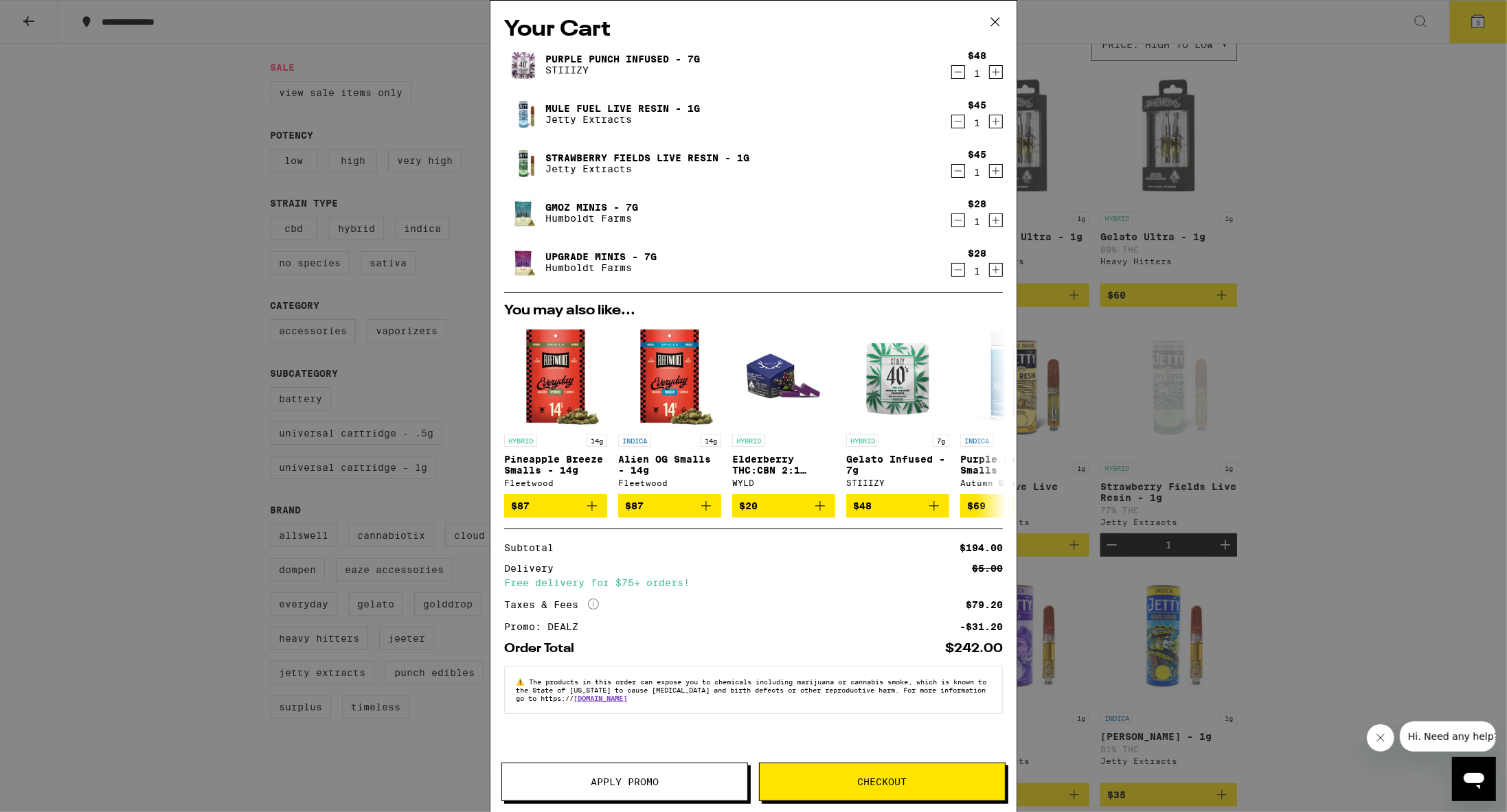
click at [733, 219] on icon "Decrement" at bounding box center [958, 221] width 12 height 17
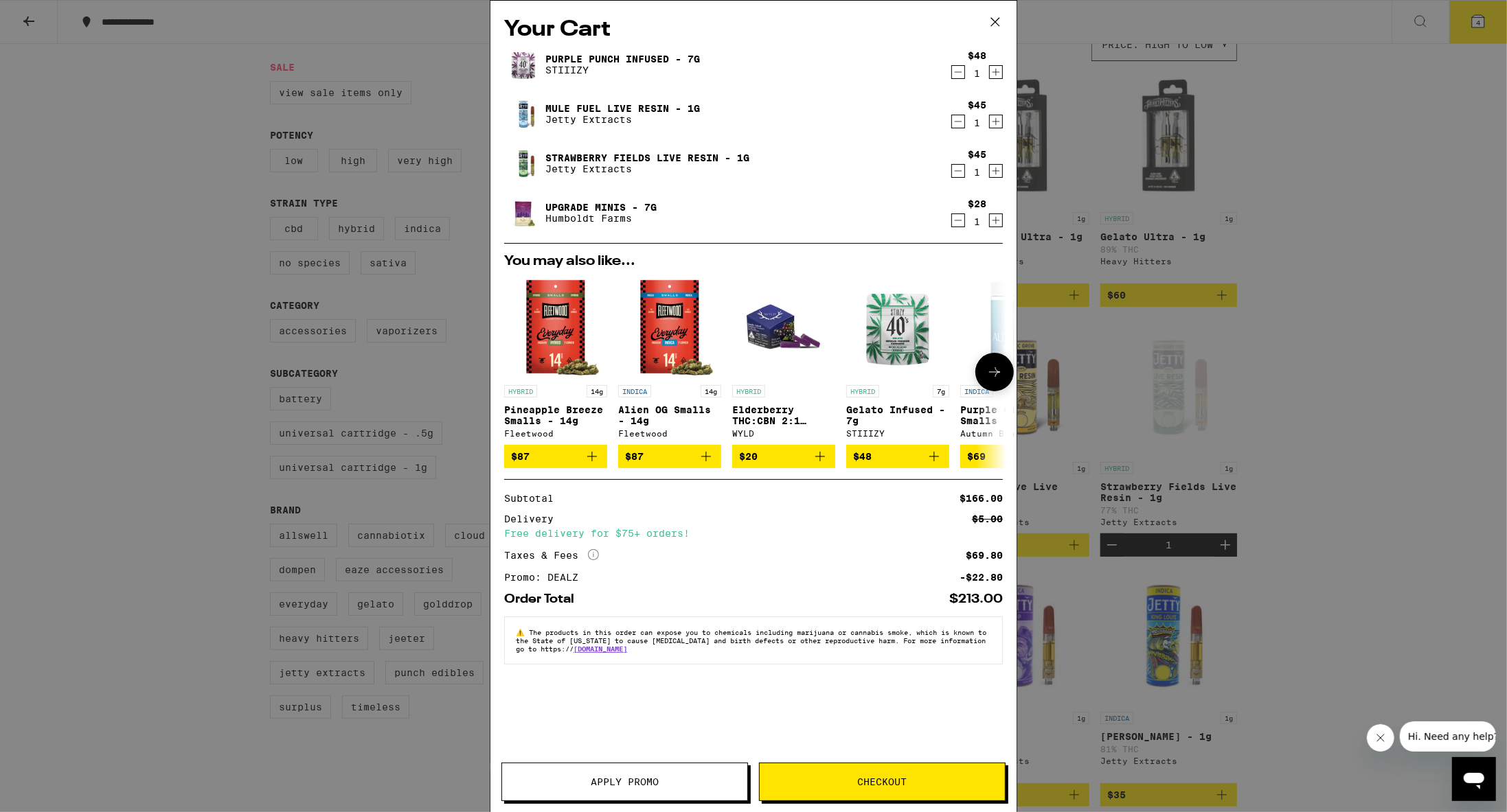
click at [593, 459] on icon "Add to bag" at bounding box center [592, 456] width 17 height 17
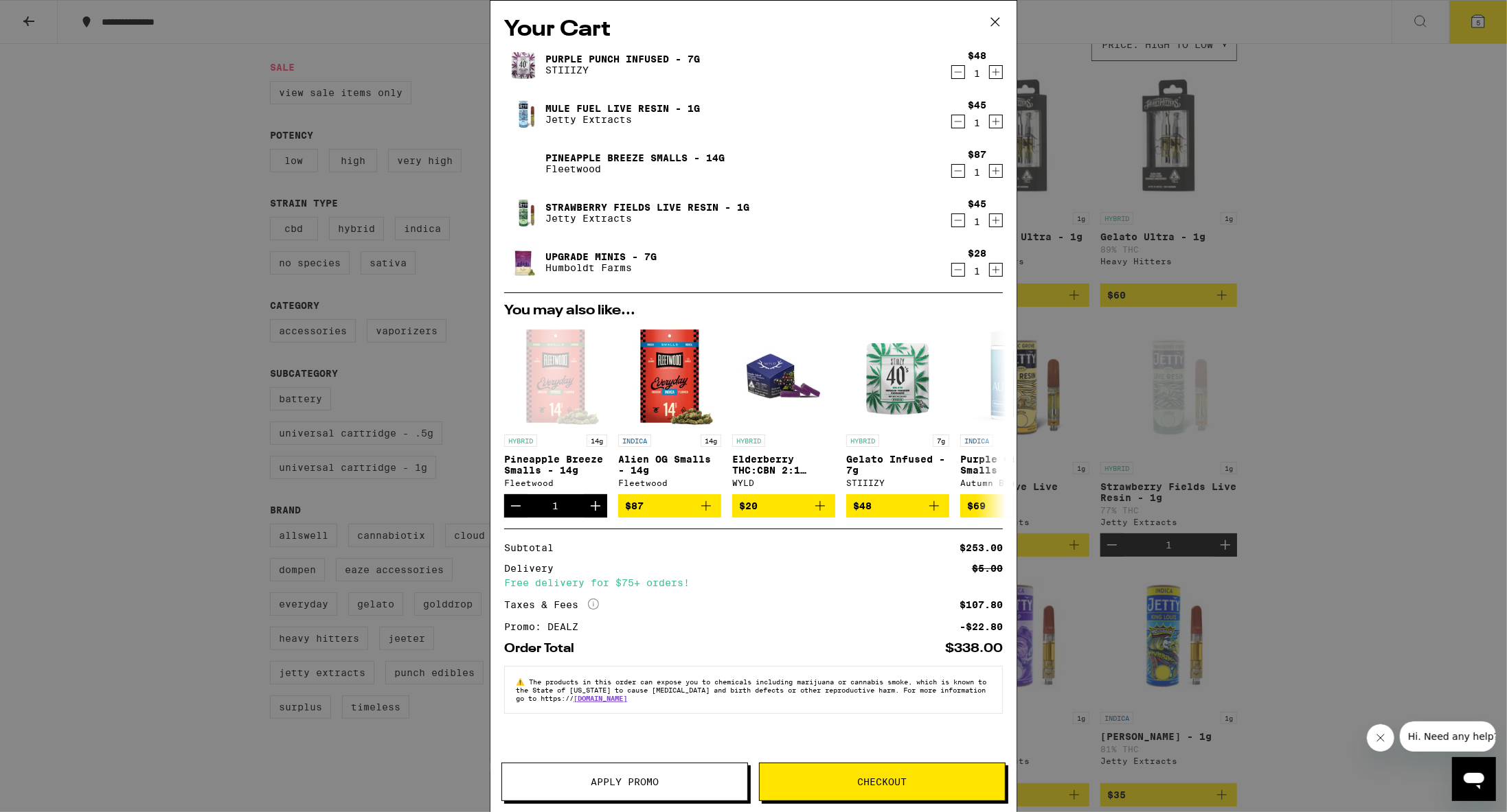
click at [594, 609] on icon "More Info" at bounding box center [593, 604] width 11 height 11
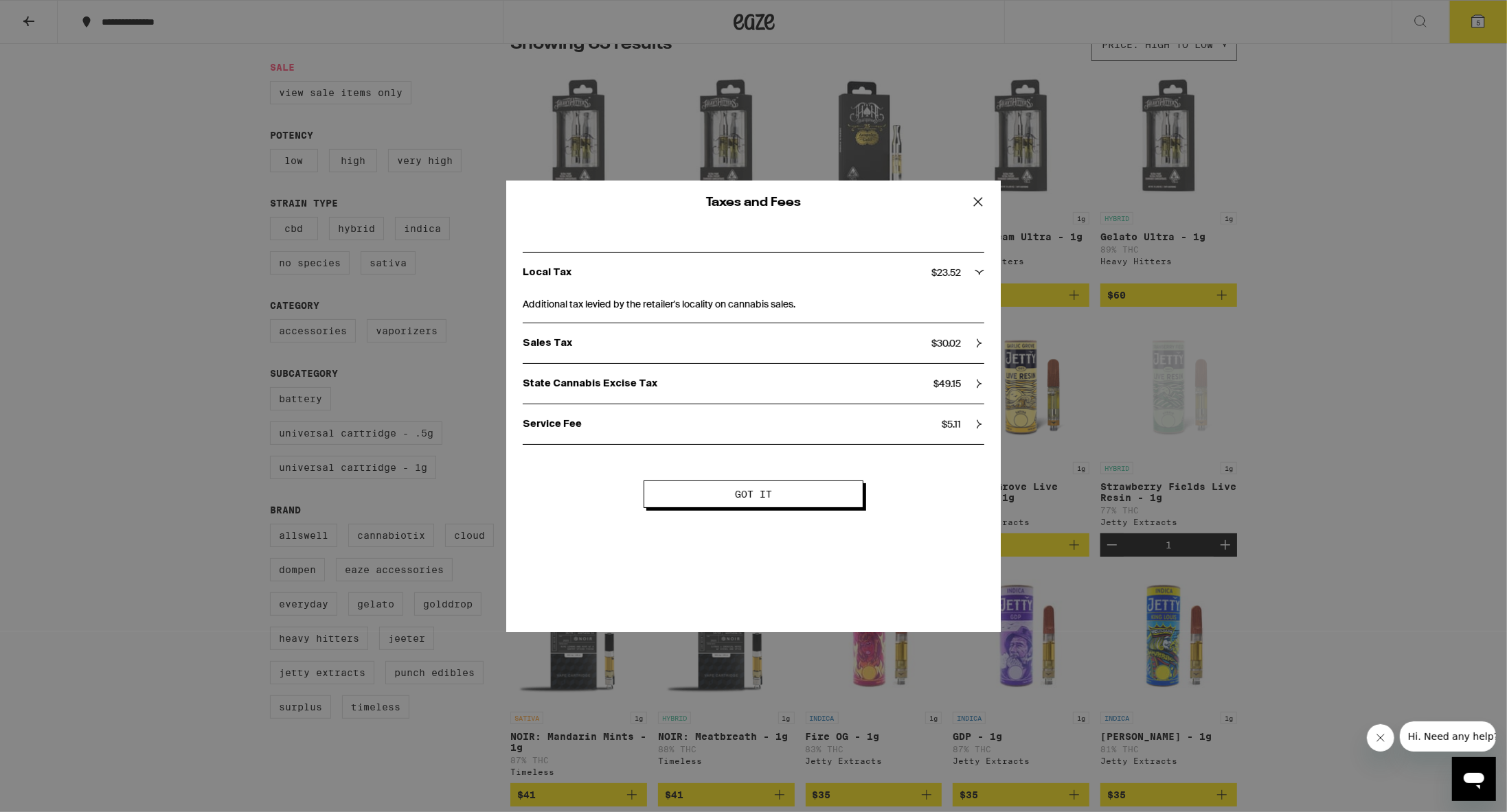
click at [733, 199] on icon at bounding box center [977, 201] width 20 height 20
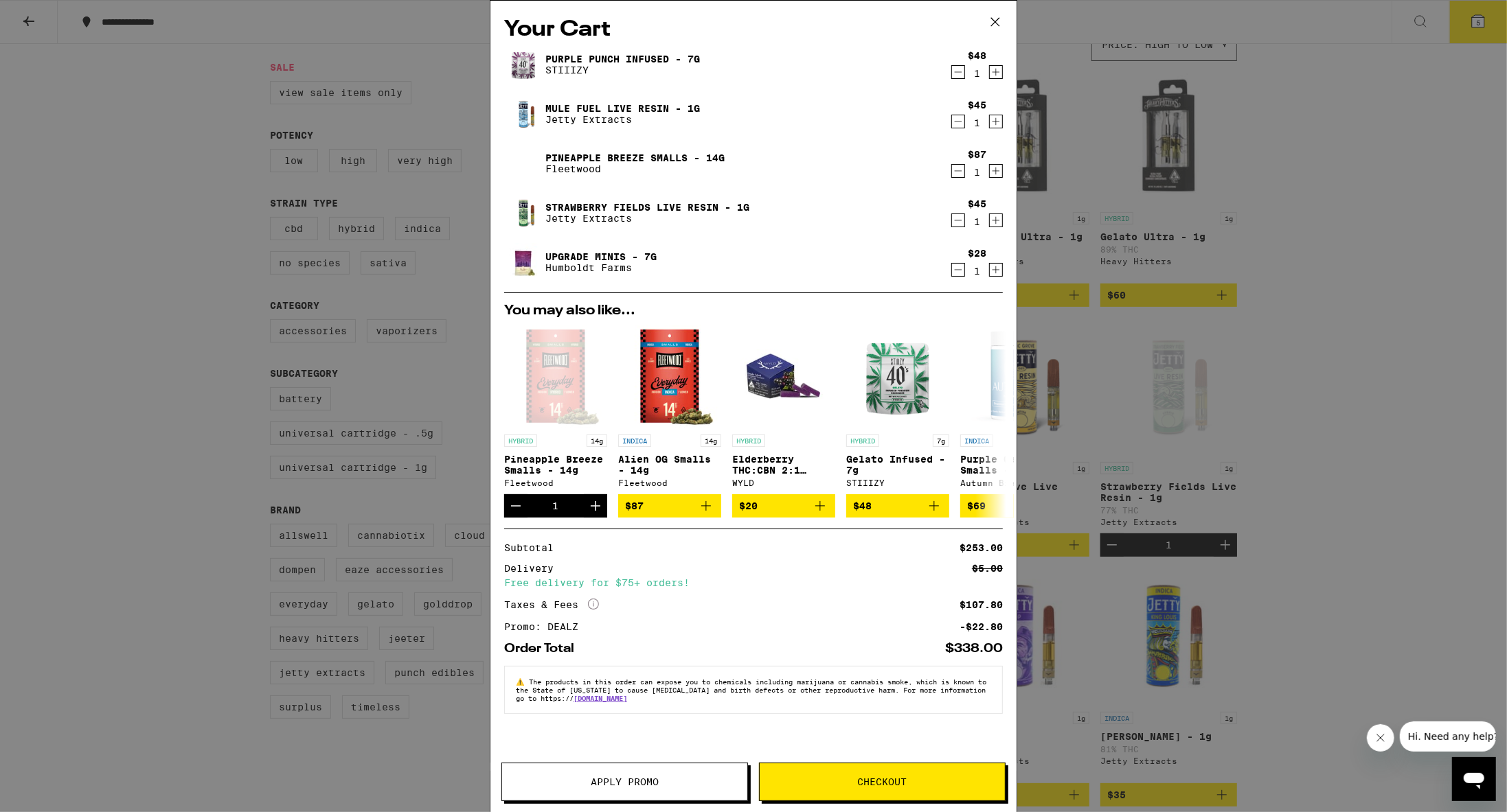
click at [596, 609] on icon "More Info" at bounding box center [593, 604] width 11 height 11
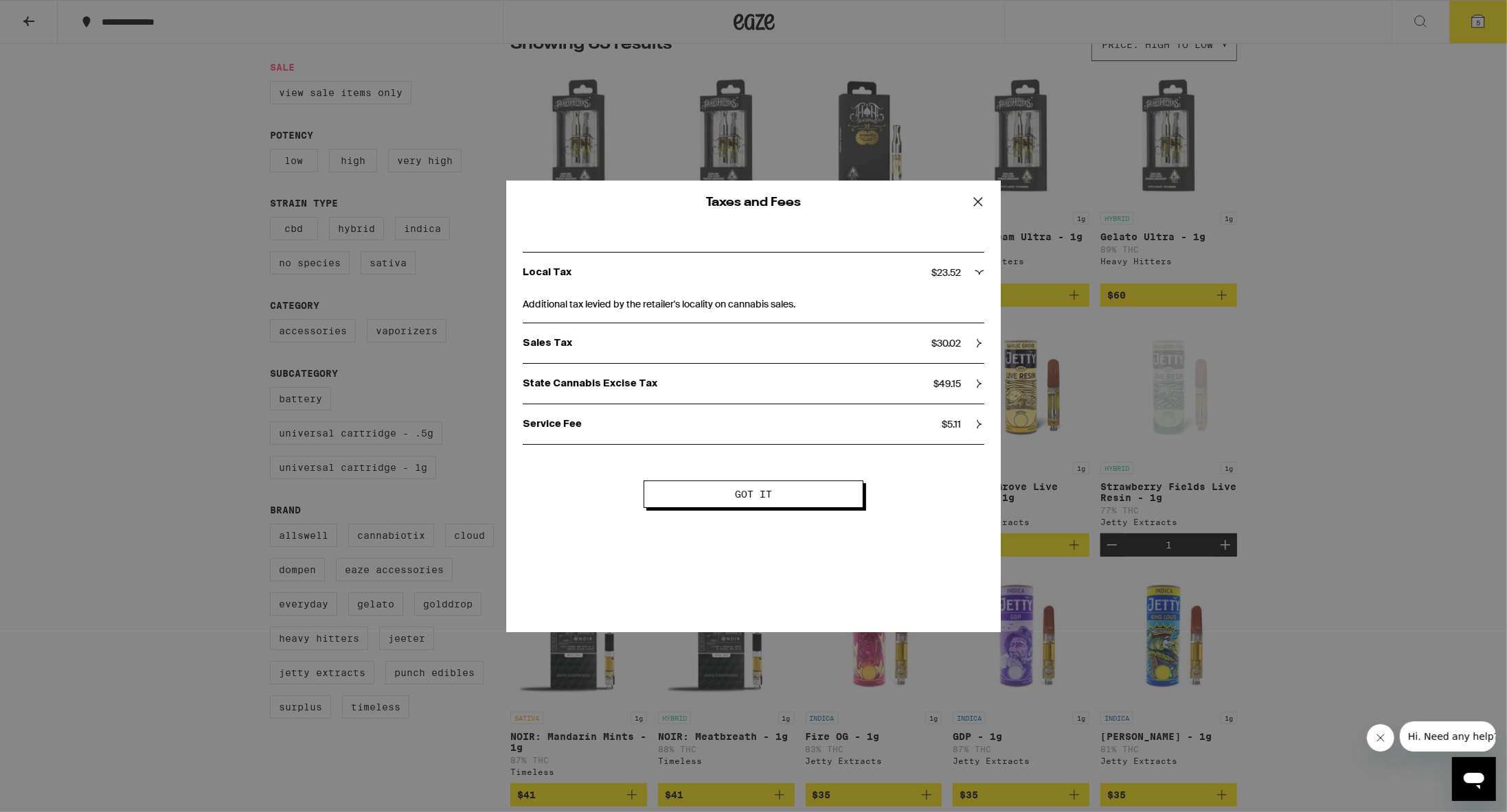
click at [733, 277] on div "Local Tax $ 23.52" at bounding box center [754, 273] width 461 height 12
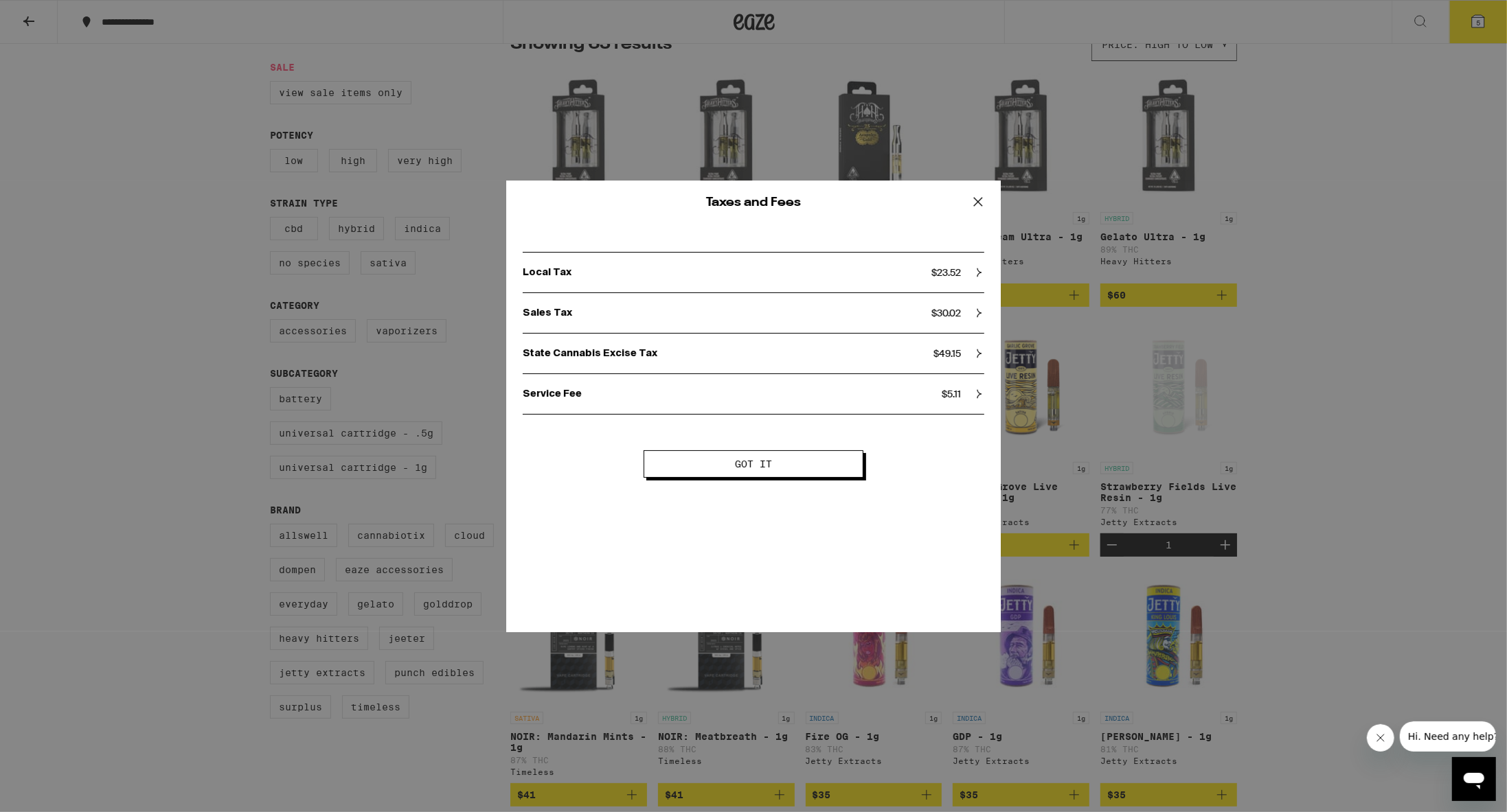
click at [733, 275] on icon at bounding box center [979, 272] width 10 height 10
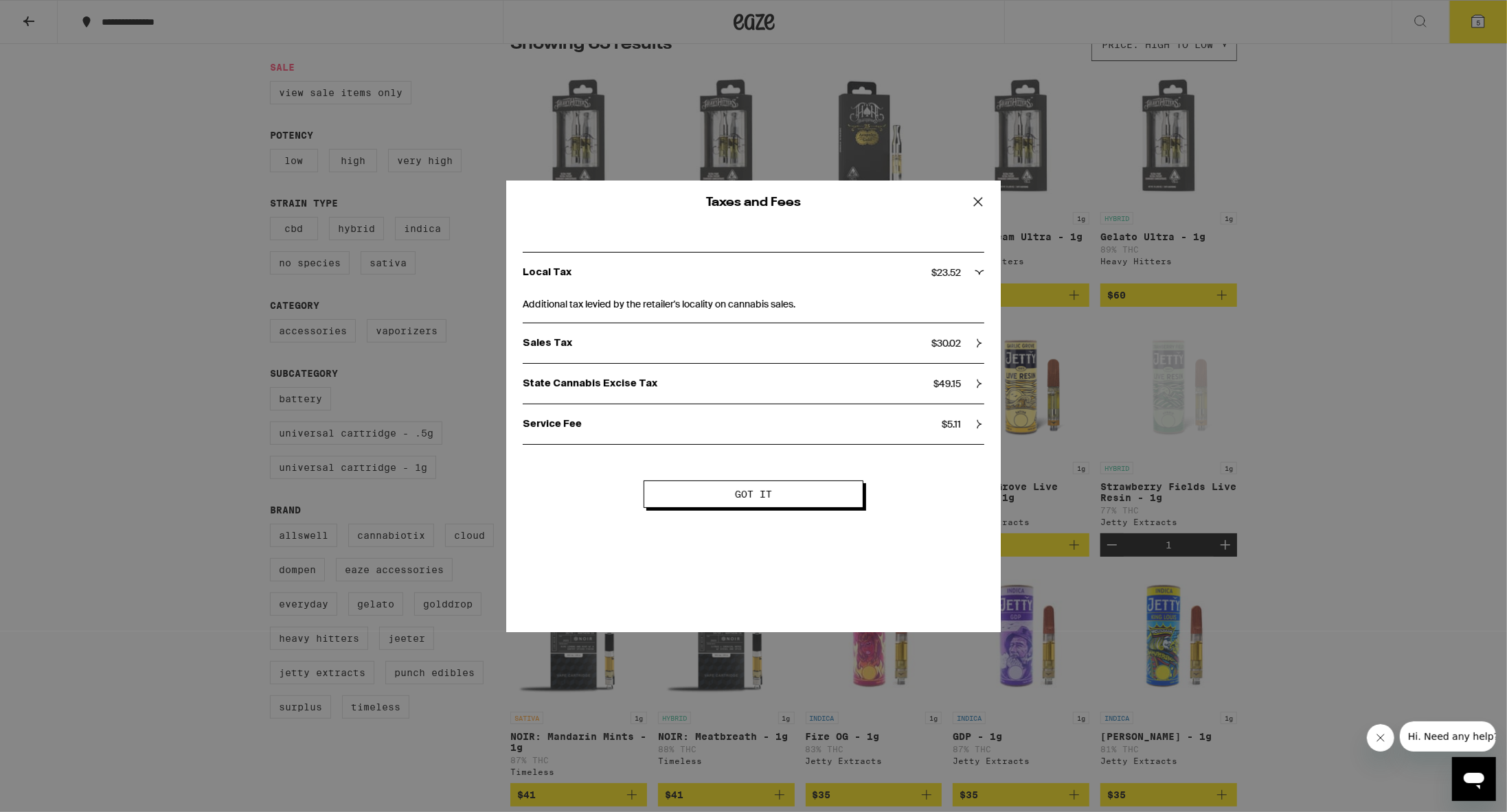
drag, startPoint x: 976, startPoint y: 343, endPoint x: 975, endPoint y: 351, distance: 8.1
click at [733, 343] on icon at bounding box center [979, 343] width 10 height 10
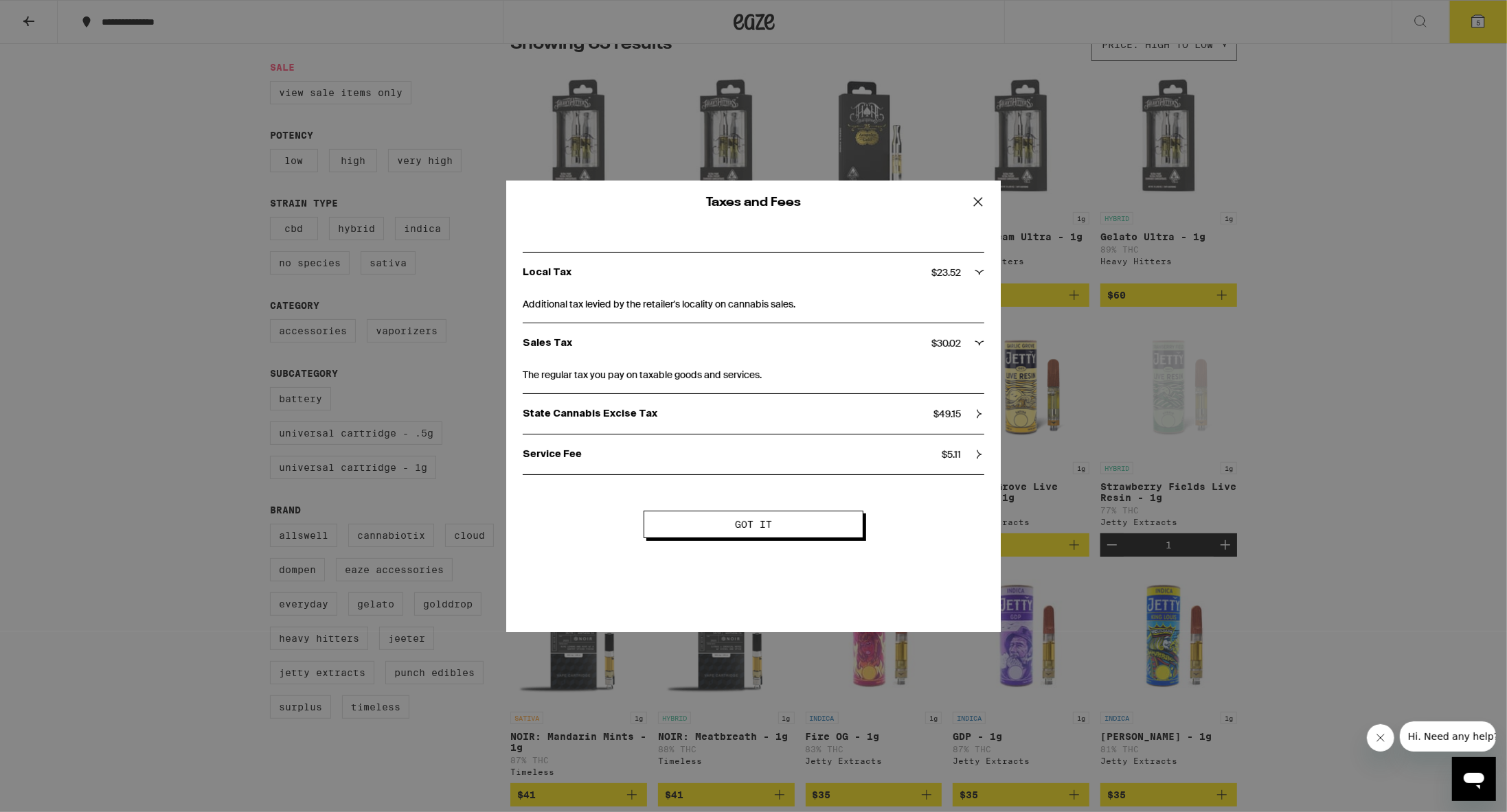
click at [733, 409] on icon at bounding box center [979, 414] width 10 height 10
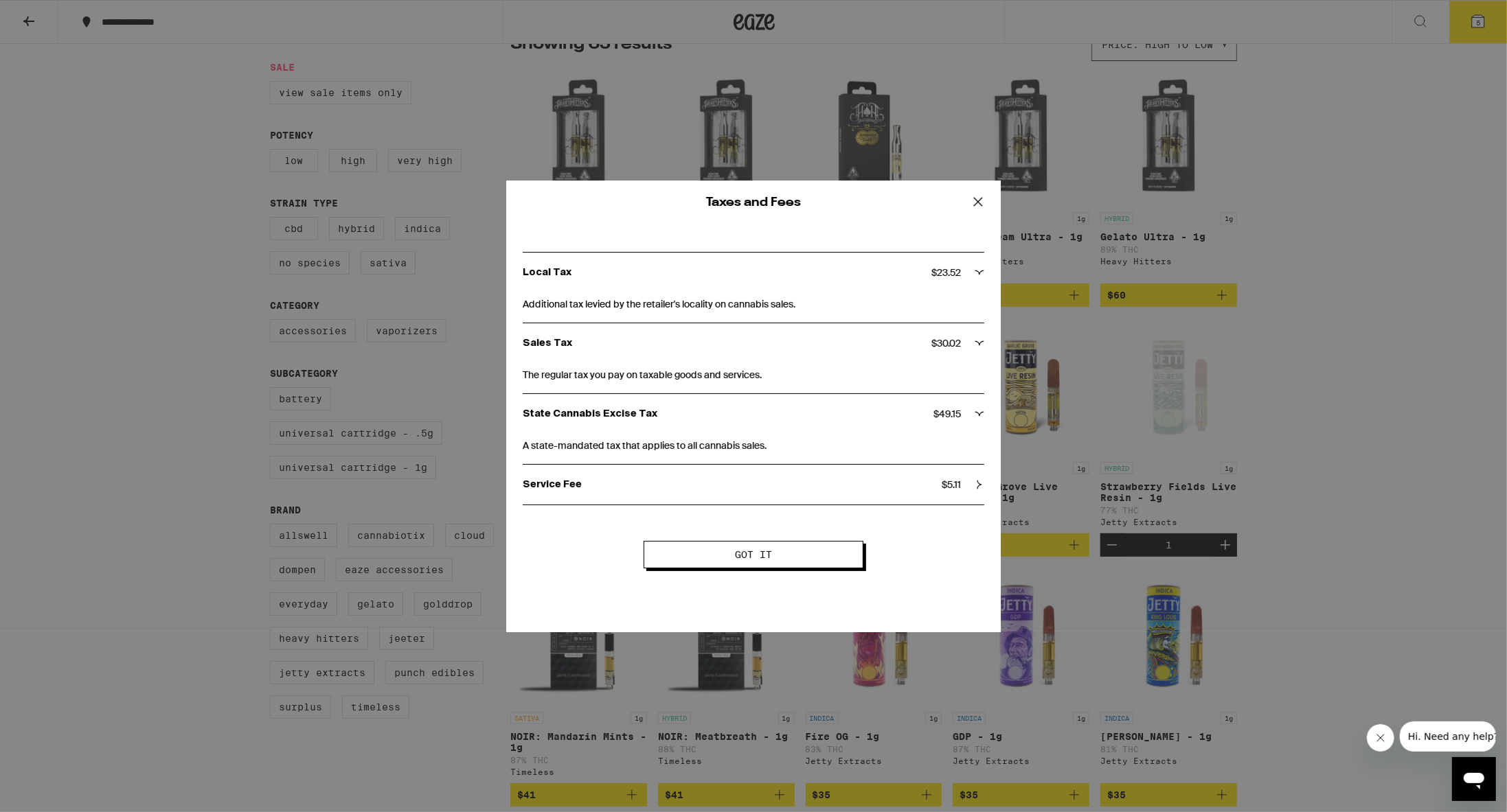
click at [733, 487] on icon at bounding box center [979, 484] width 10 height 10
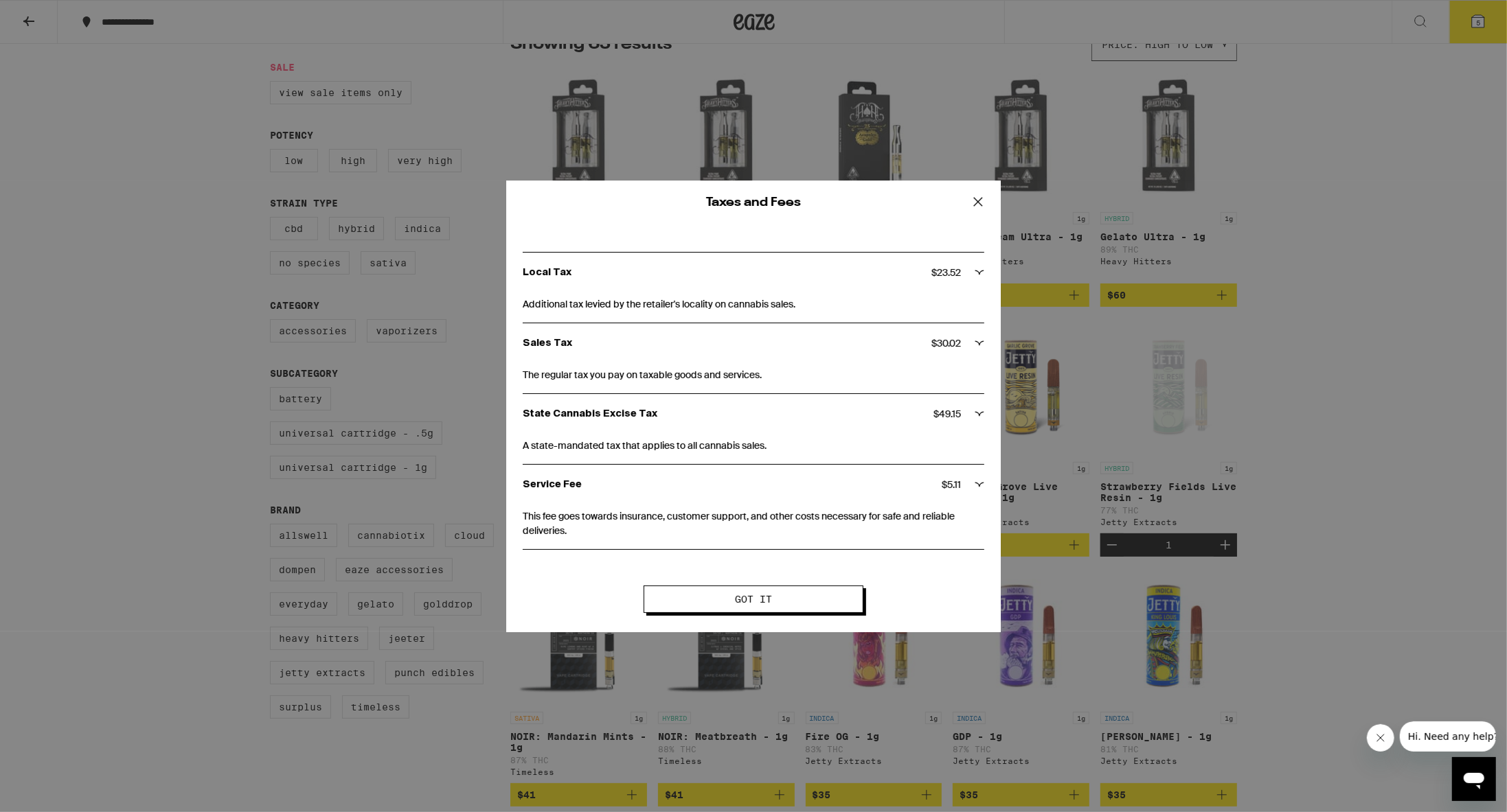
click at [733, 201] on icon at bounding box center [977, 201] width 20 height 20
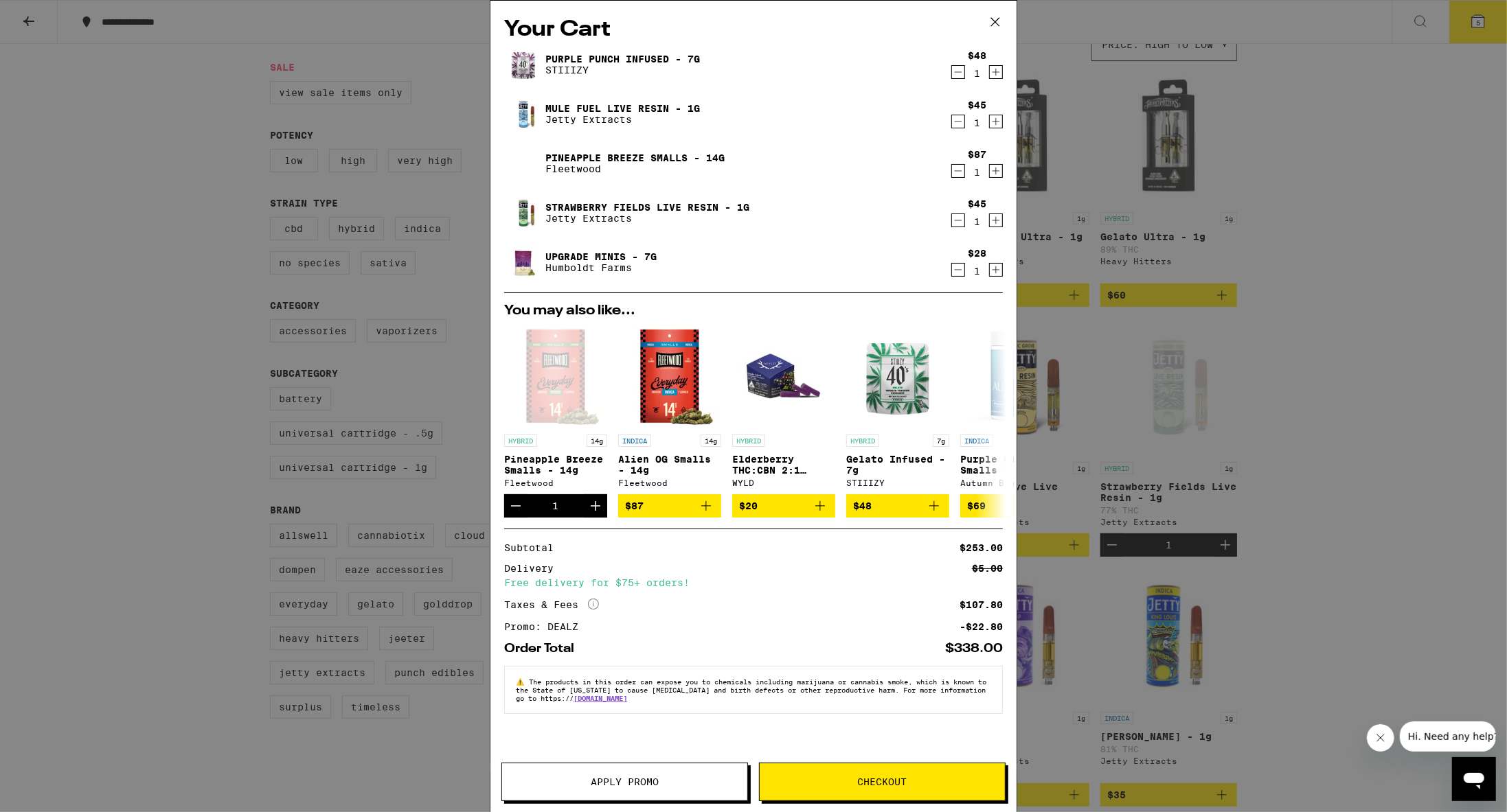
click at [733, 17] on icon at bounding box center [995, 21] width 20 height 20
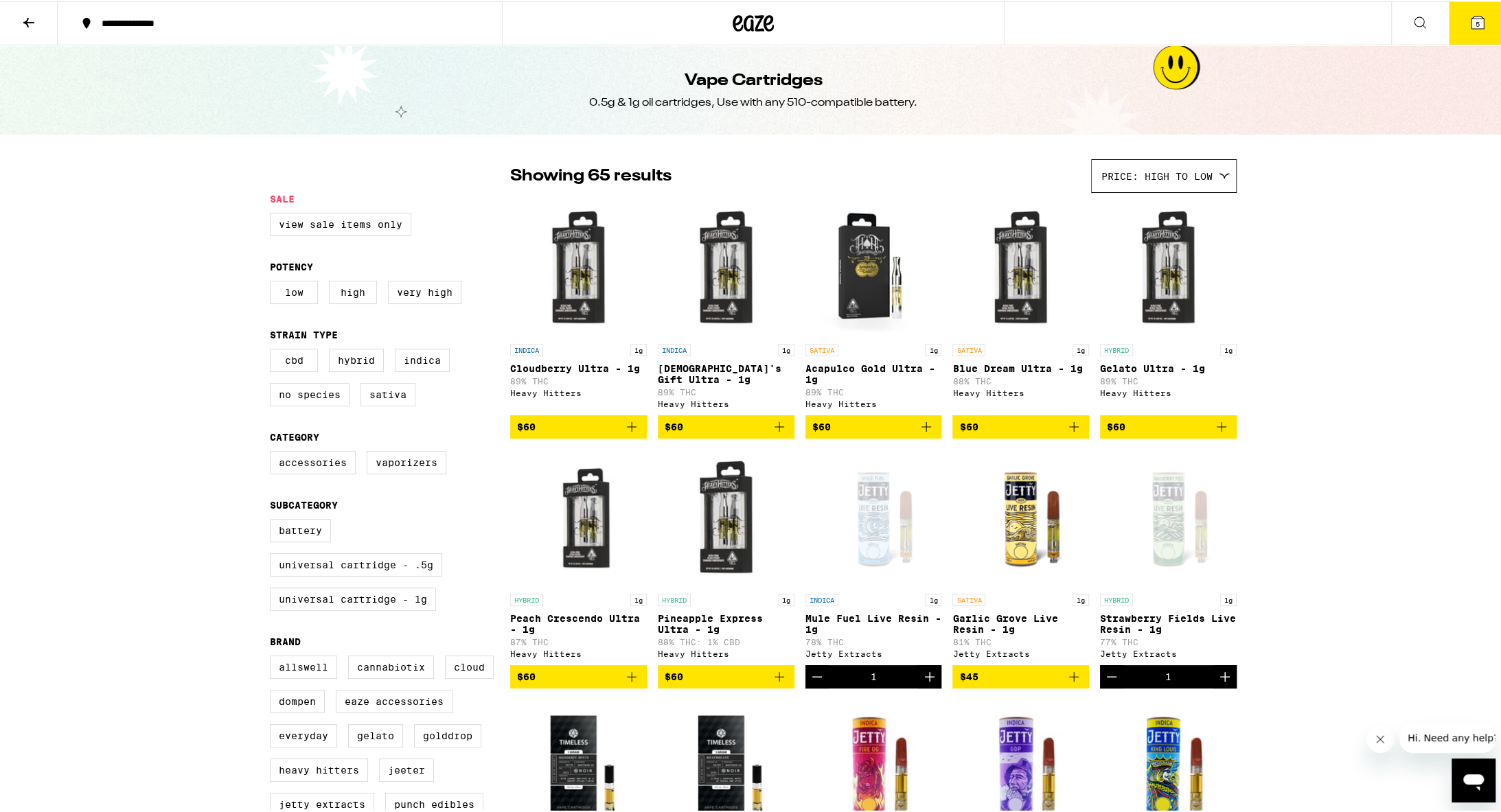
click at [24, 19] on icon at bounding box center [29, 21] width 17 height 17
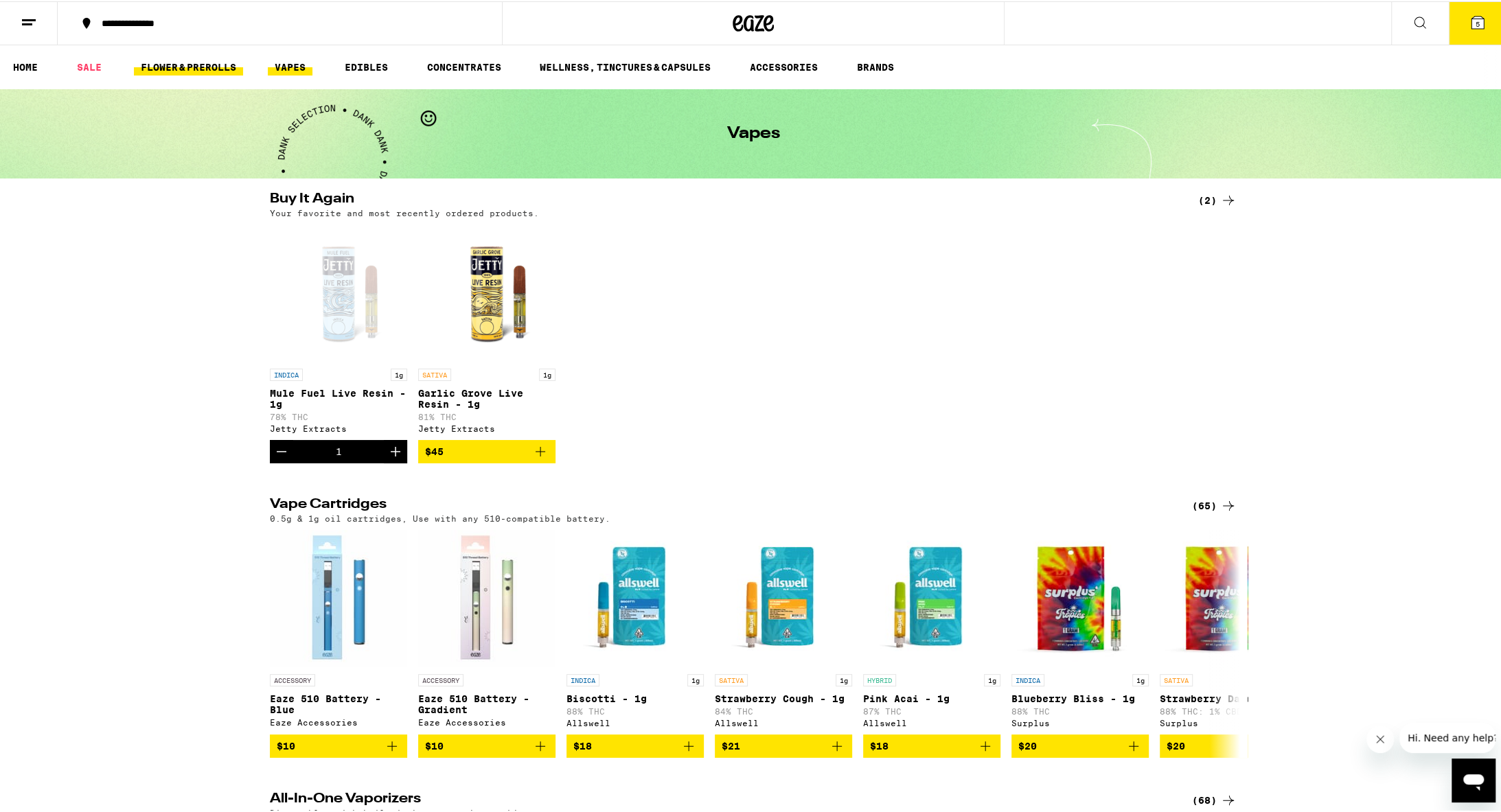
click at [171, 69] on link "FLOWER & PREROLLS" at bounding box center [188, 66] width 109 height 17
click at [83, 66] on link "SALE" at bounding box center [89, 66] width 38 height 17
click at [97, 67] on link "SALE" at bounding box center [89, 66] width 38 height 17
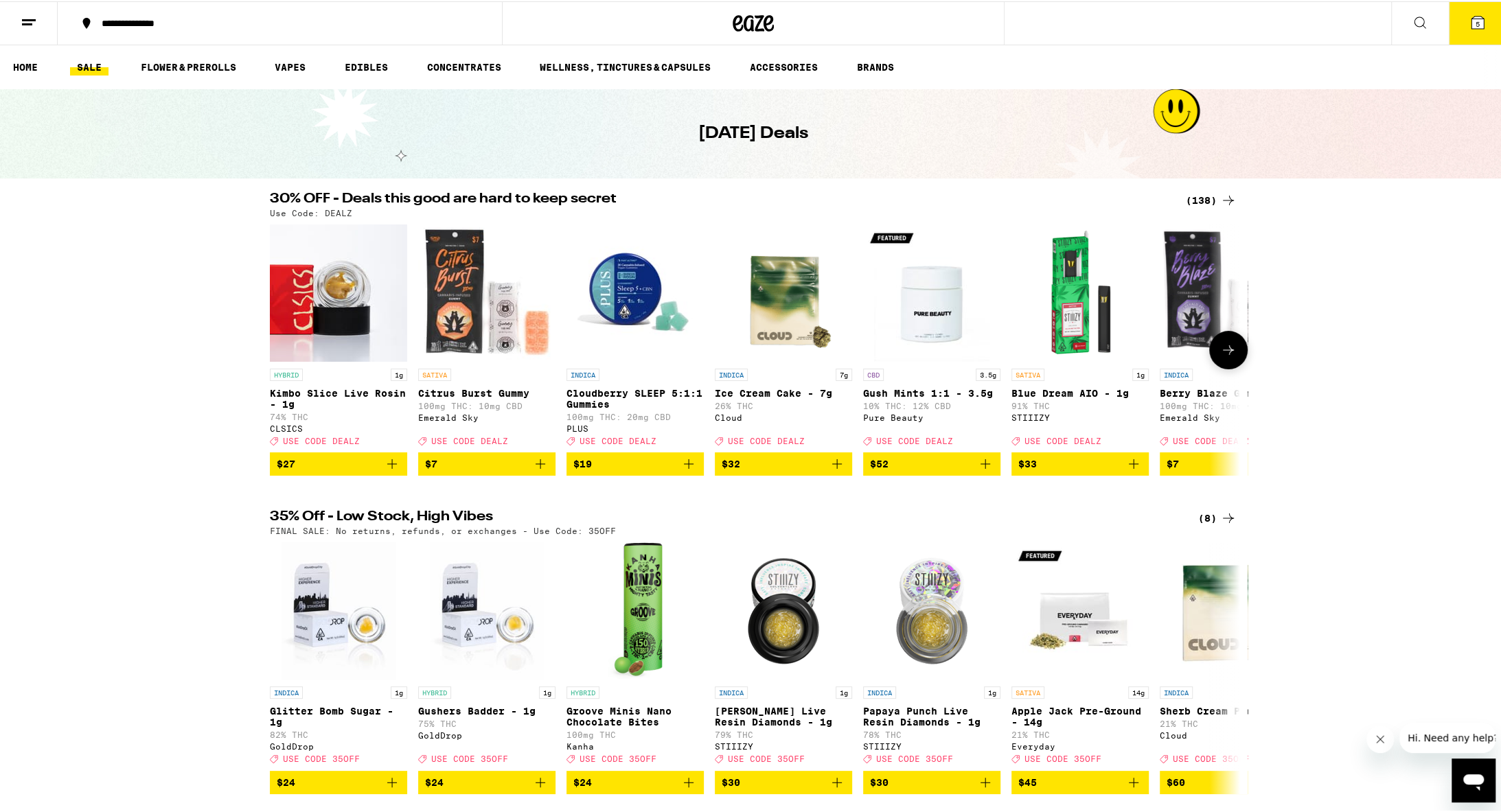
click at [733, 352] on icon at bounding box center [1229, 349] width 17 height 17
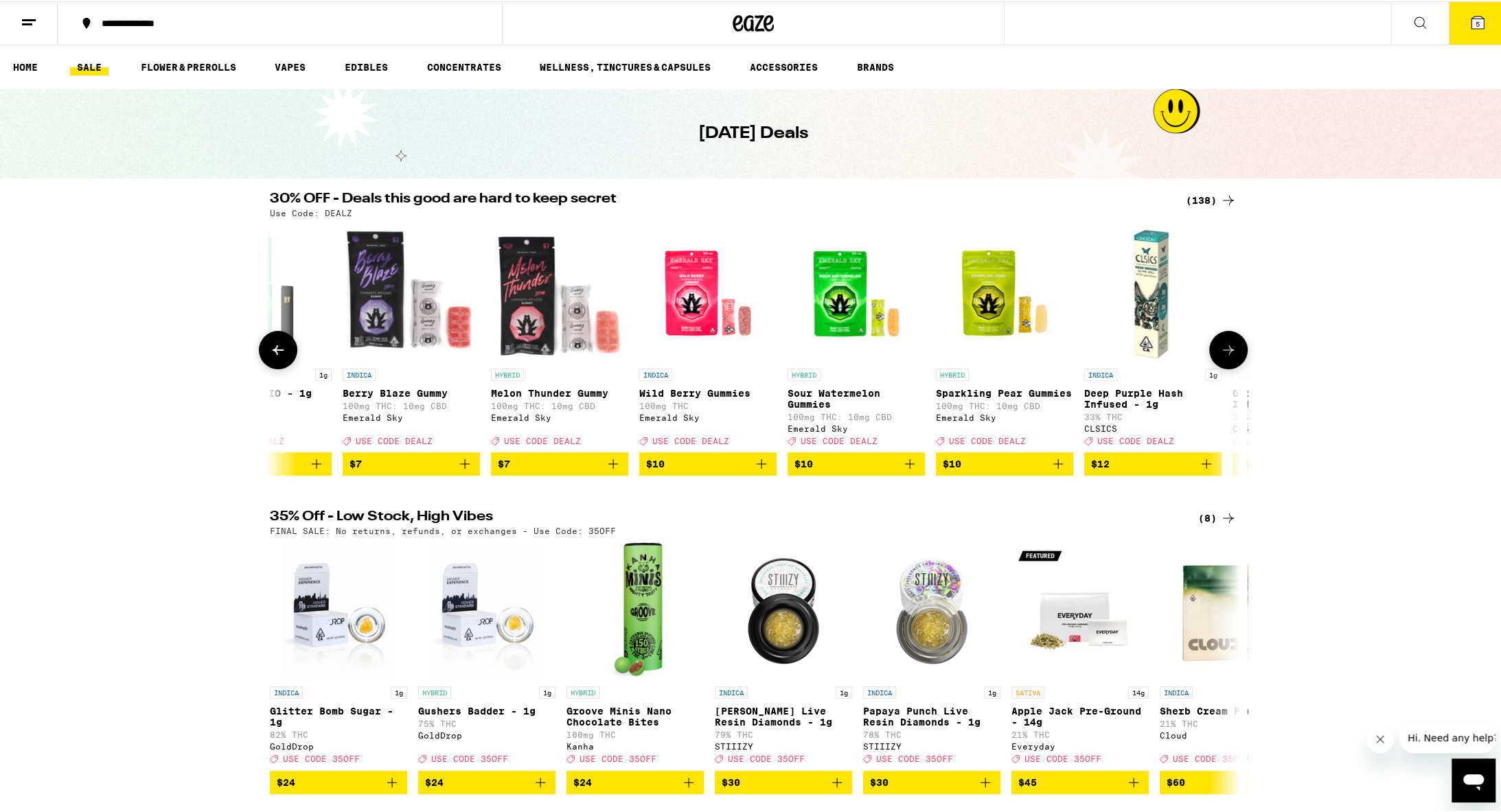
click at [733, 352] on icon at bounding box center [1229, 349] width 17 height 17
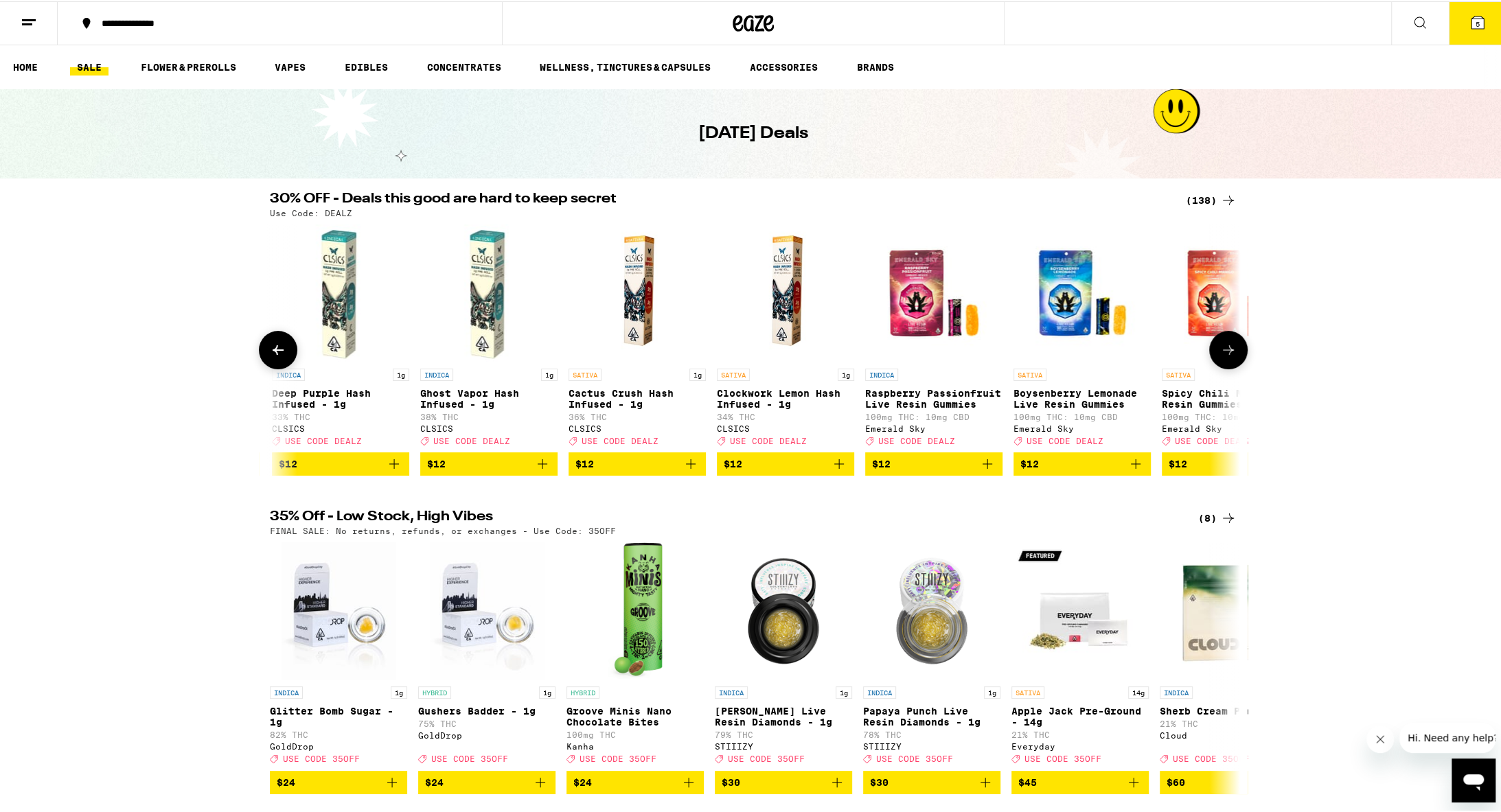
click at [733, 352] on icon at bounding box center [1229, 349] width 17 height 17
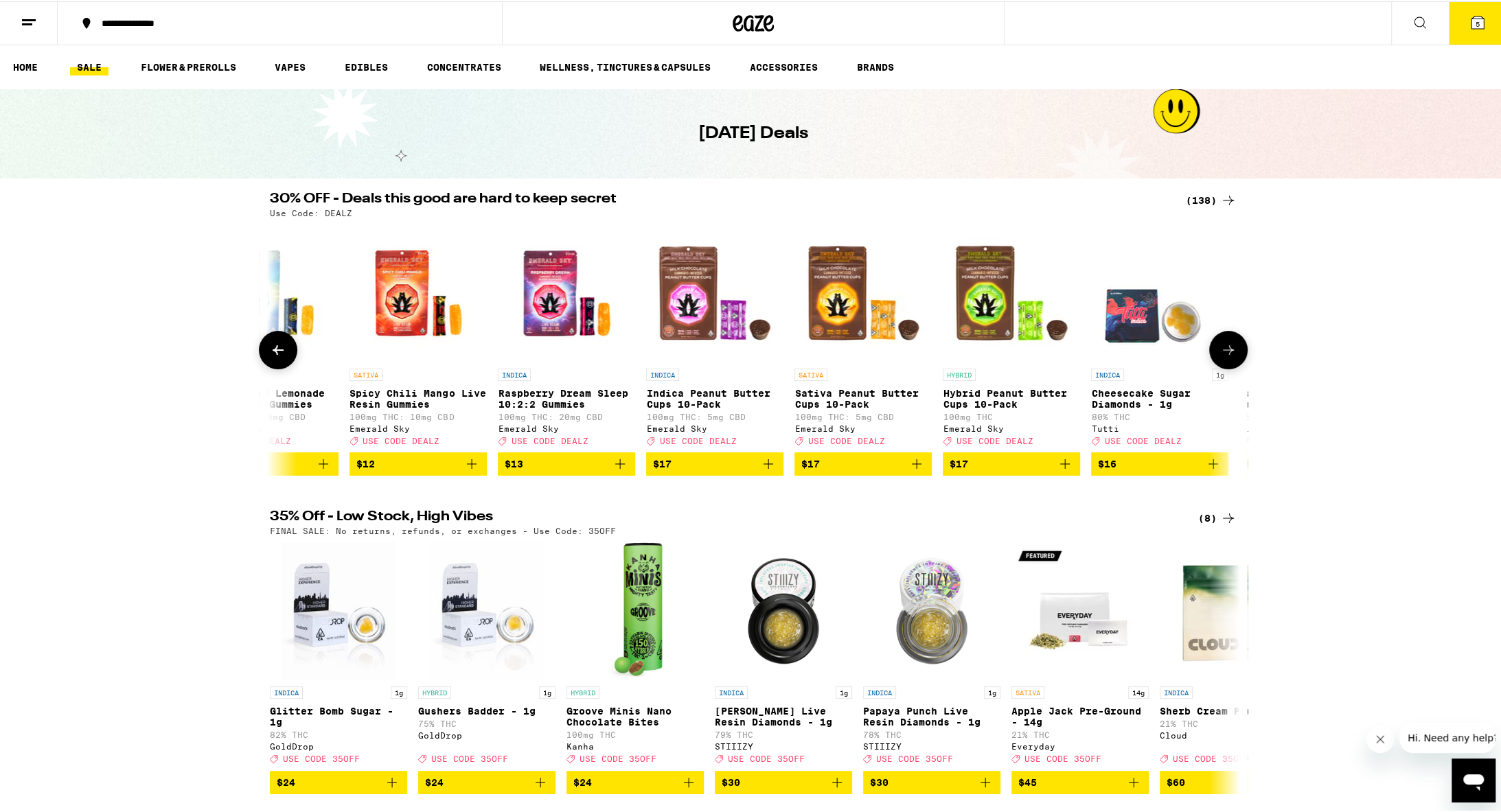
click at [733, 352] on icon at bounding box center [1229, 349] width 17 height 17
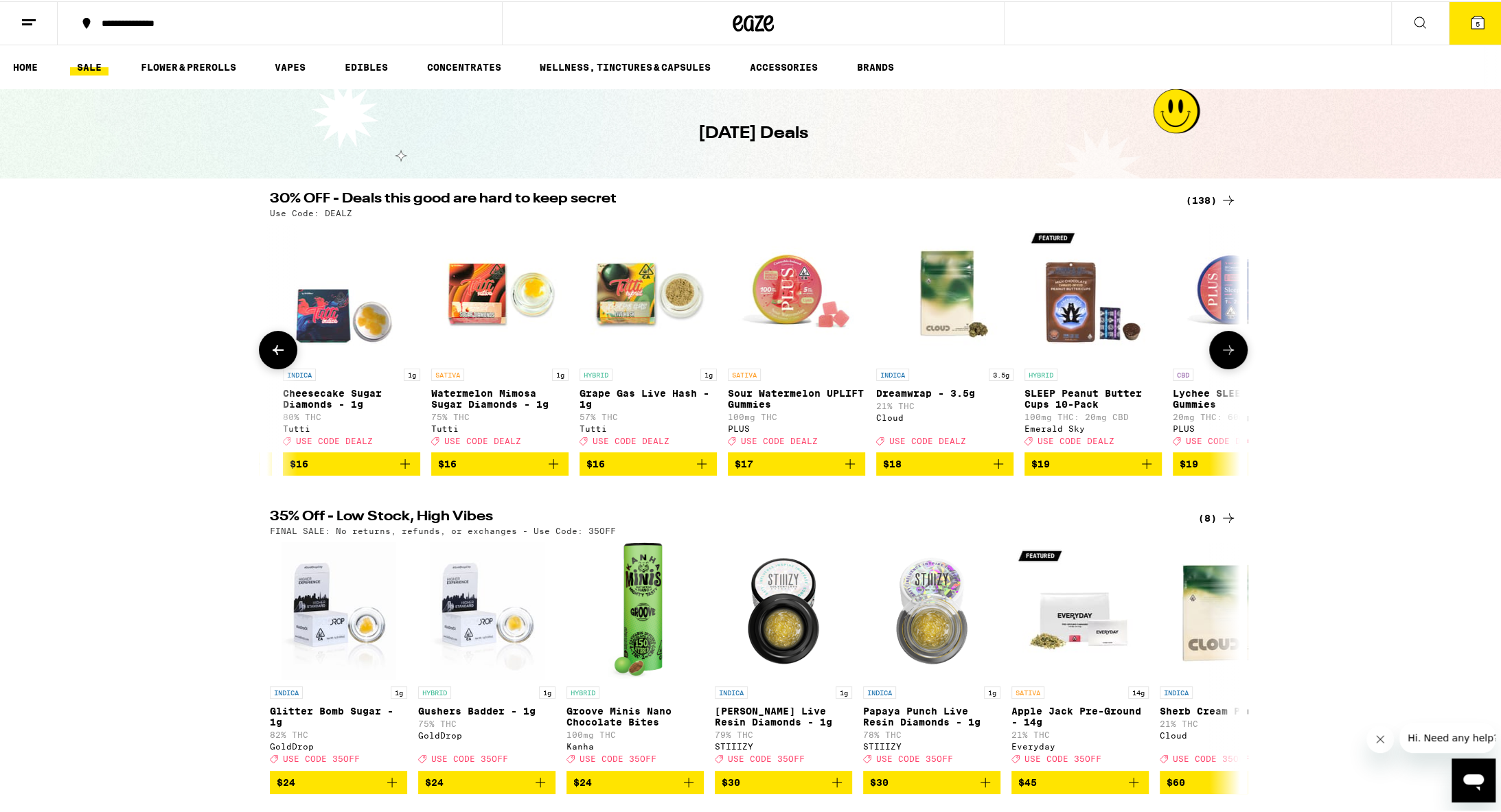
click at [733, 352] on icon at bounding box center [1229, 349] width 17 height 17
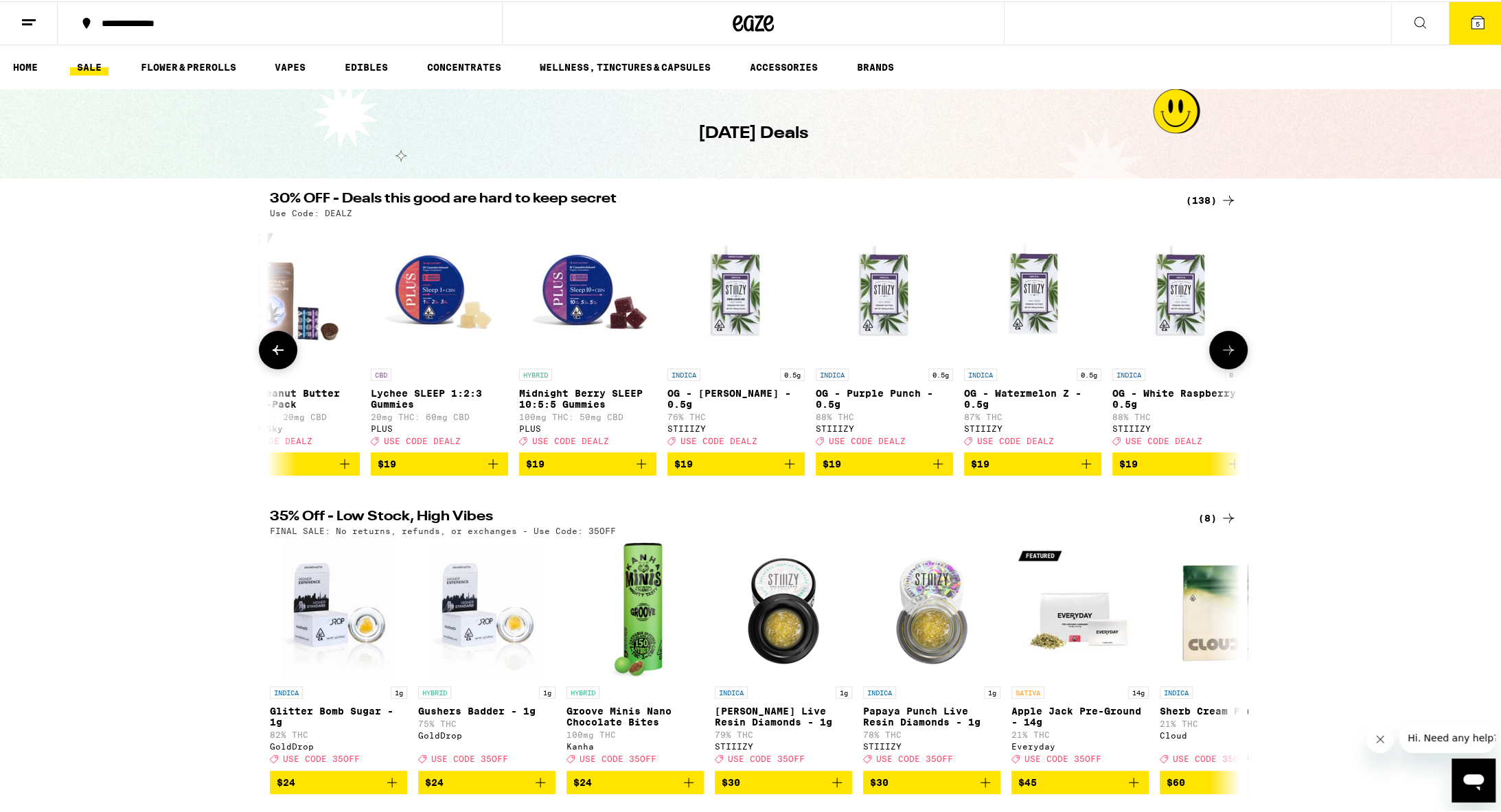
click at [733, 352] on icon at bounding box center [1229, 349] width 17 height 17
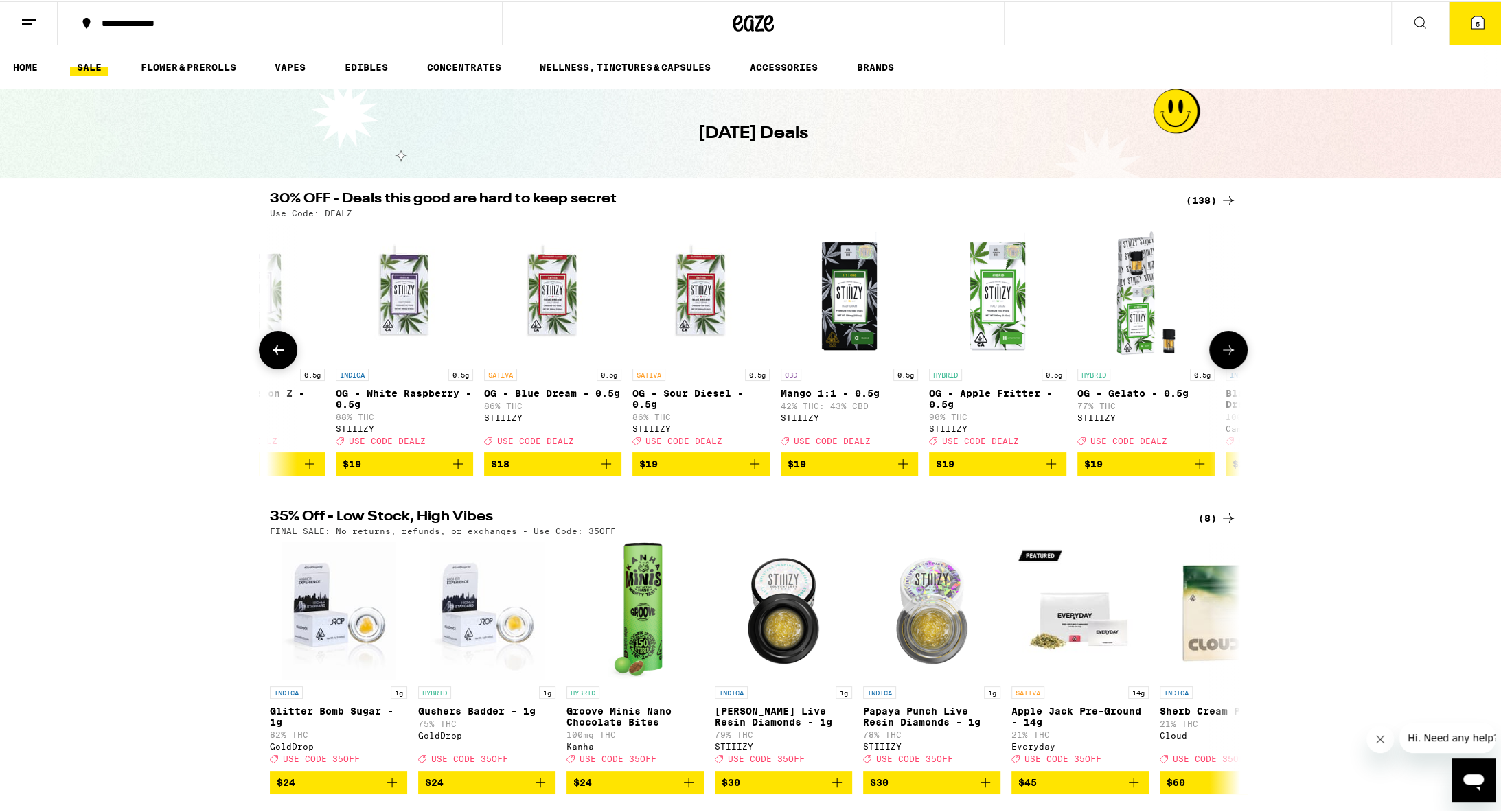
click at [733, 352] on icon at bounding box center [1229, 349] width 17 height 17
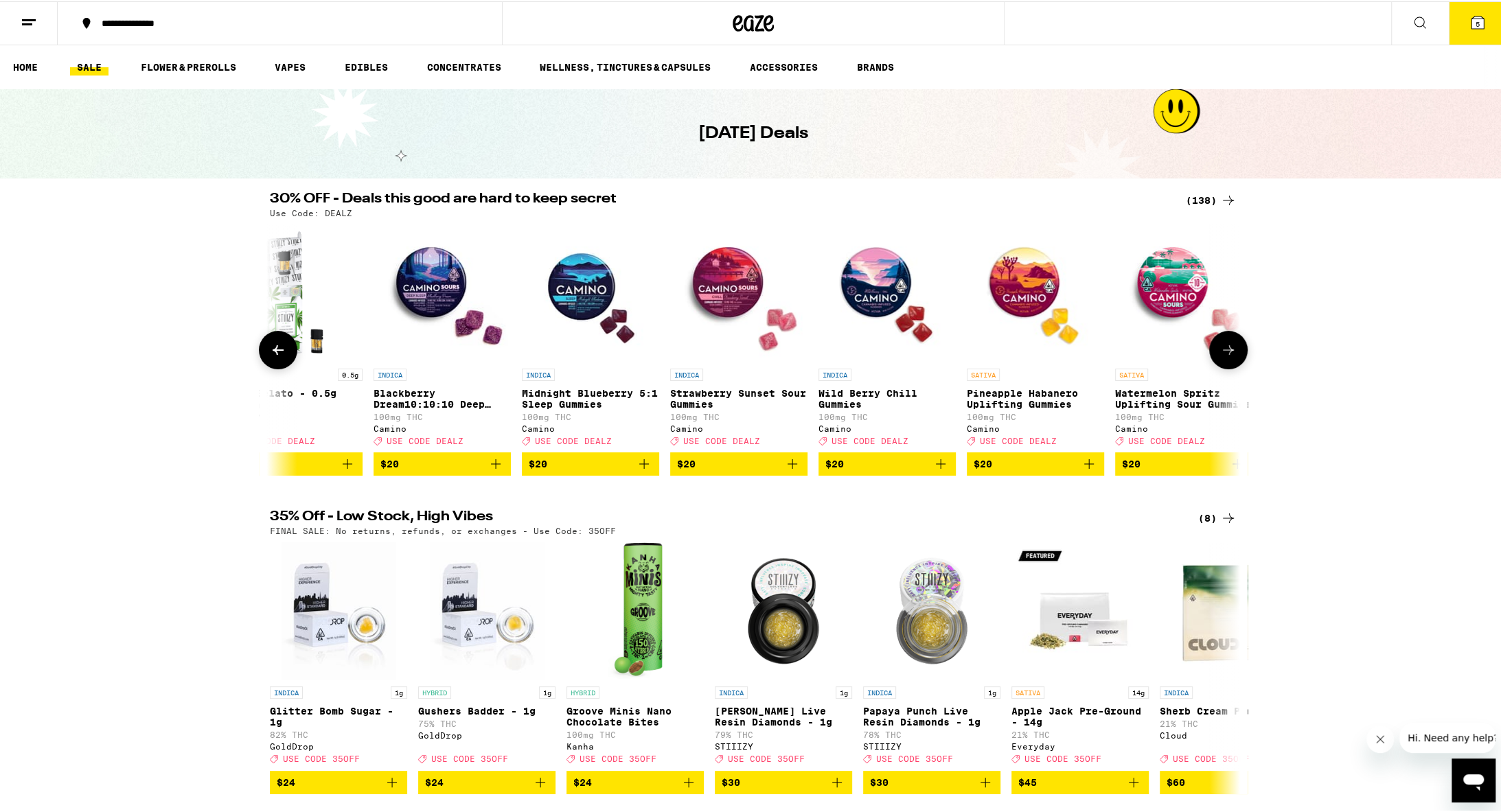
click at [733, 352] on icon at bounding box center [1229, 349] width 17 height 17
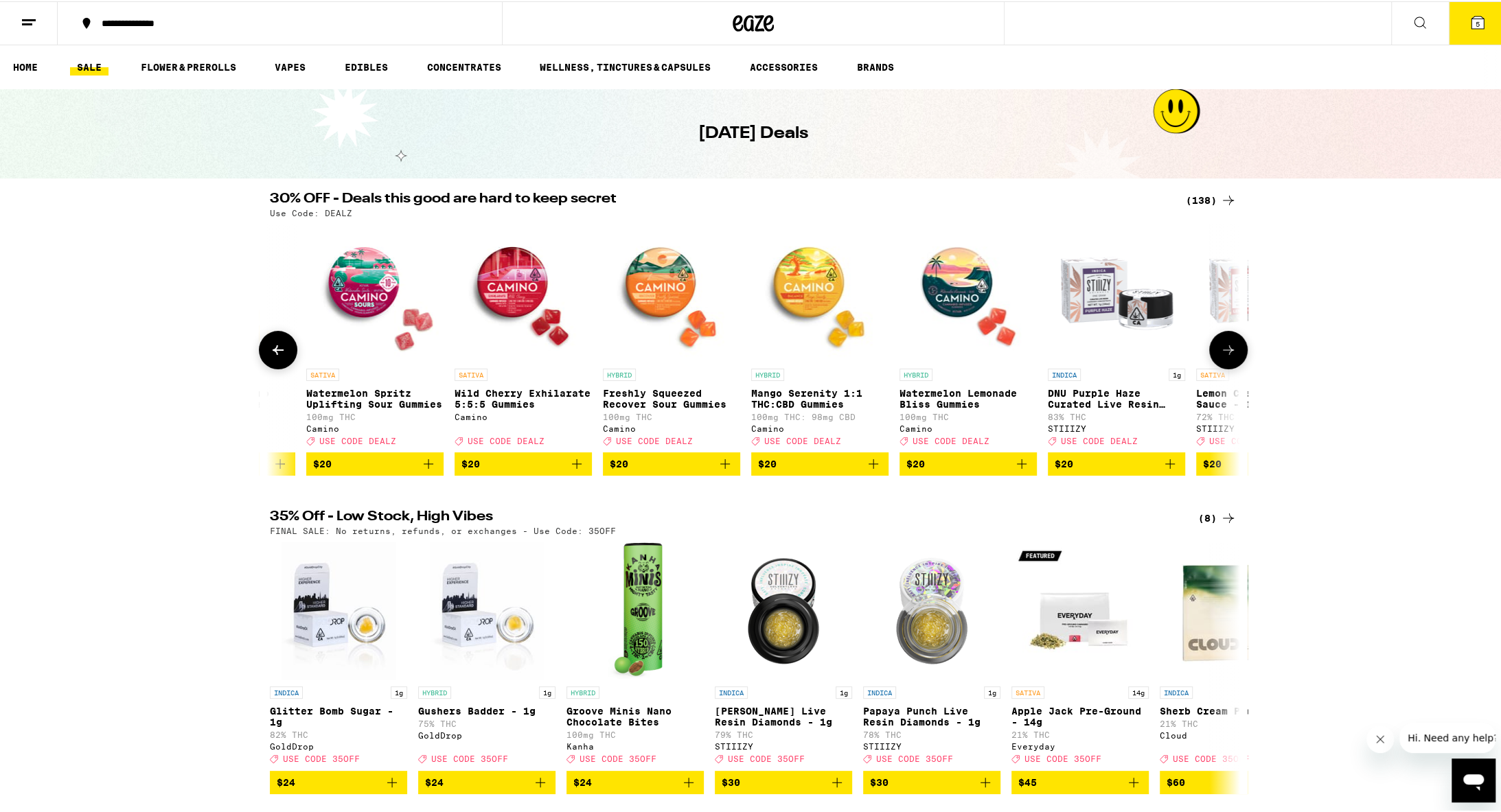
click at [733, 353] on icon at bounding box center [1229, 349] width 17 height 17
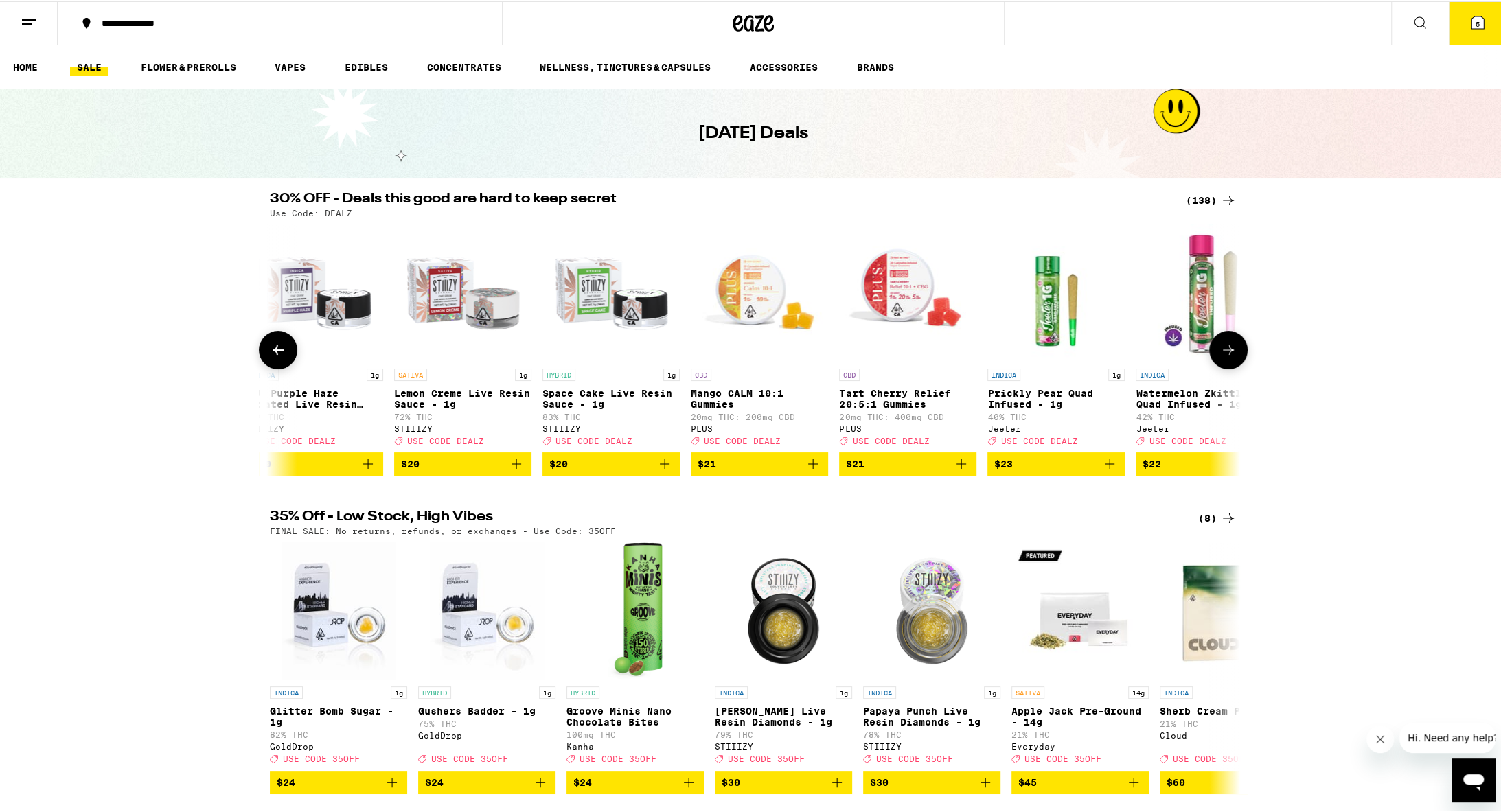
click at [733, 353] on icon at bounding box center [1229, 349] width 17 height 17
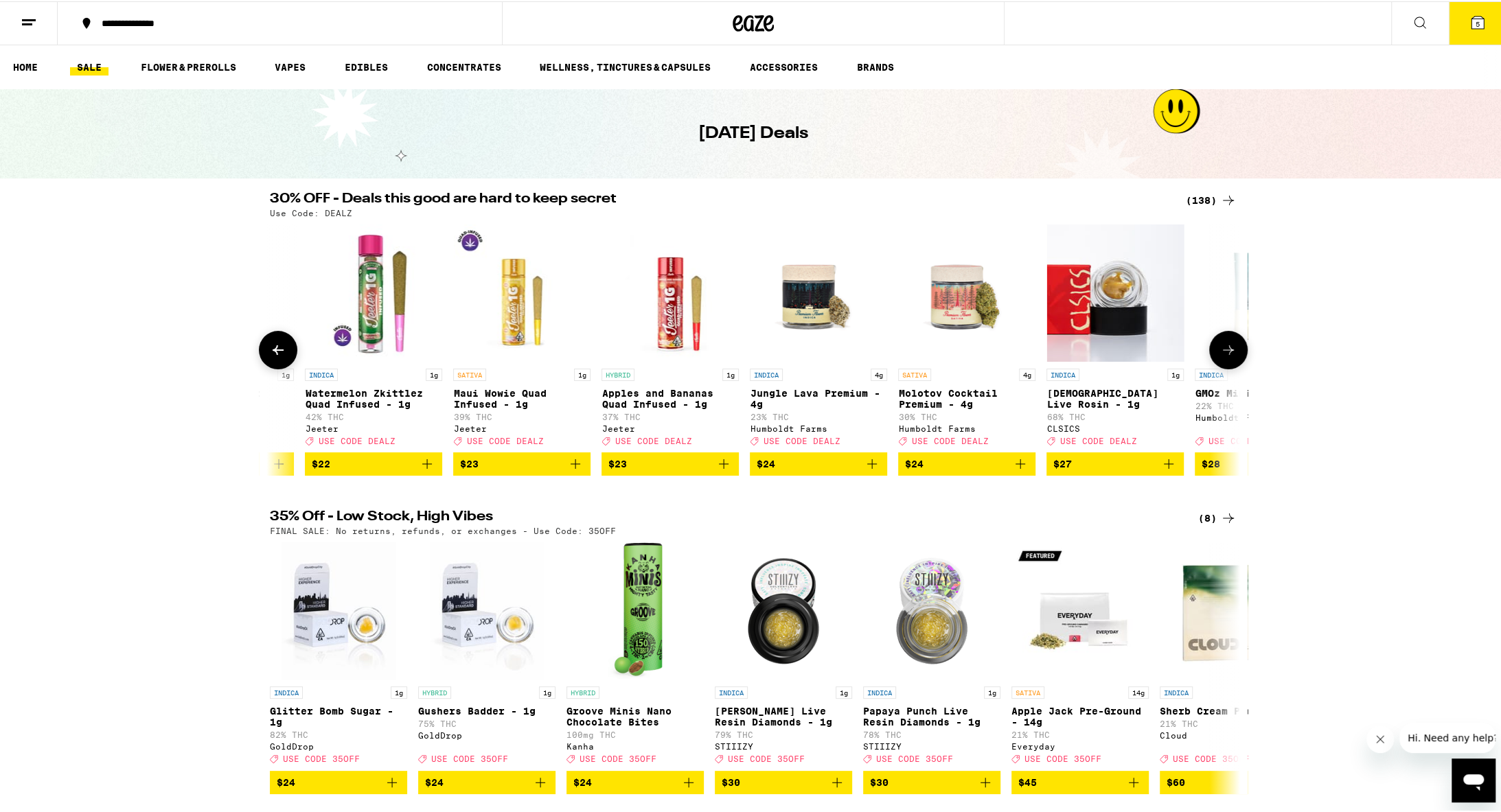
click at [733, 353] on icon at bounding box center [1229, 349] width 17 height 17
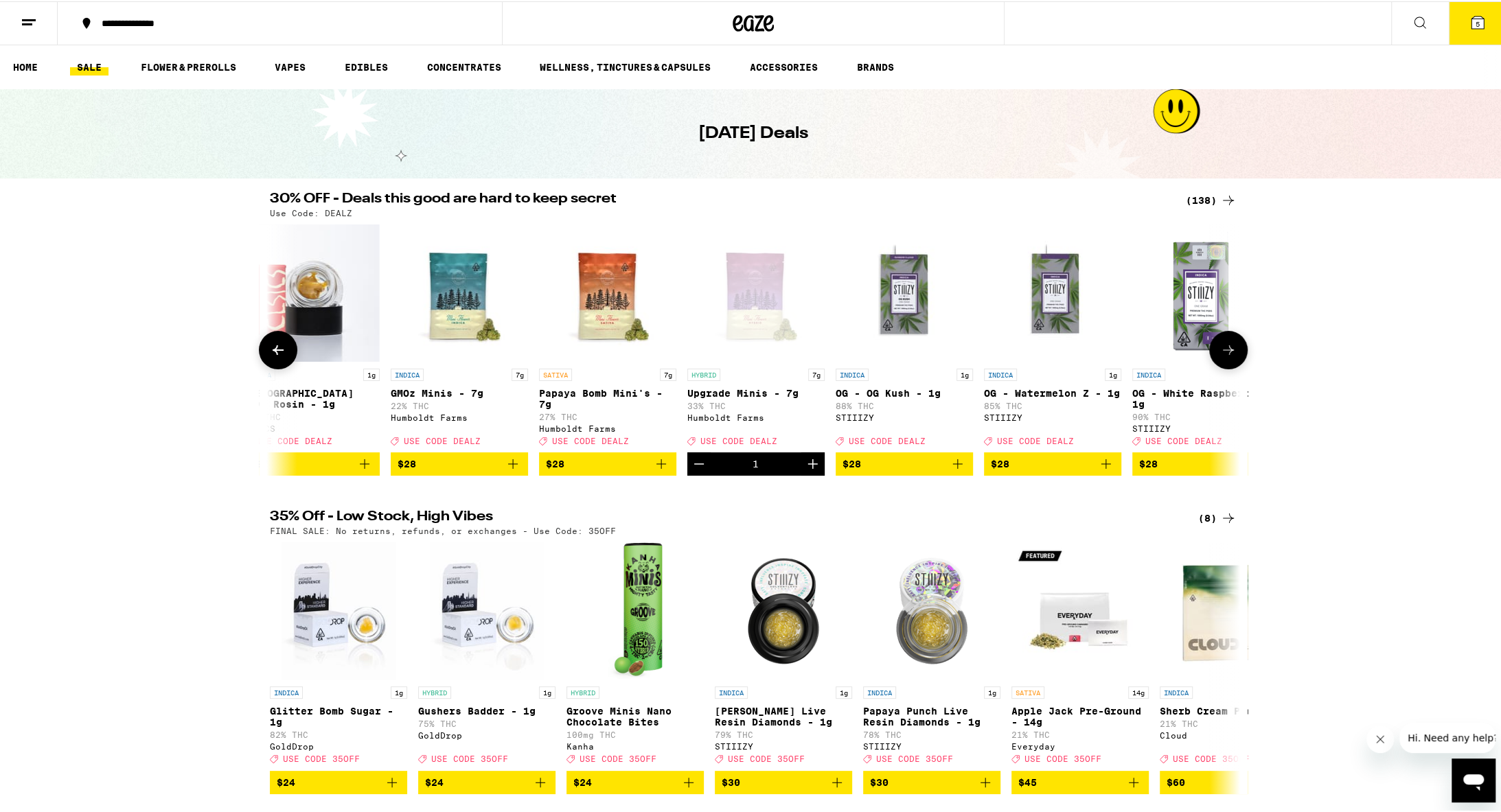
scroll to position [0, 8943]
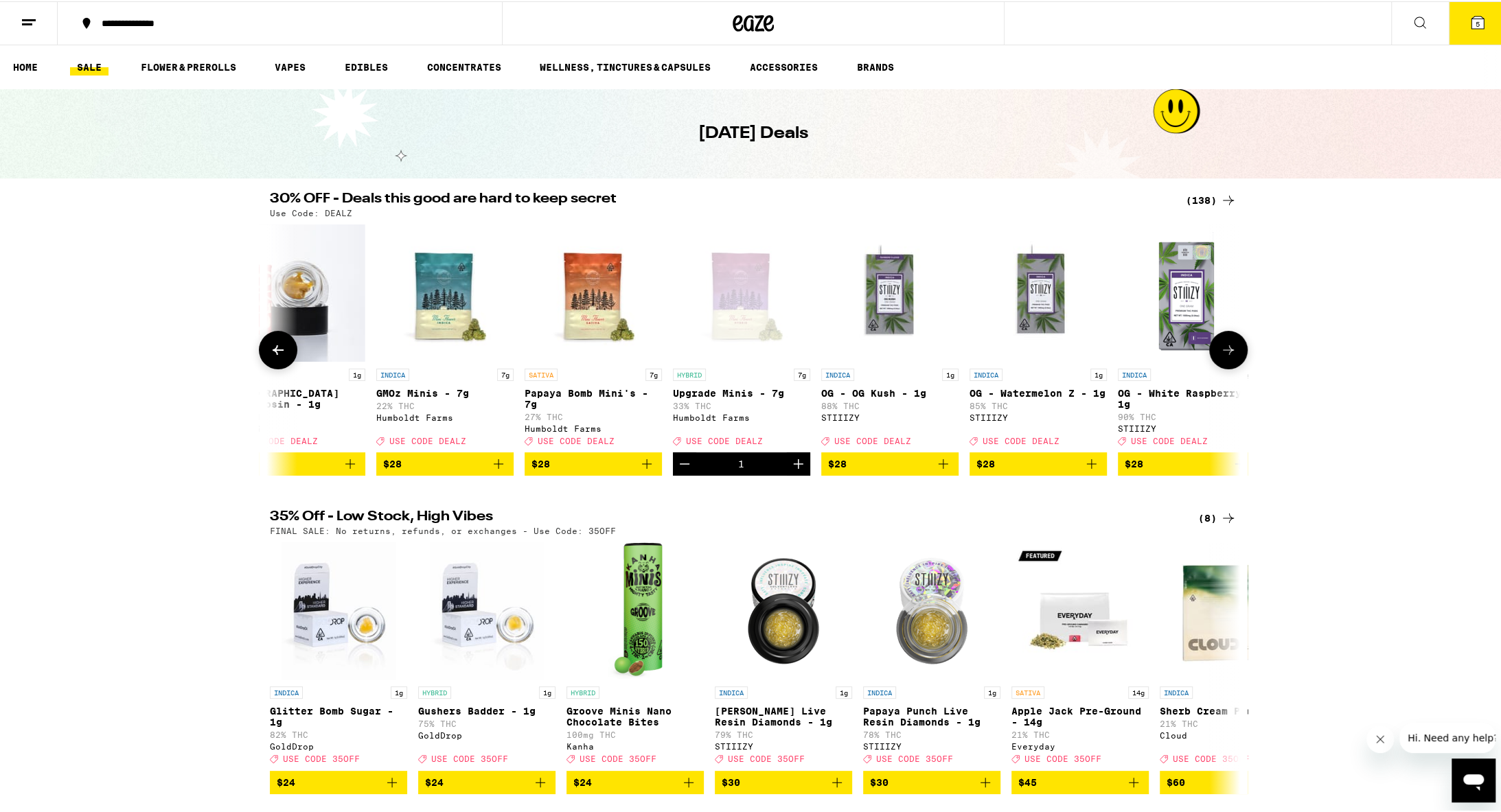
click at [733, 353] on icon at bounding box center [1229, 349] width 17 height 17
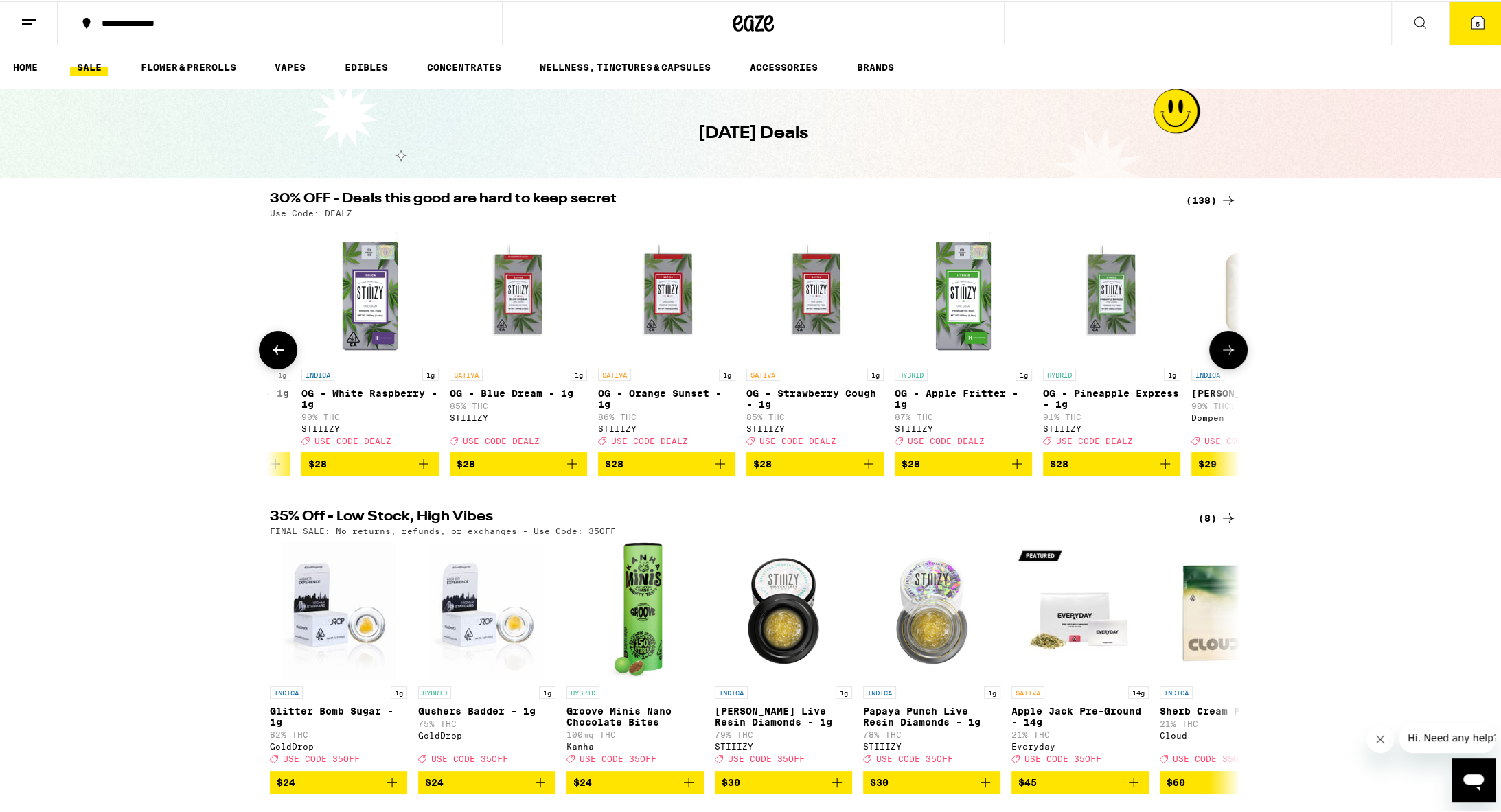
scroll to position [0, 9760]
click at [275, 353] on icon at bounding box center [278, 349] width 11 height 10
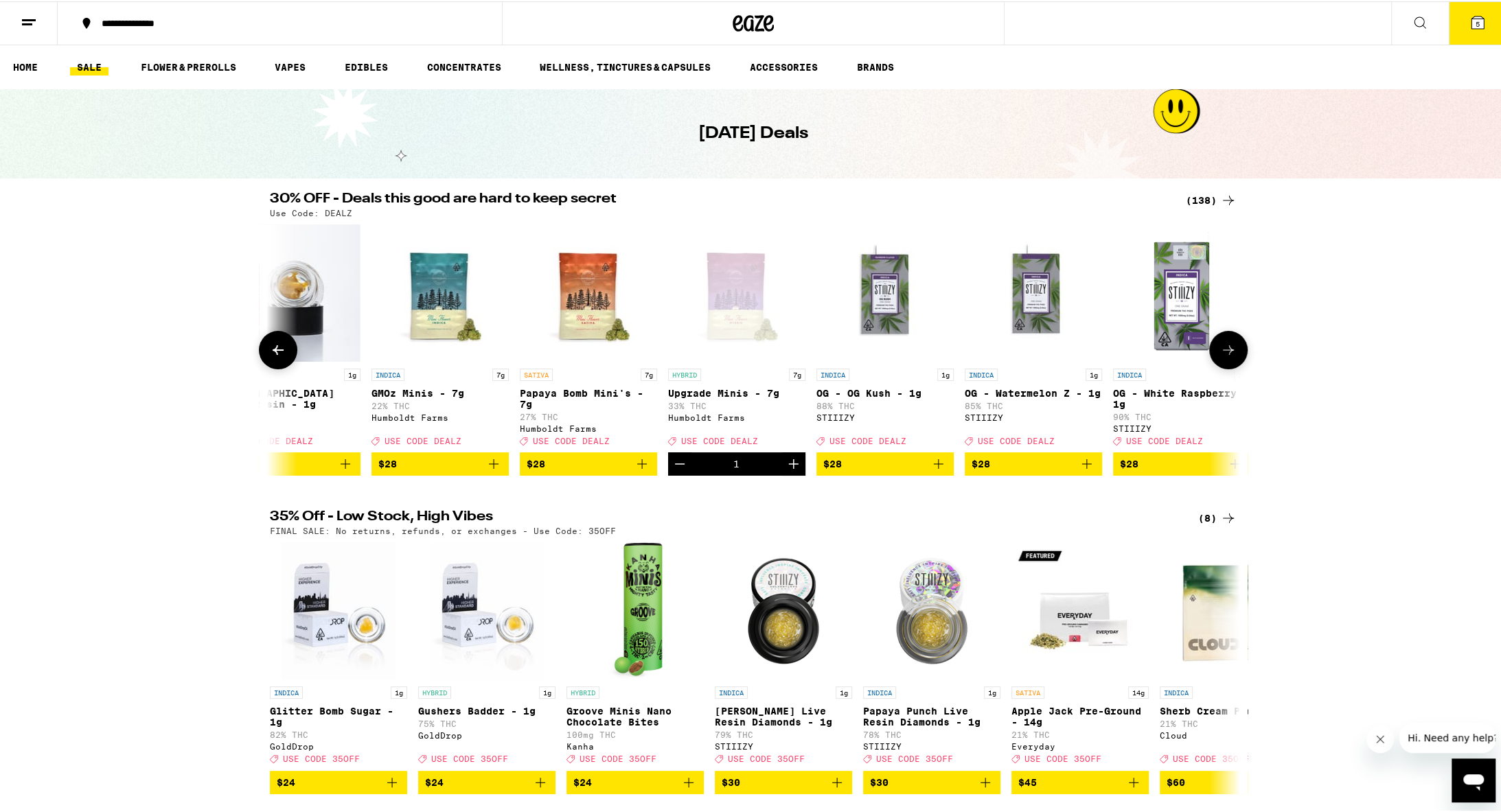
scroll to position [0, 8943]
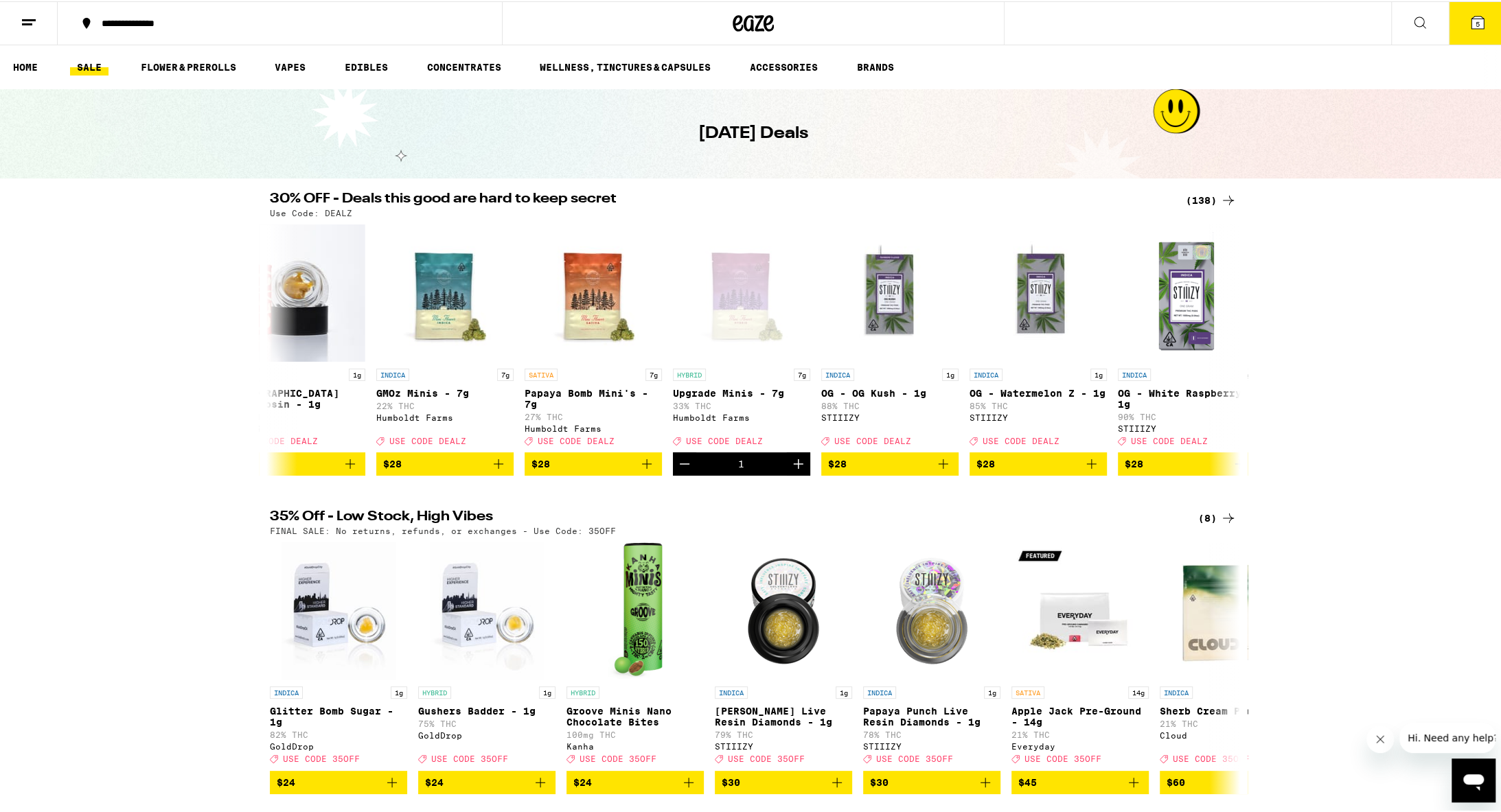
click at [733, 18] on icon at bounding box center [1478, 21] width 12 height 12
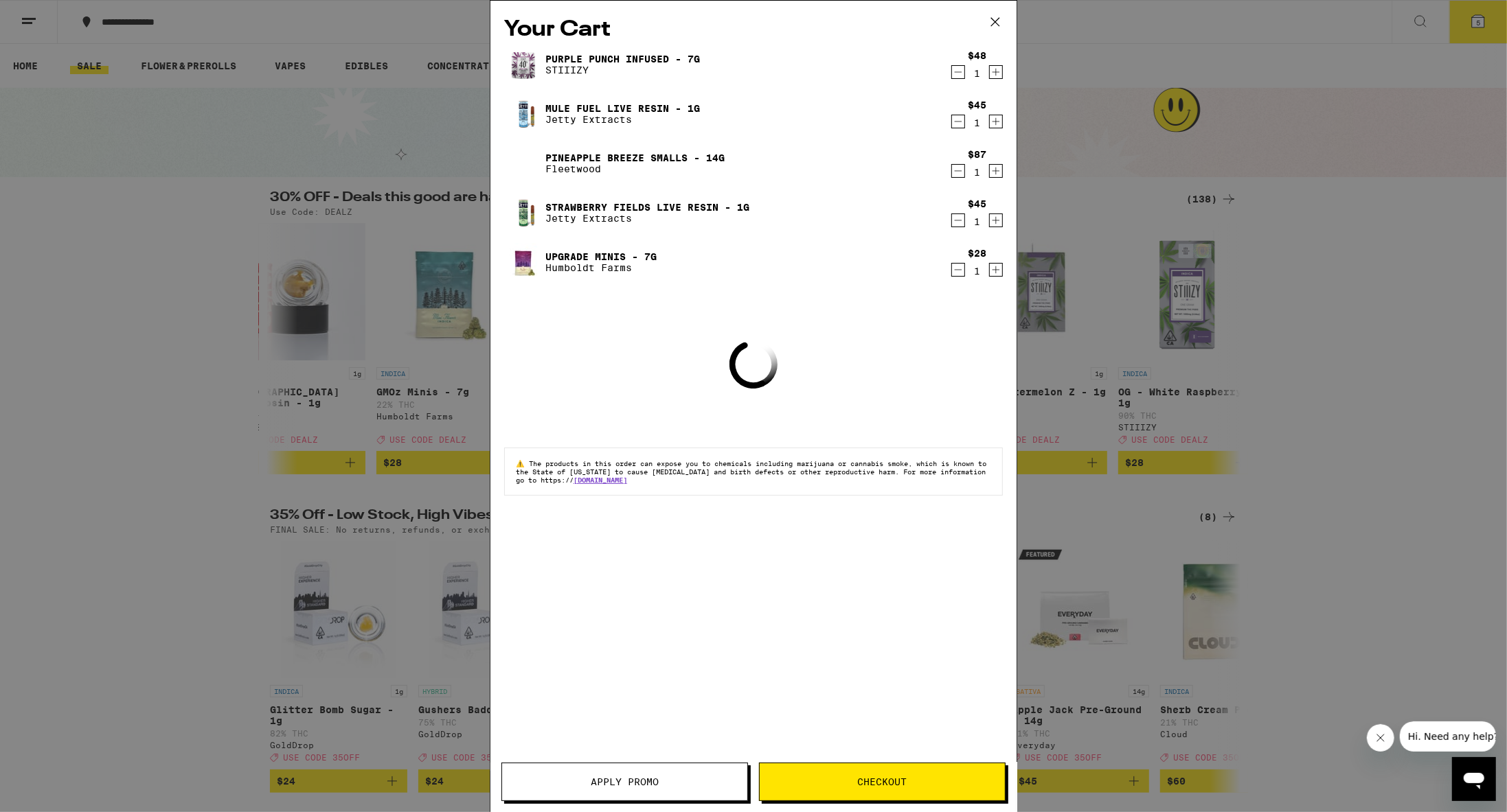
click at [625, 157] on link "Pineapple Breeze Smalls - 14g" at bounding box center [635, 157] width 179 height 11
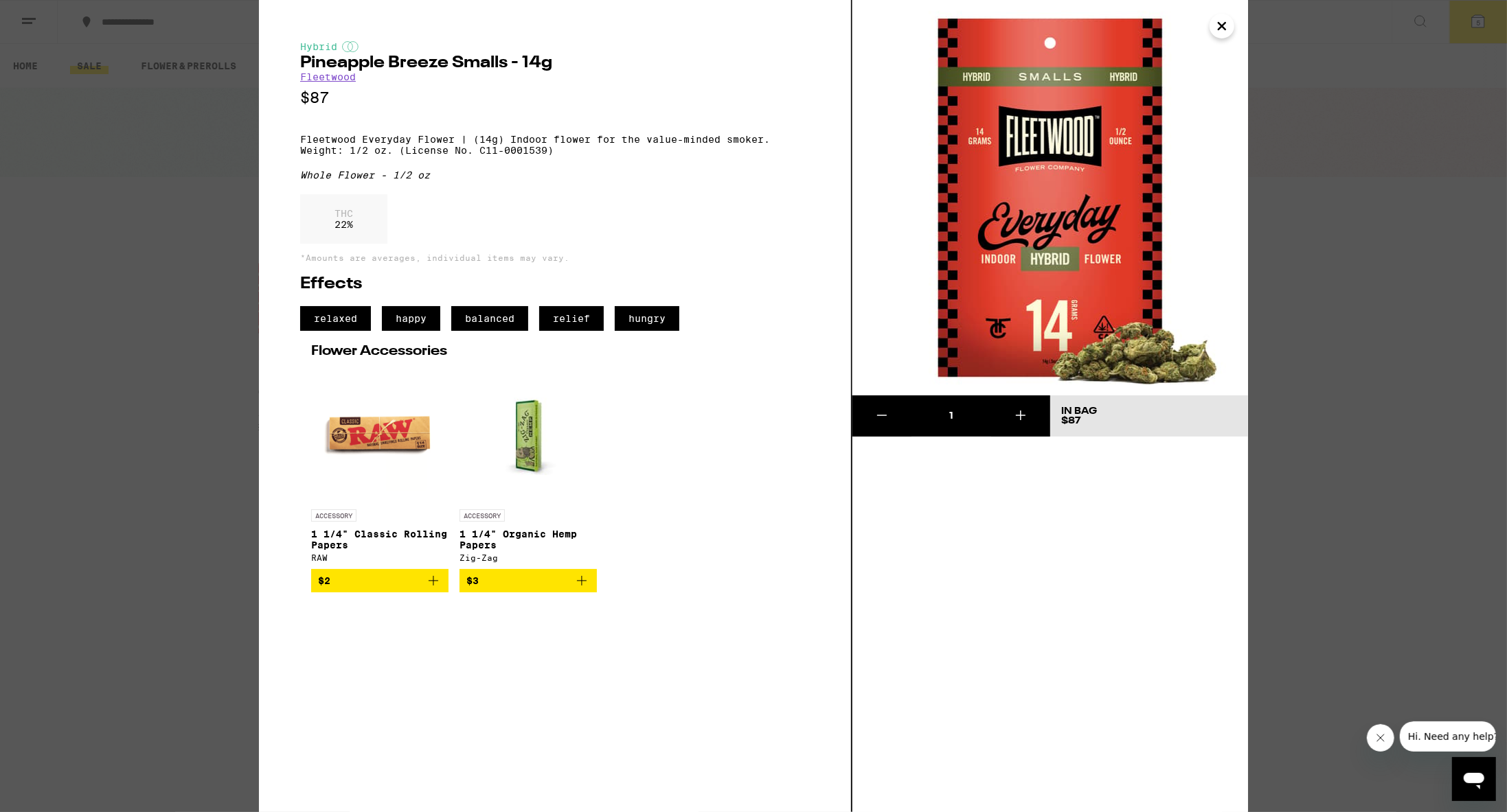
click at [733, 414] on icon at bounding box center [882, 415] width 17 height 17
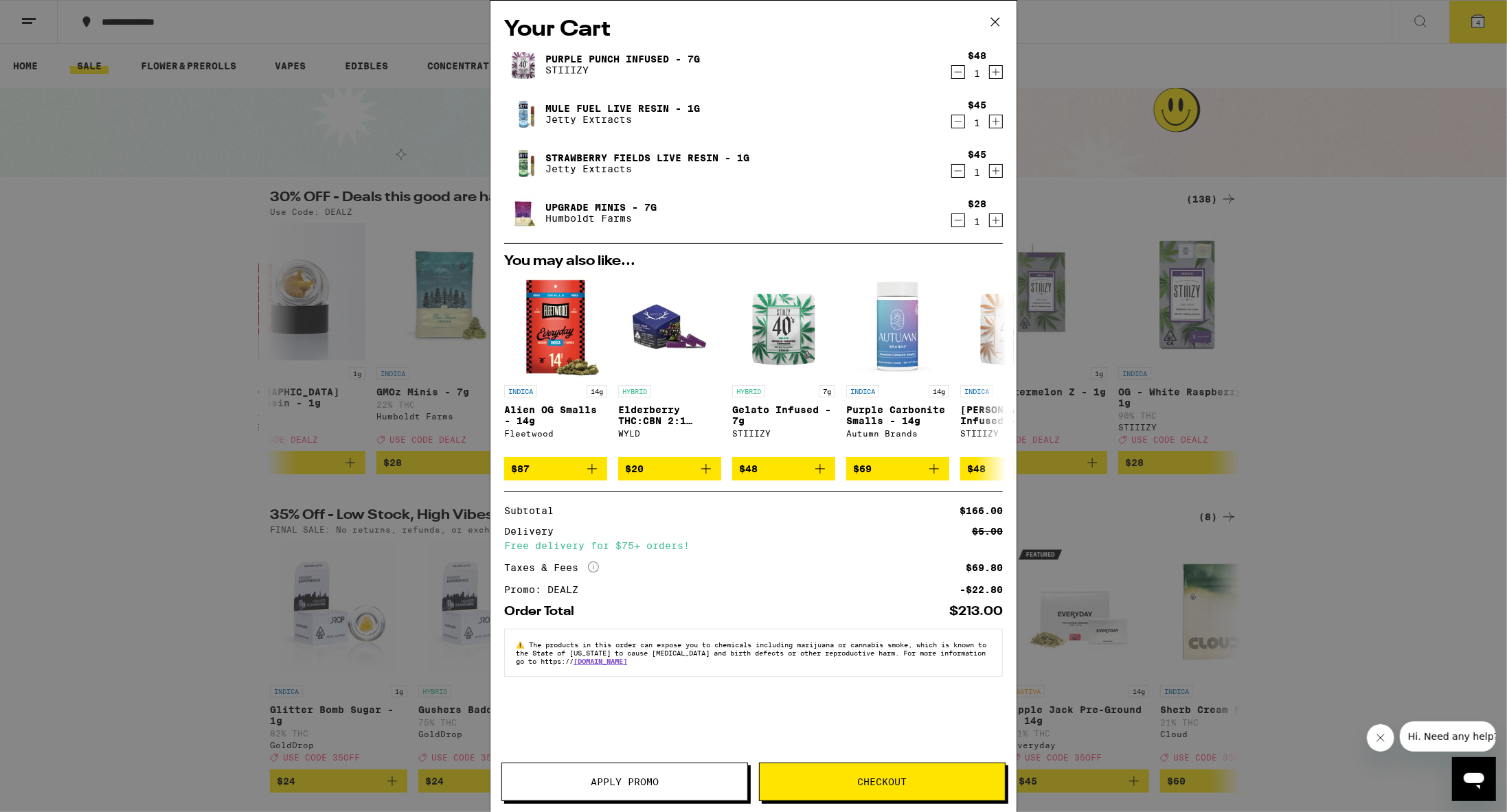
click at [733, 20] on icon at bounding box center [995, 21] width 20 height 20
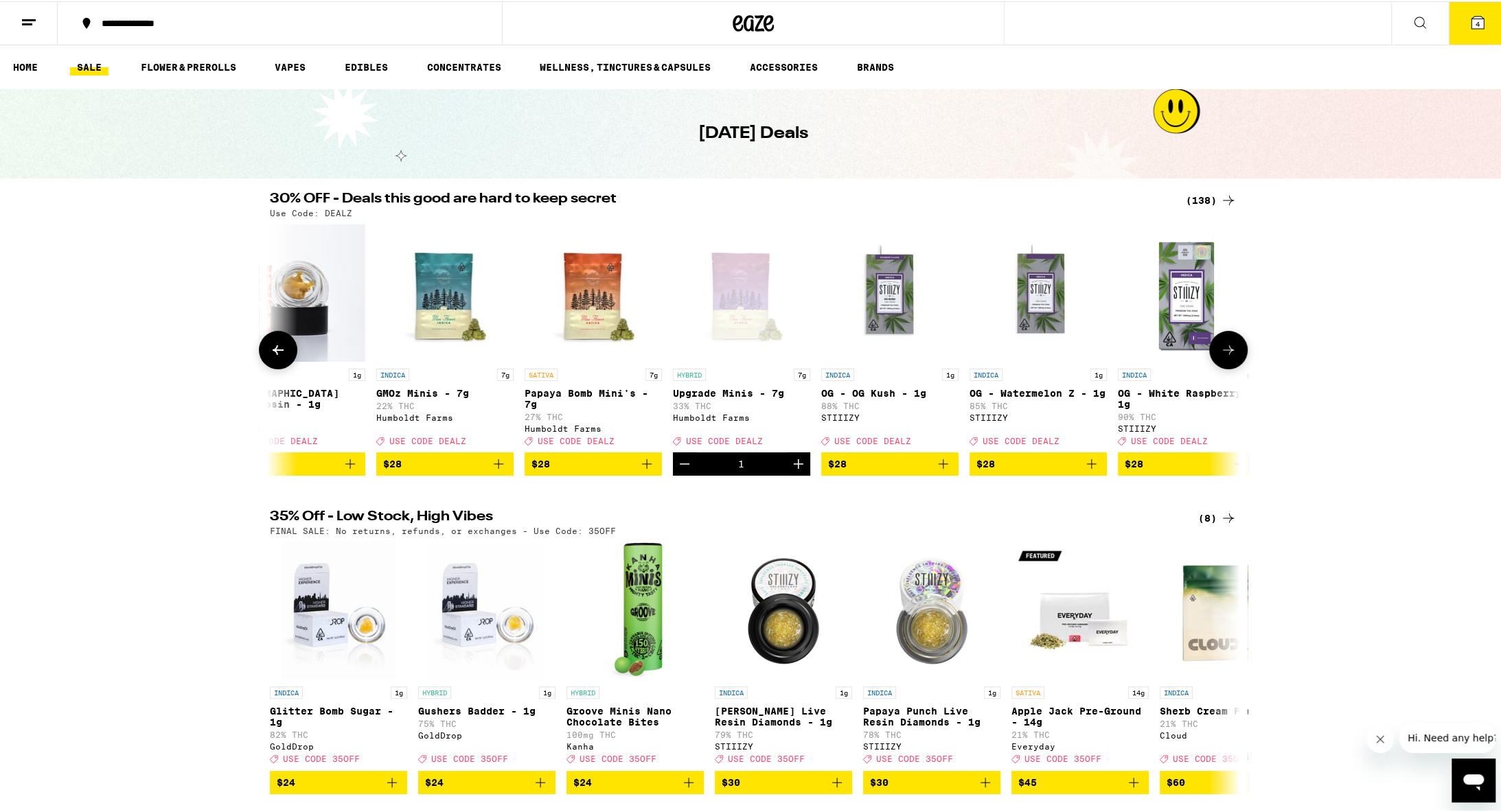
click at [497, 471] on icon "Add to bag" at bounding box center [499, 462] width 17 height 17
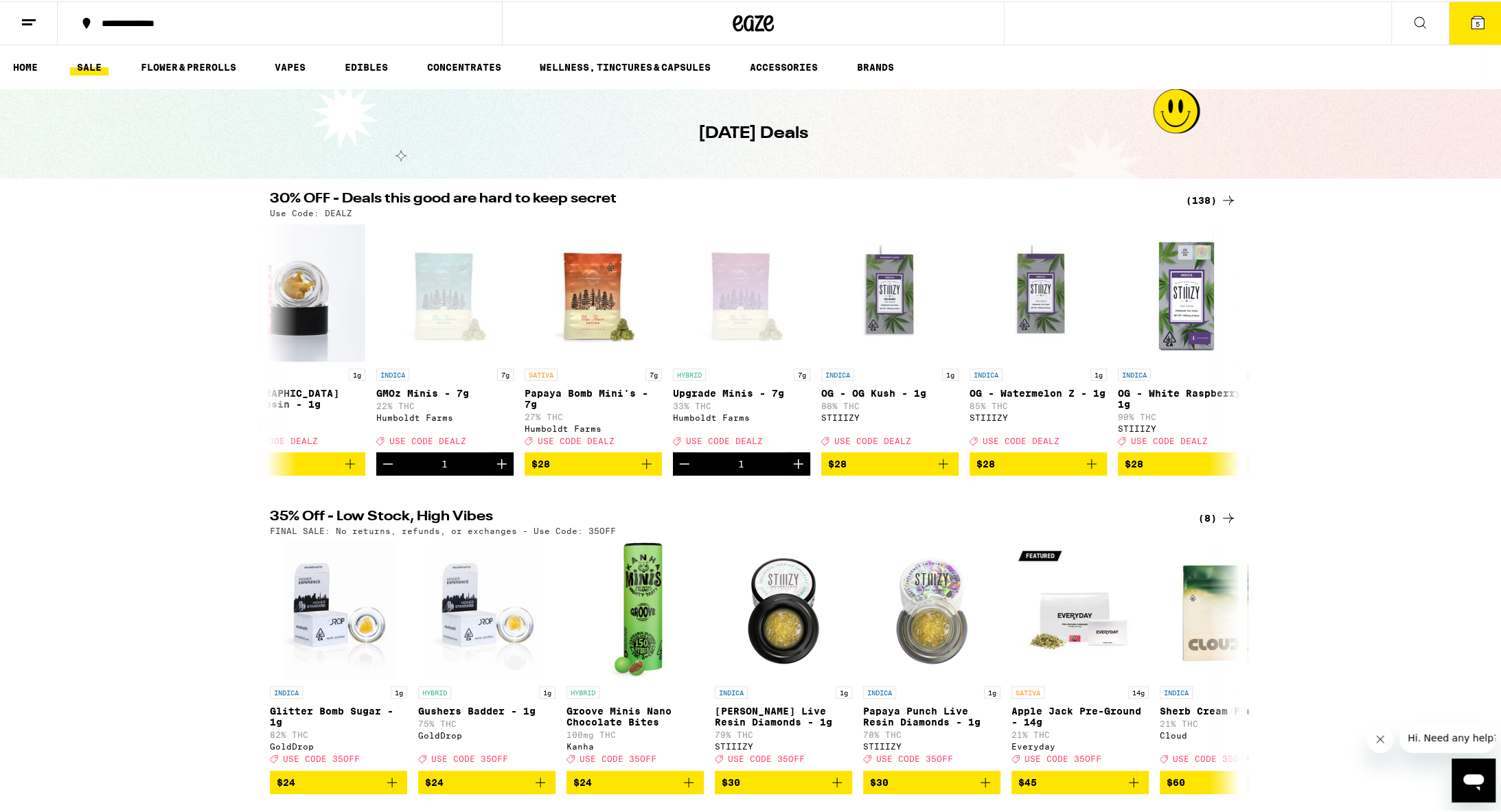
click at [733, 44] on div at bounding box center [1492, 66] width 29 height 44
click at [733, 33] on button "5" at bounding box center [1478, 22] width 58 height 43
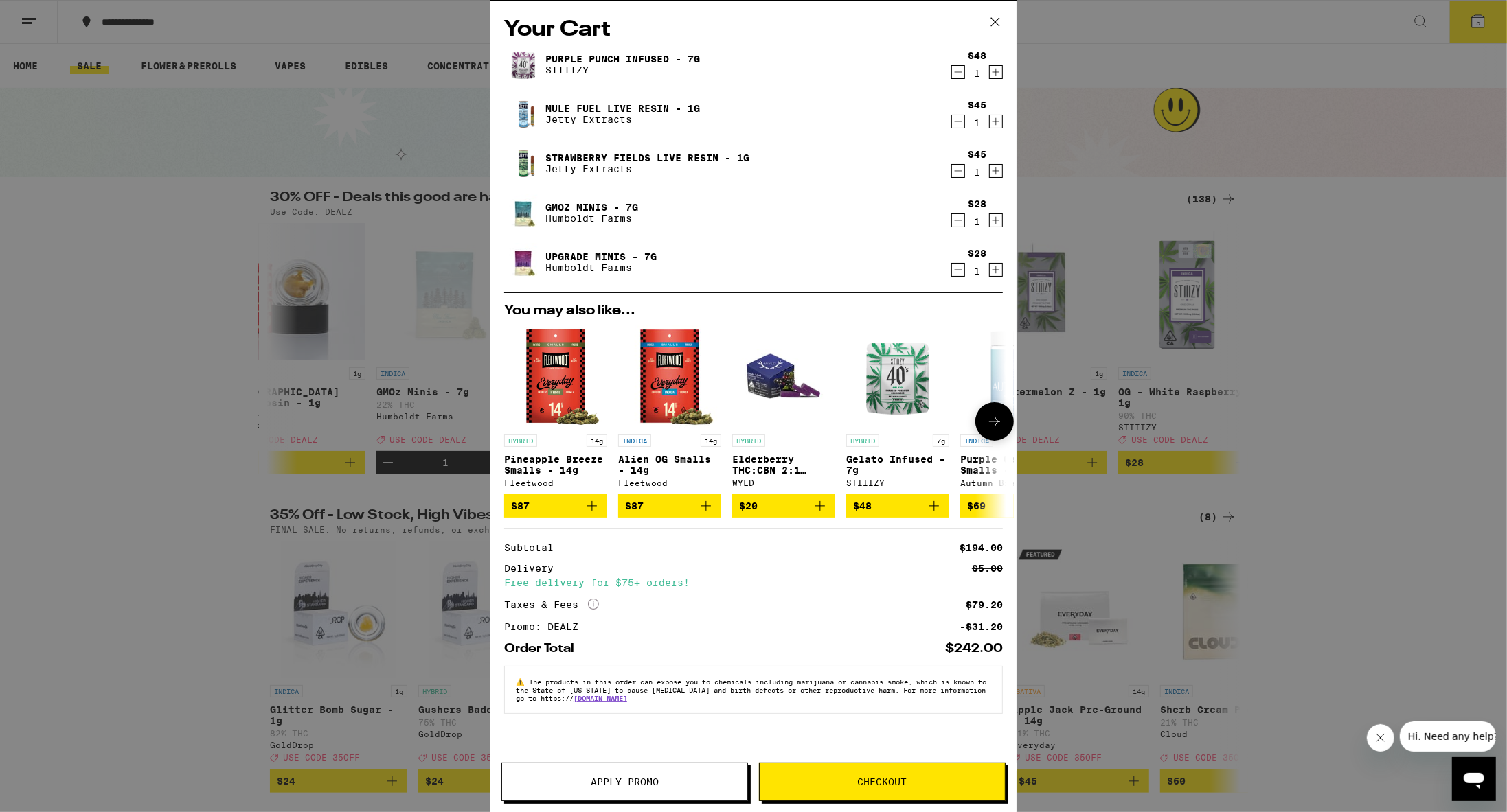
click at [733, 512] on icon "Add to bag" at bounding box center [820, 506] width 17 height 17
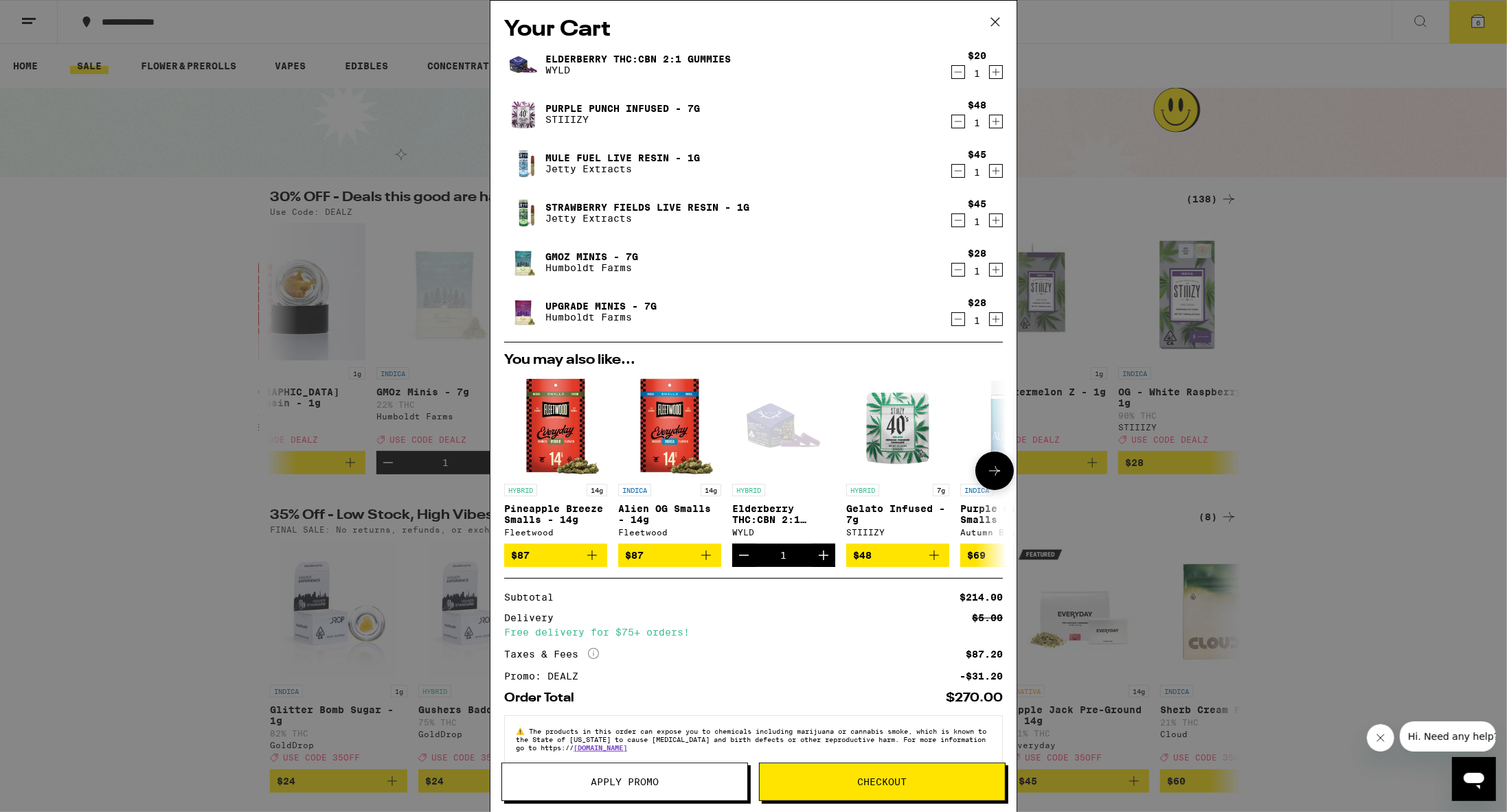
click at [733, 560] on icon "Decrement" at bounding box center [744, 555] width 17 height 17
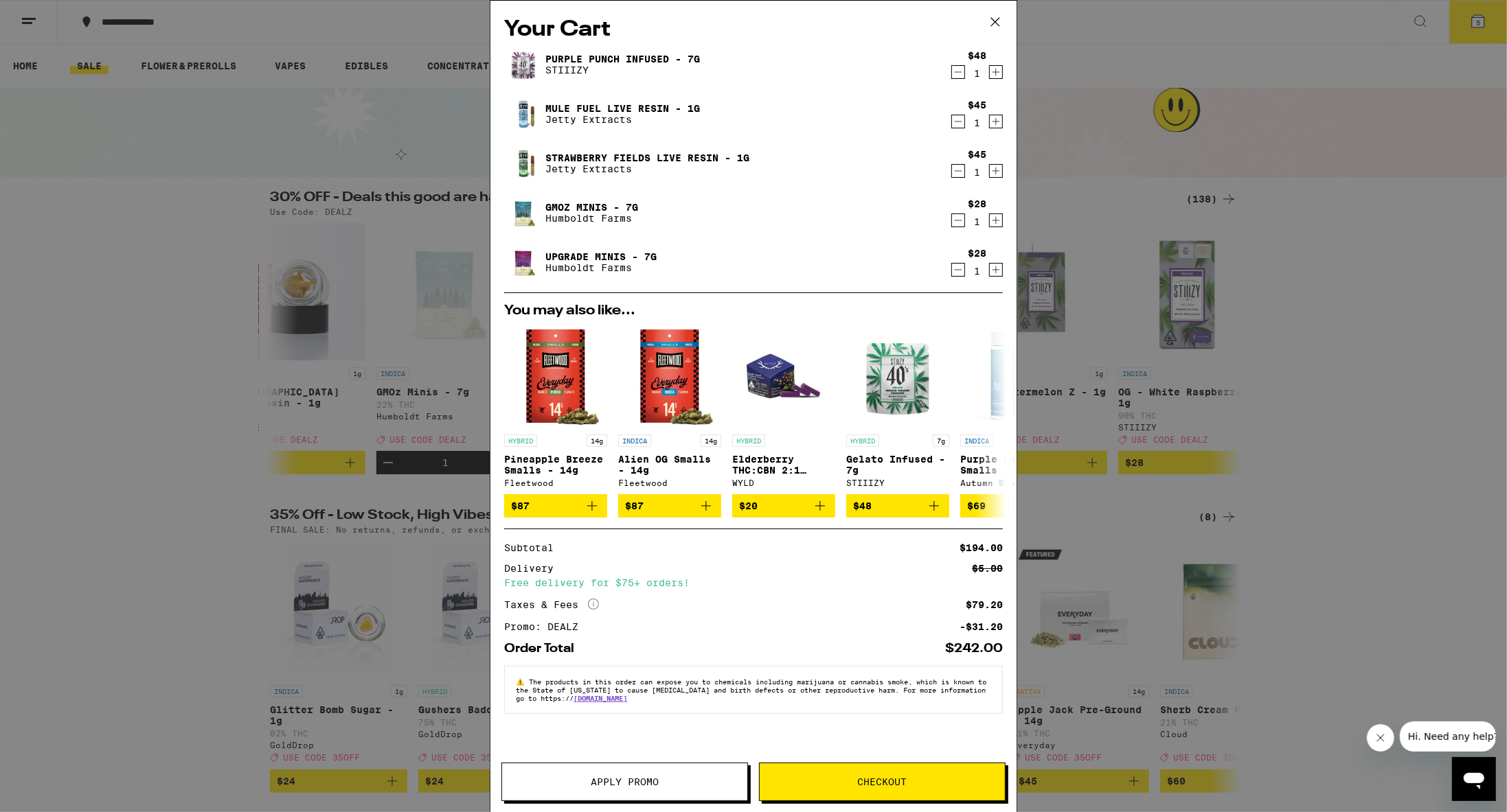
click at [733, 612] on button "Checkout" at bounding box center [882, 782] width 246 height 38
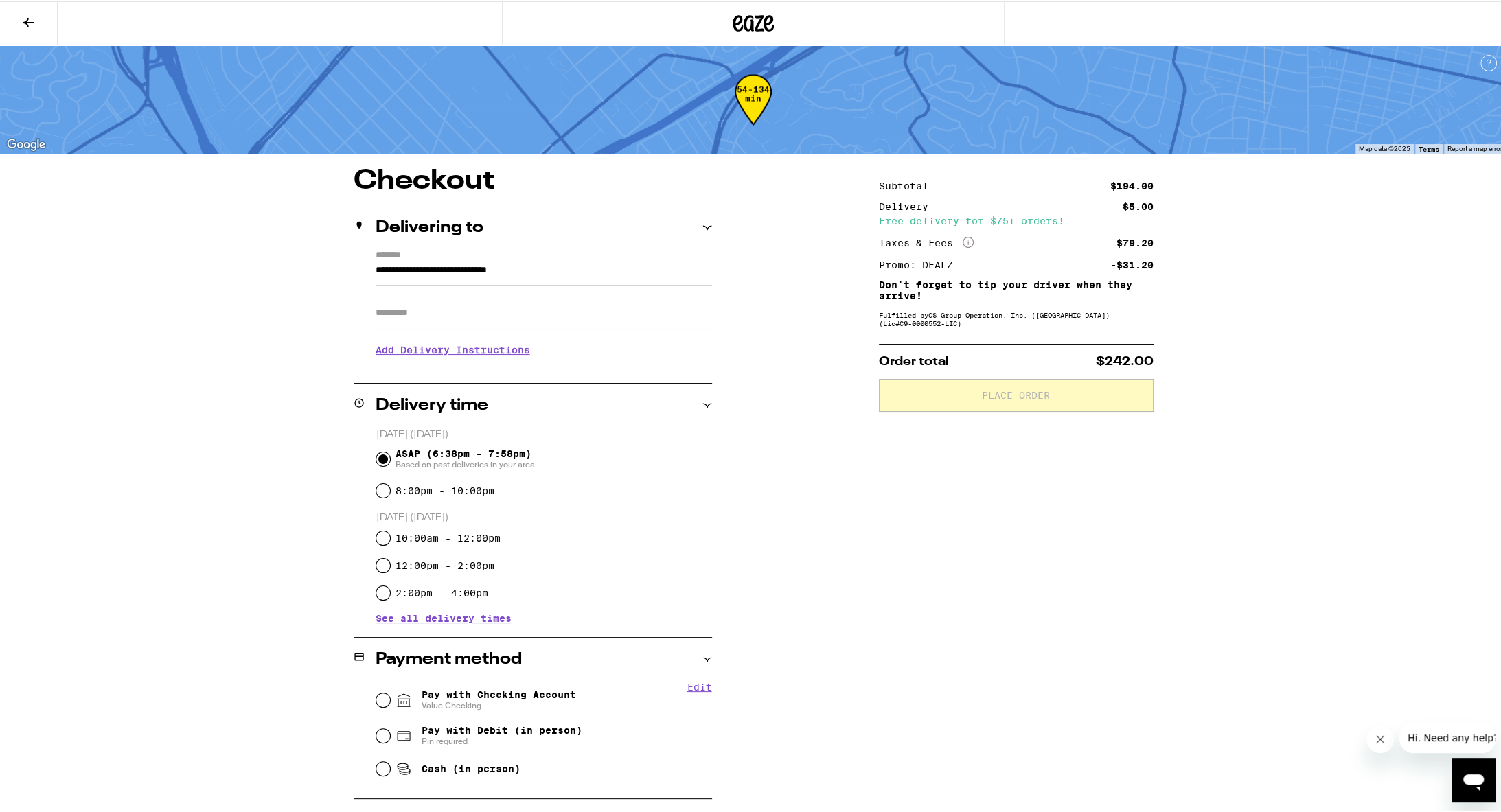
click at [507, 354] on h3 "Add Delivery Instructions" at bounding box center [544, 349] width 337 height 32
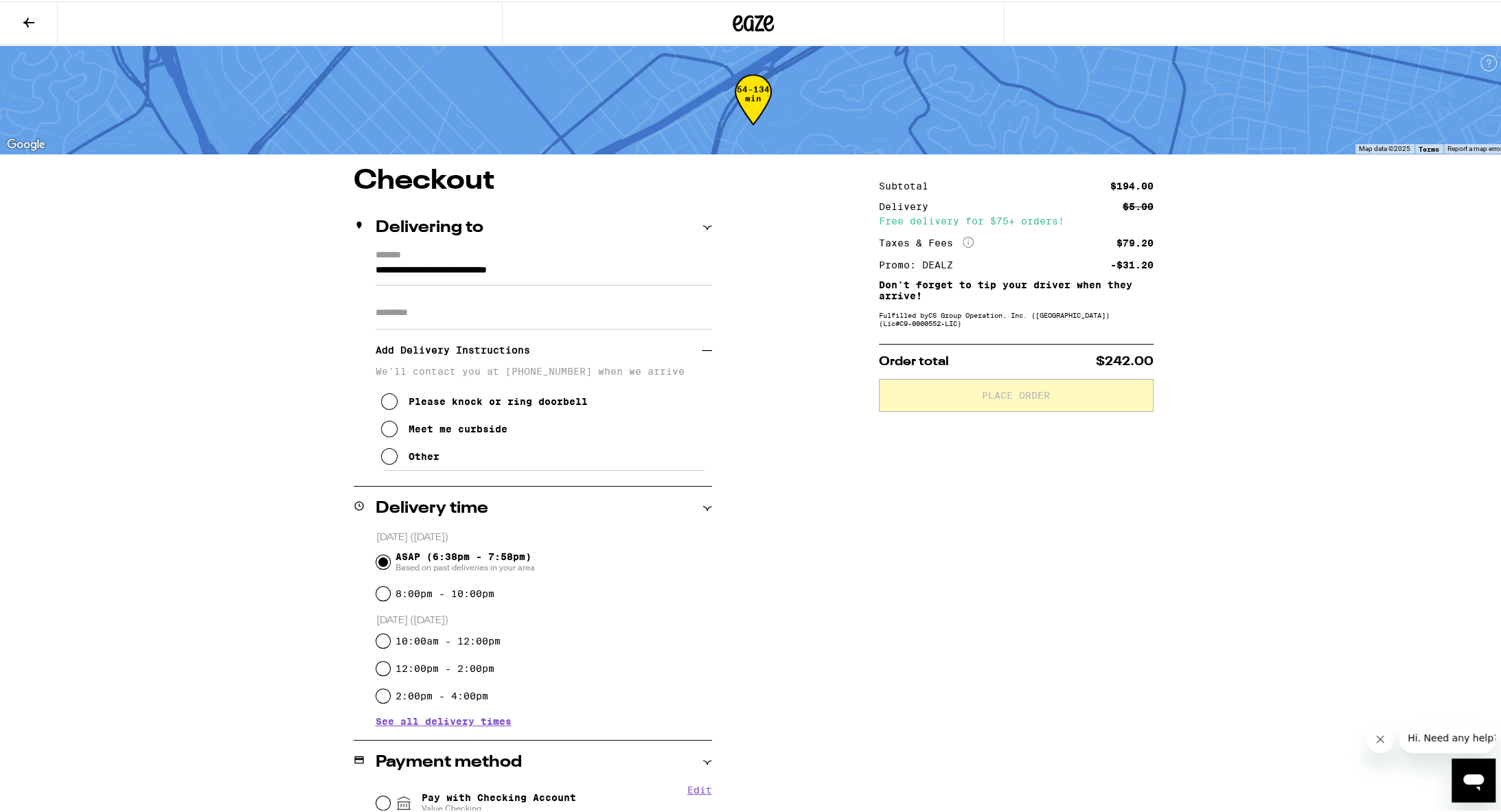
click at [405, 460] on button "Other" at bounding box center [410, 455] width 58 height 27
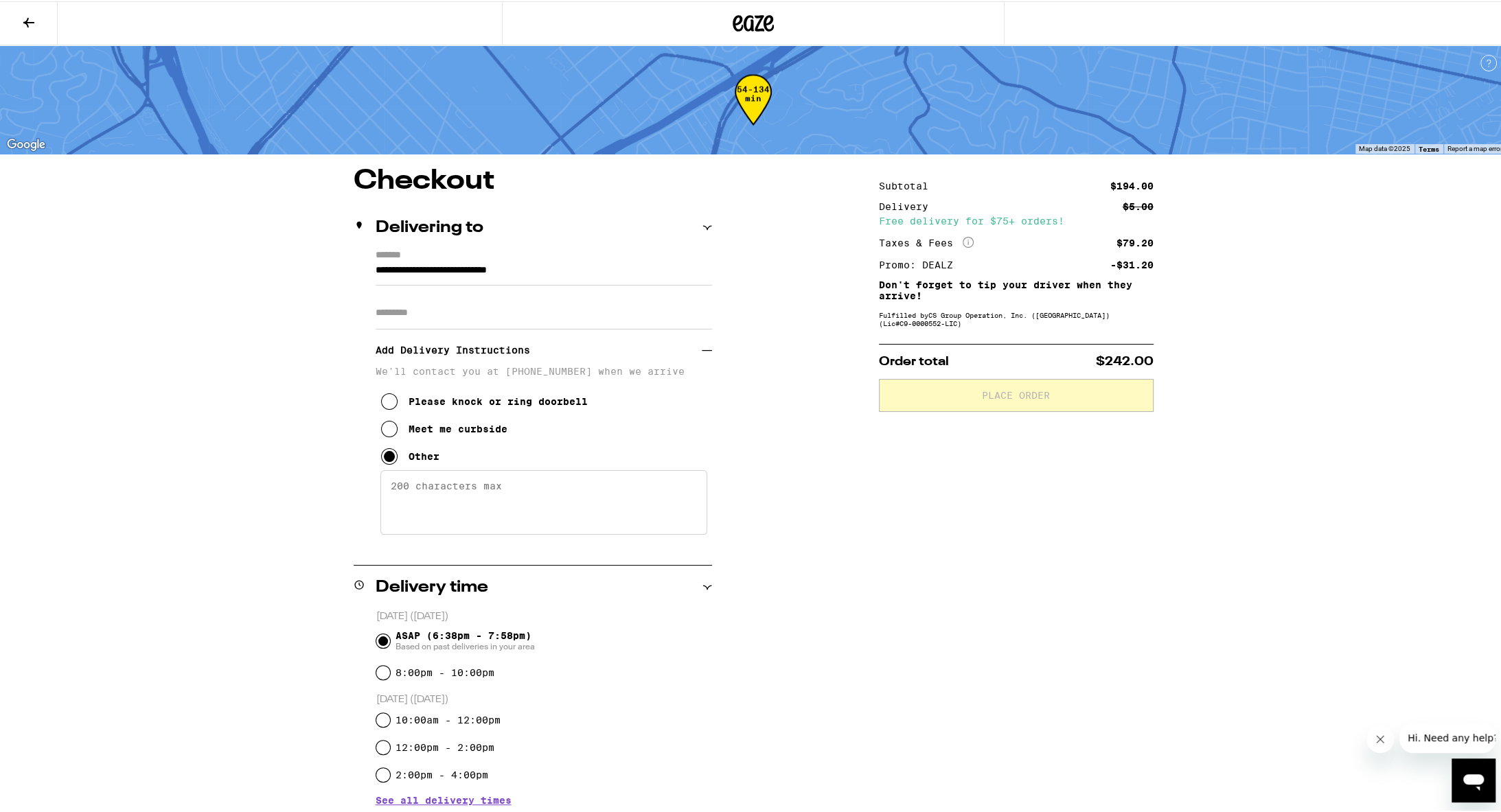
click at [493, 497] on textarea "Enter any other delivery instructions you want driver to know" at bounding box center [544, 502] width 327 height 65
type textarea "Enter from [GEOGRAPHIC_DATA], across from the park -- no access from alley behi…"
click at [733, 527] on div "Subtotal $194.00 Delivery $5.00 Free delivery for $75+ orders! Taxes & Fees Mor…" at bounding box center [1016, 719] width 275 height 1105
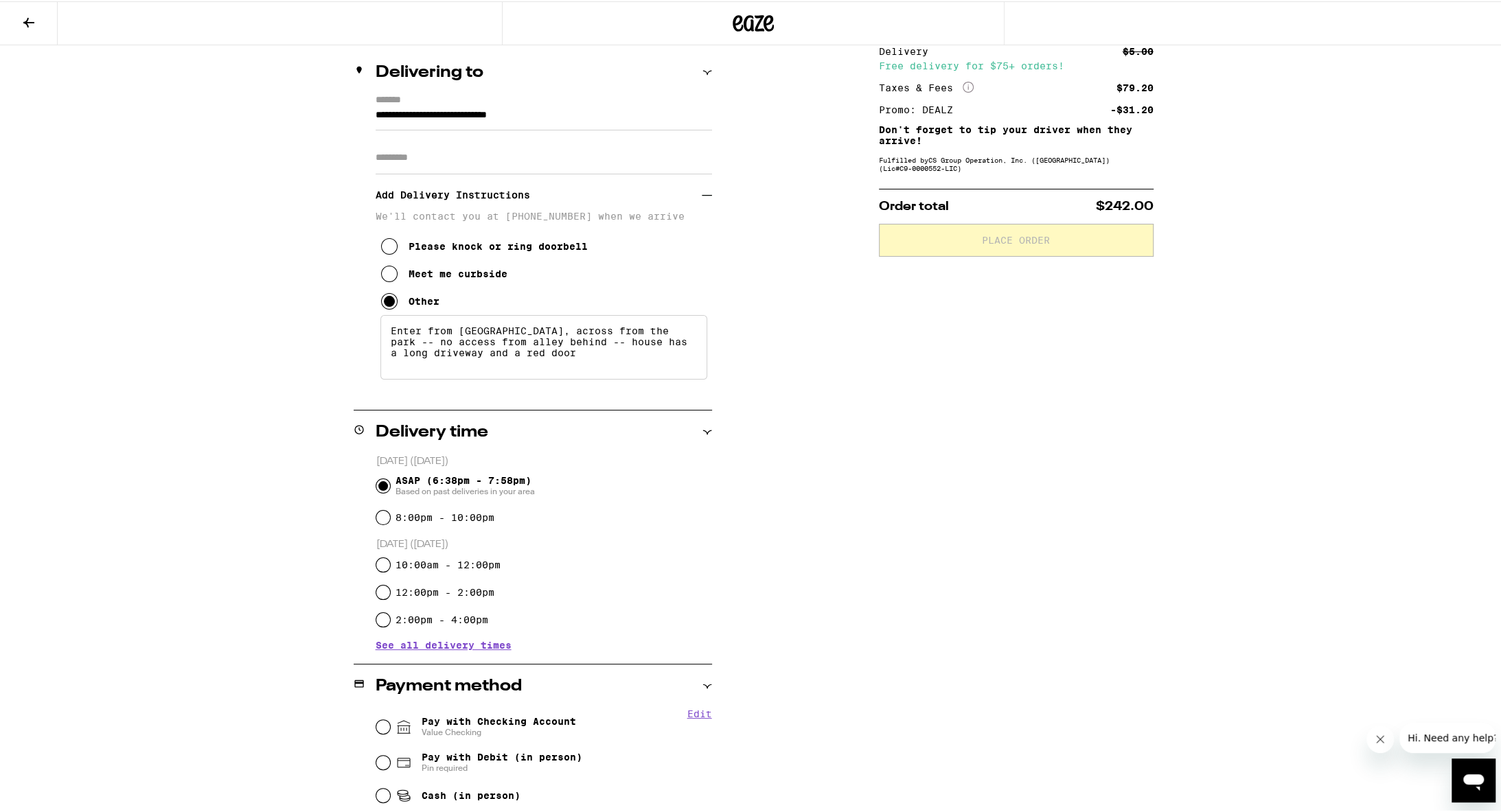
scroll to position [196, 0]
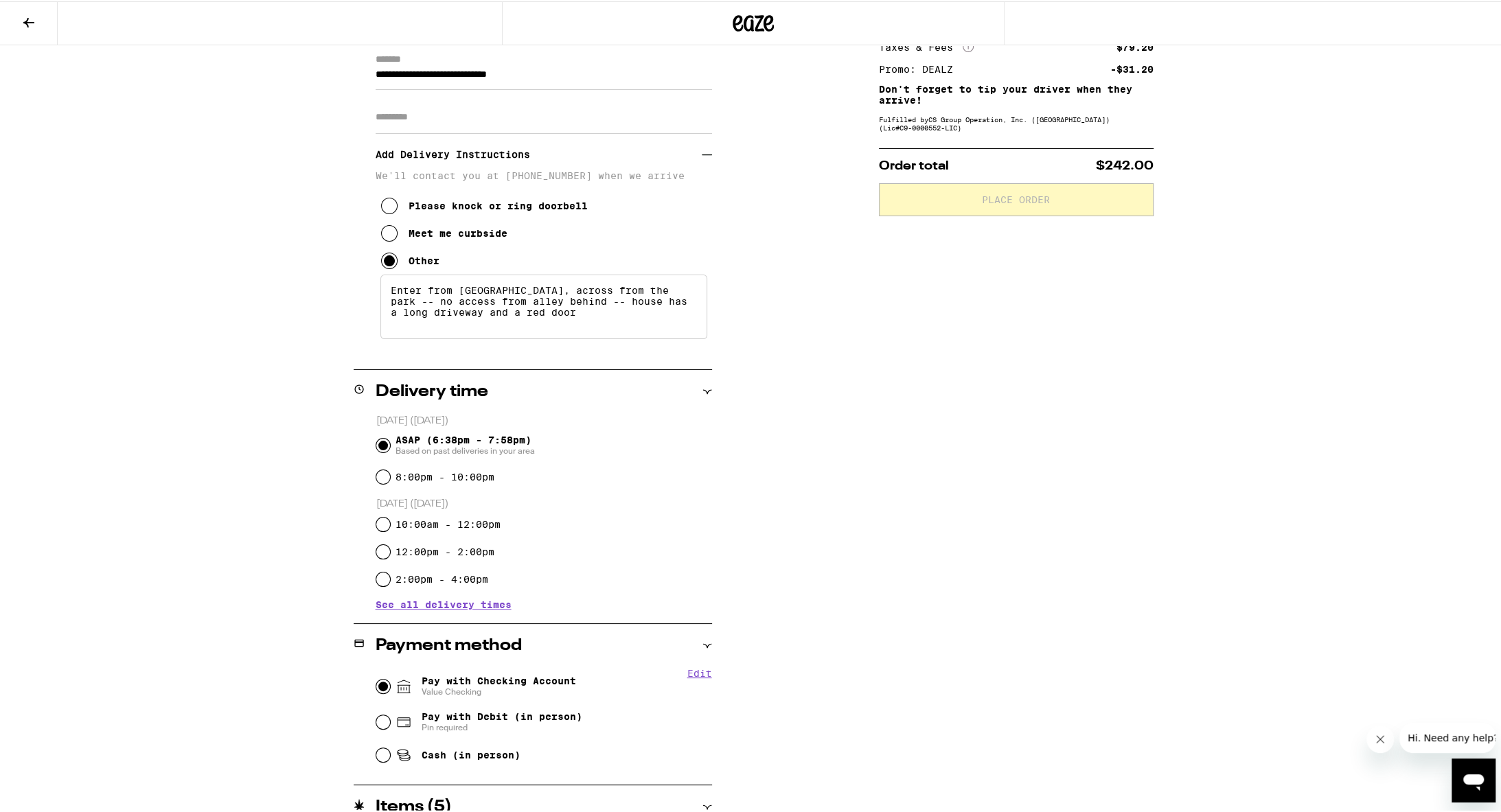
click at [380, 612] on input "Pay with Checking Account Value Checking" at bounding box center [383, 685] width 14 height 14
radio input "true"
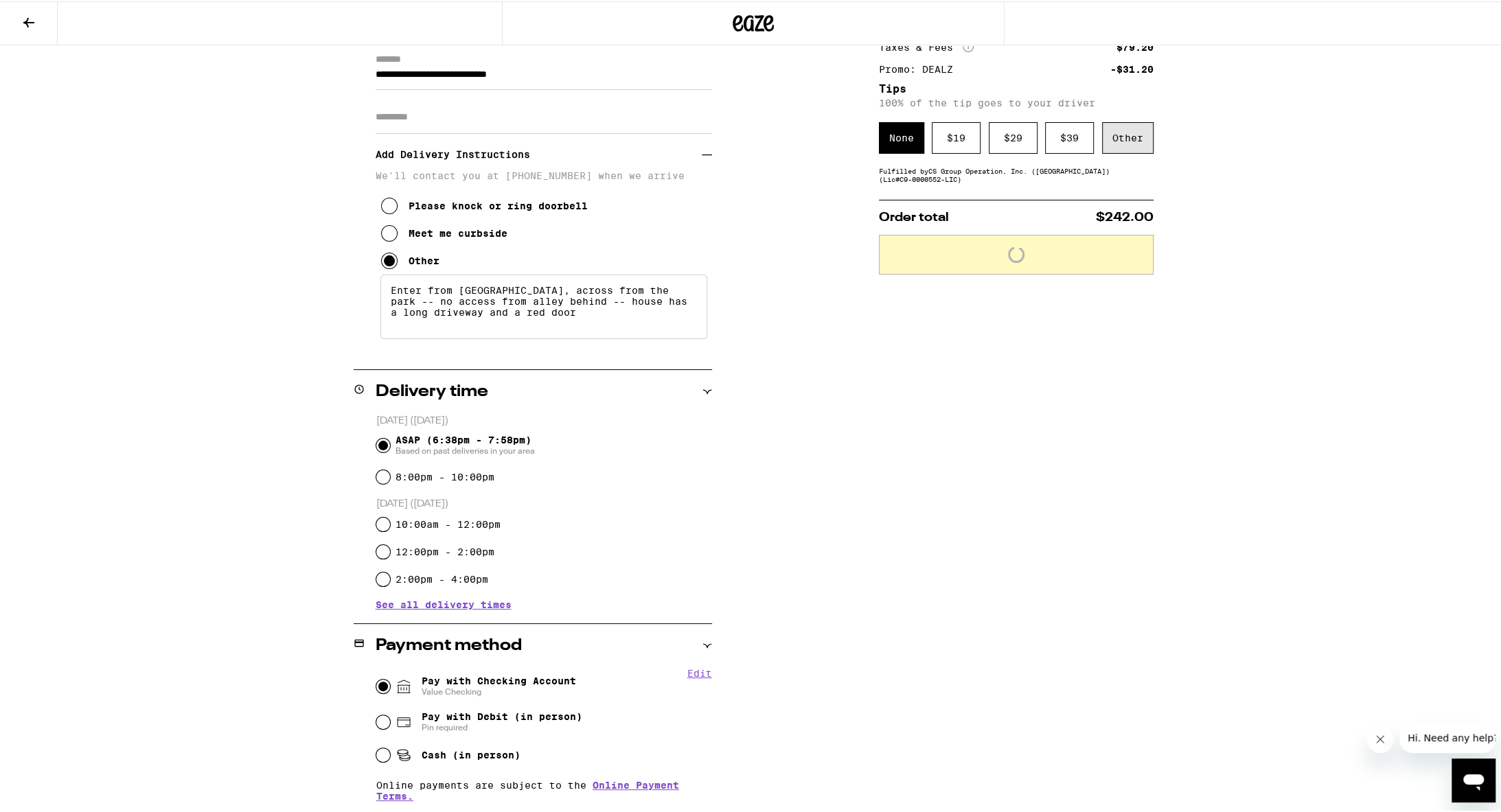
click at [733, 130] on div "Other" at bounding box center [1128, 136] width 51 height 32
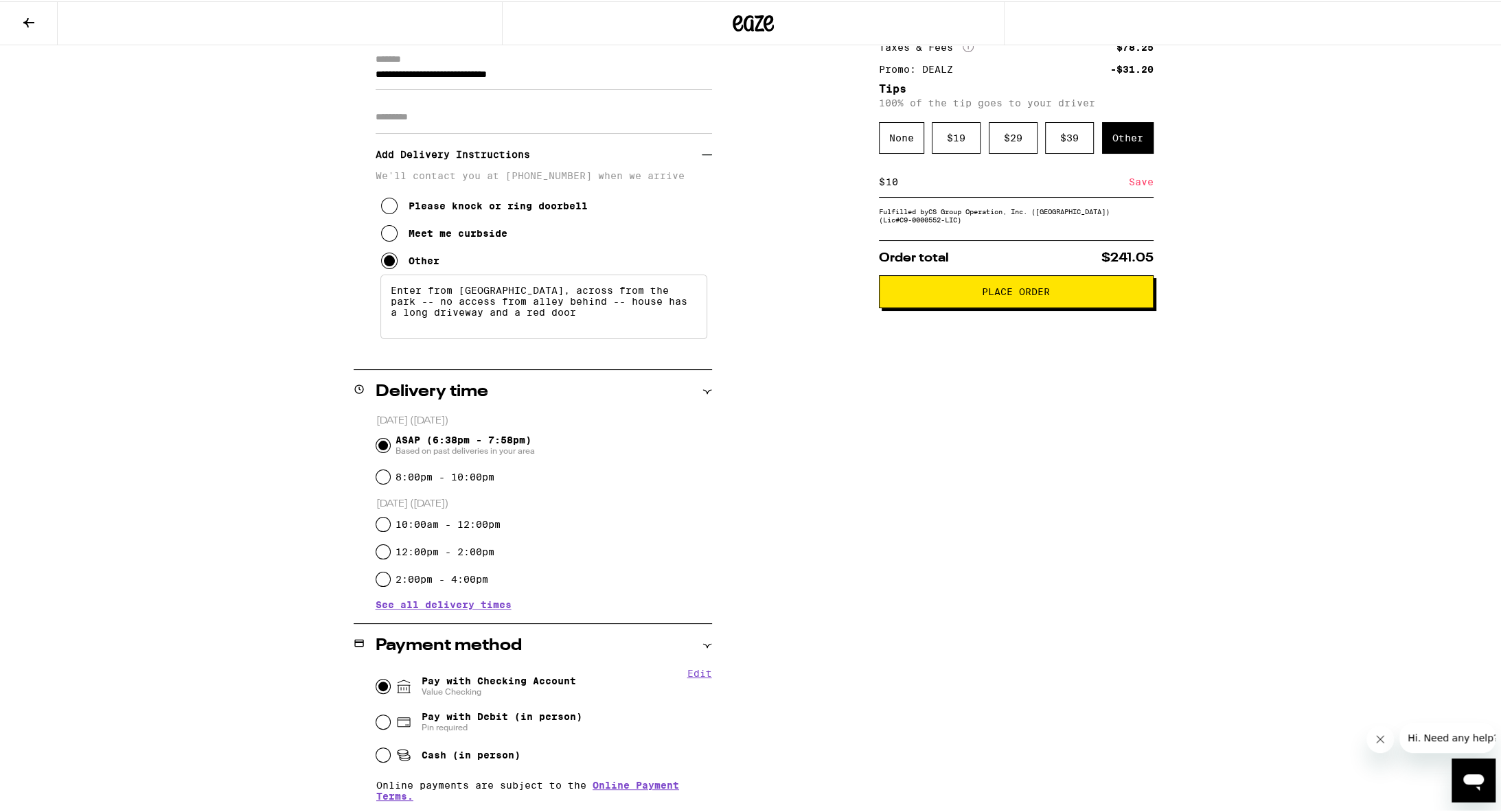
type input "10"
click at [733, 518] on div "Subtotal $194.00 Delivery $5.00 Free delivery for $75+ orders! Taxes & Fees Mor…" at bounding box center [1016, 545] width 275 height 1150
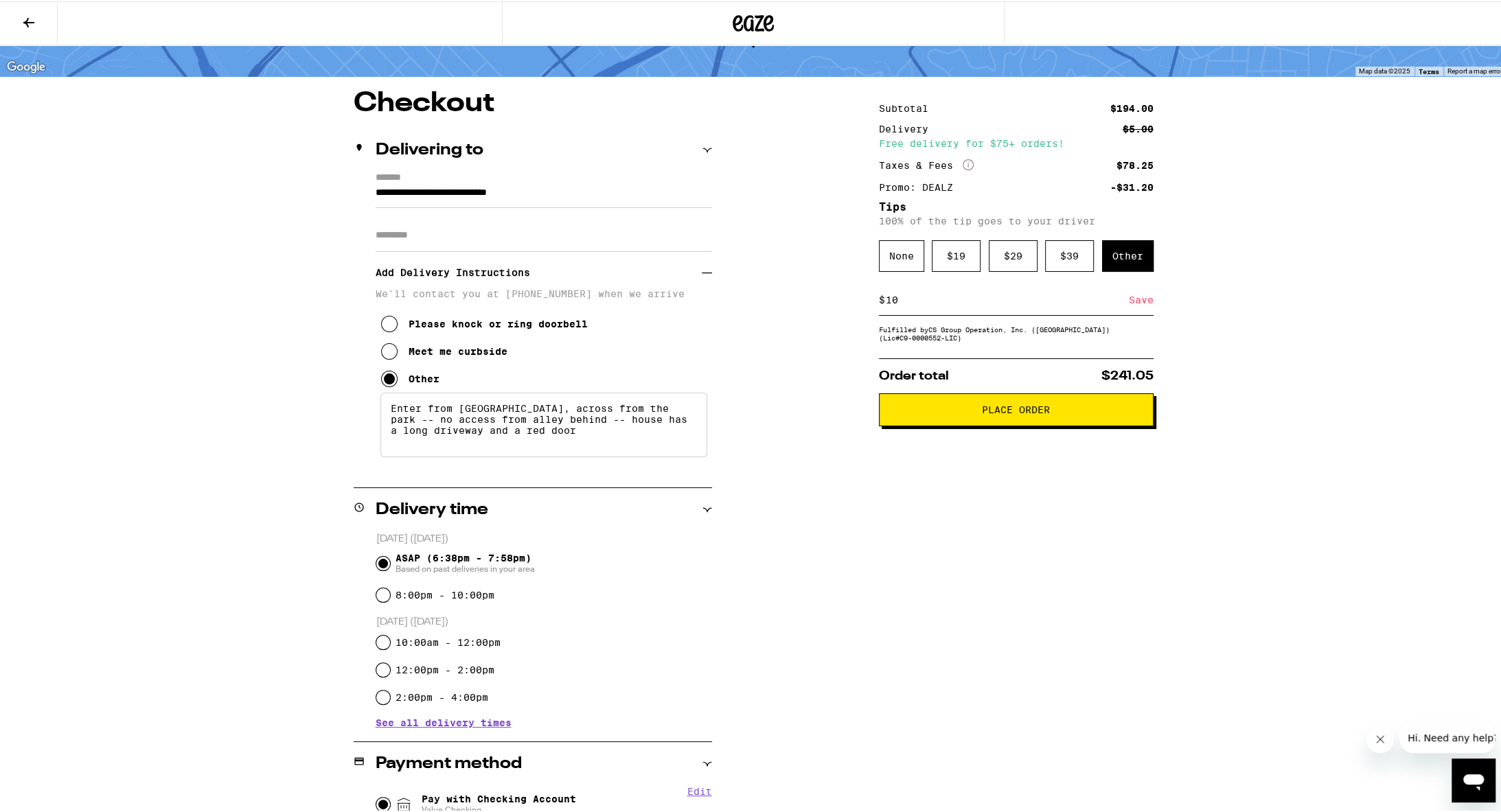
scroll to position [0, 0]
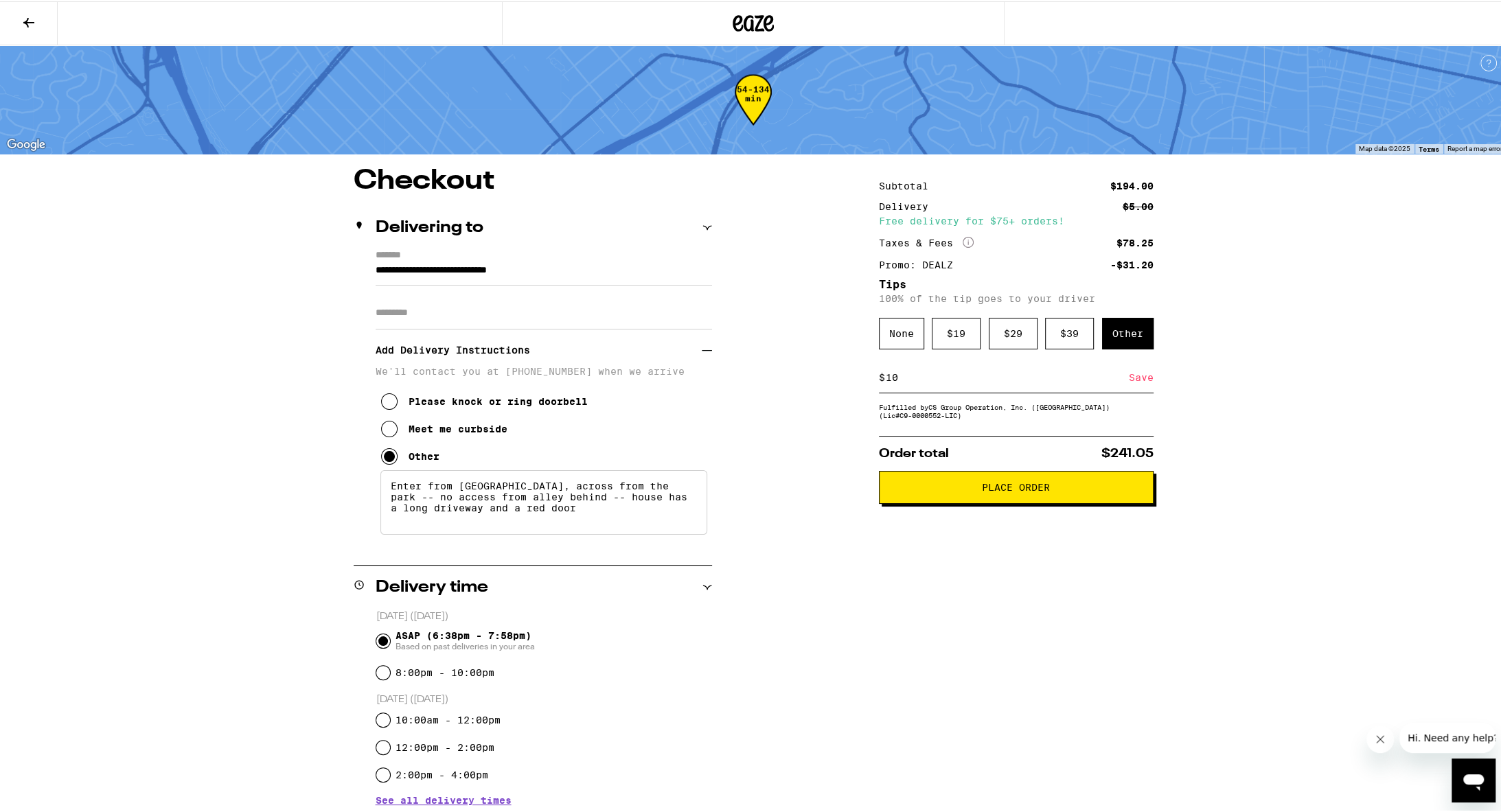
click at [733, 594] on div "Subtotal $194.00 Delivery $5.00 Free delivery for $75+ orders! Taxes & Fees Mor…" at bounding box center [1016, 741] width 275 height 1150
click at [733, 488] on span "Place Order" at bounding box center [1016, 486] width 252 height 10
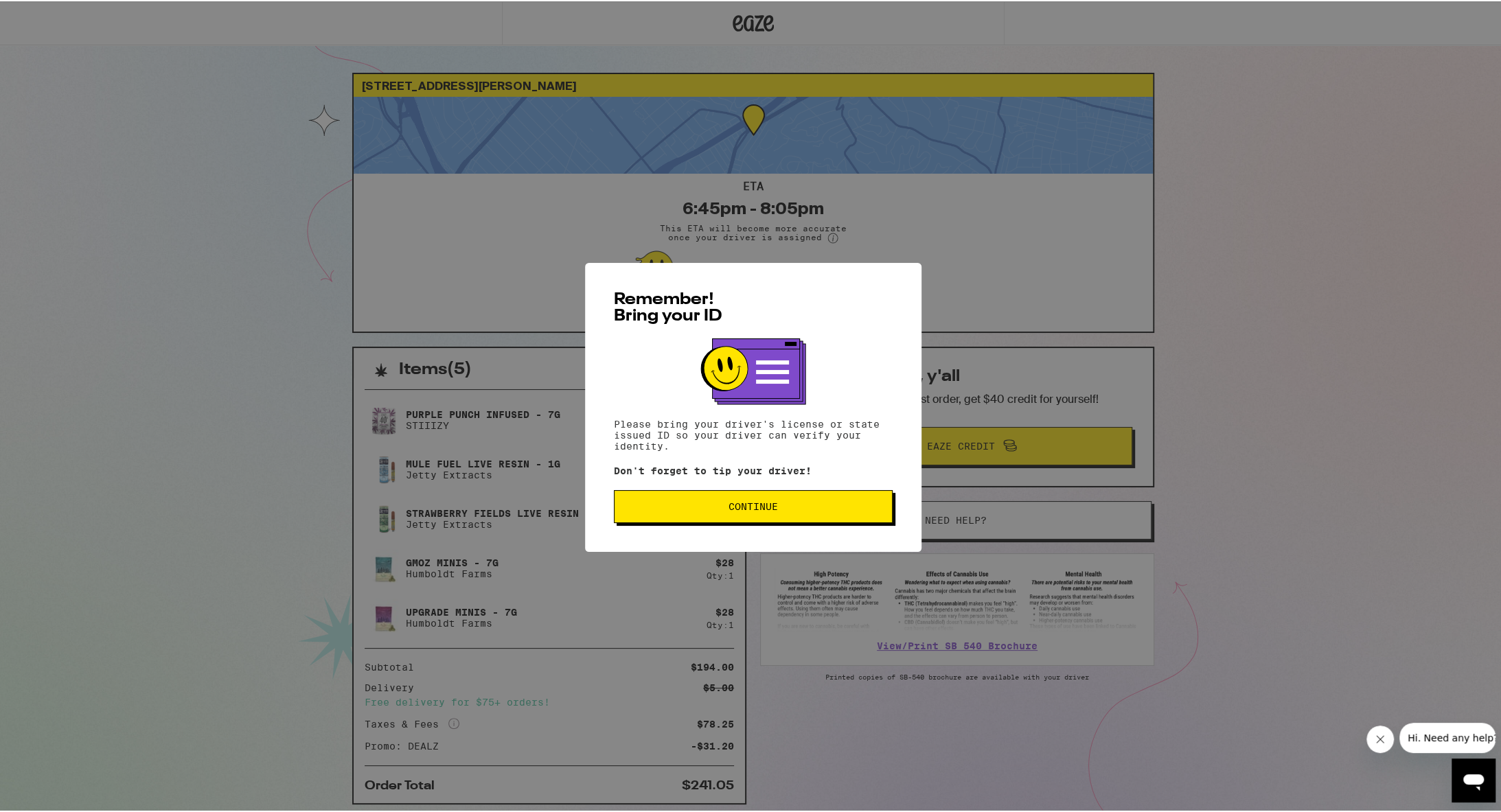
click at [733, 499] on button "Continue" at bounding box center [754, 505] width 279 height 33
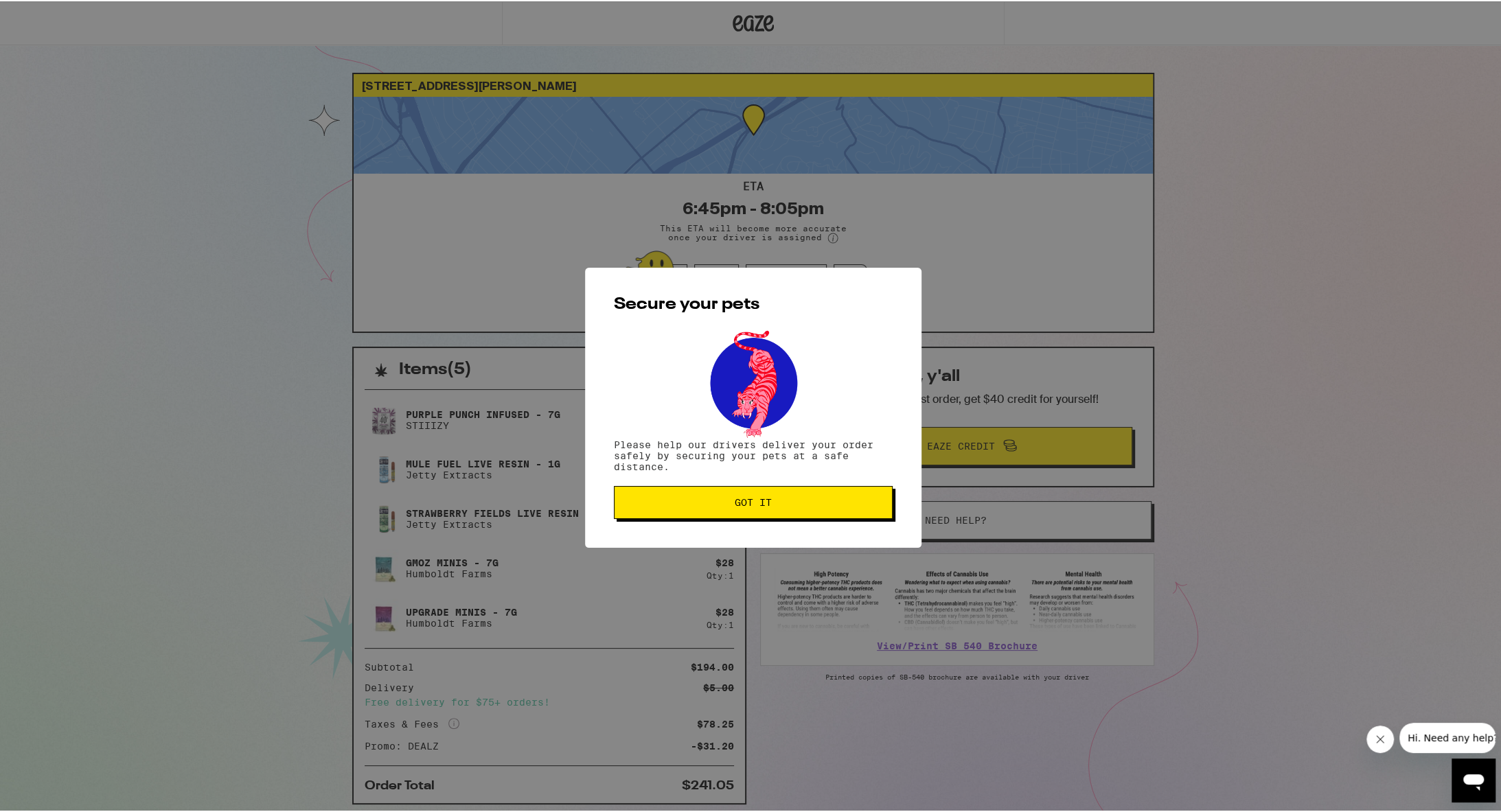
click at [733, 498] on span "Got it" at bounding box center [753, 501] width 37 height 10
